Goal: Task Accomplishment & Management: Manage account settings

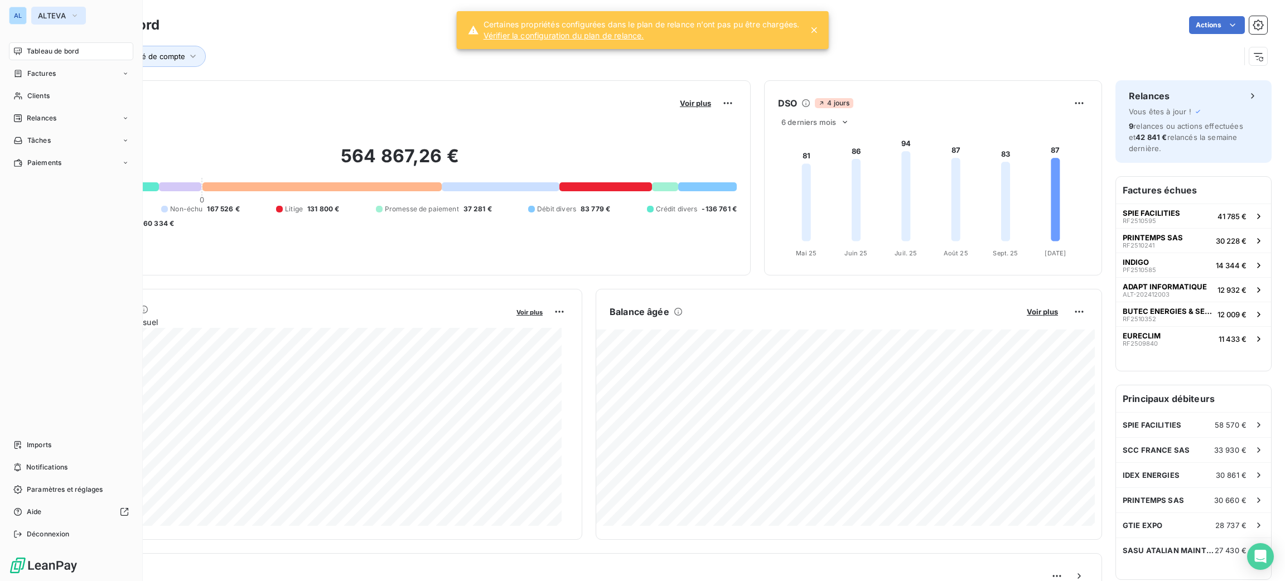
click at [65, 22] on button "ALTEVA" at bounding box center [58, 16] width 55 height 18
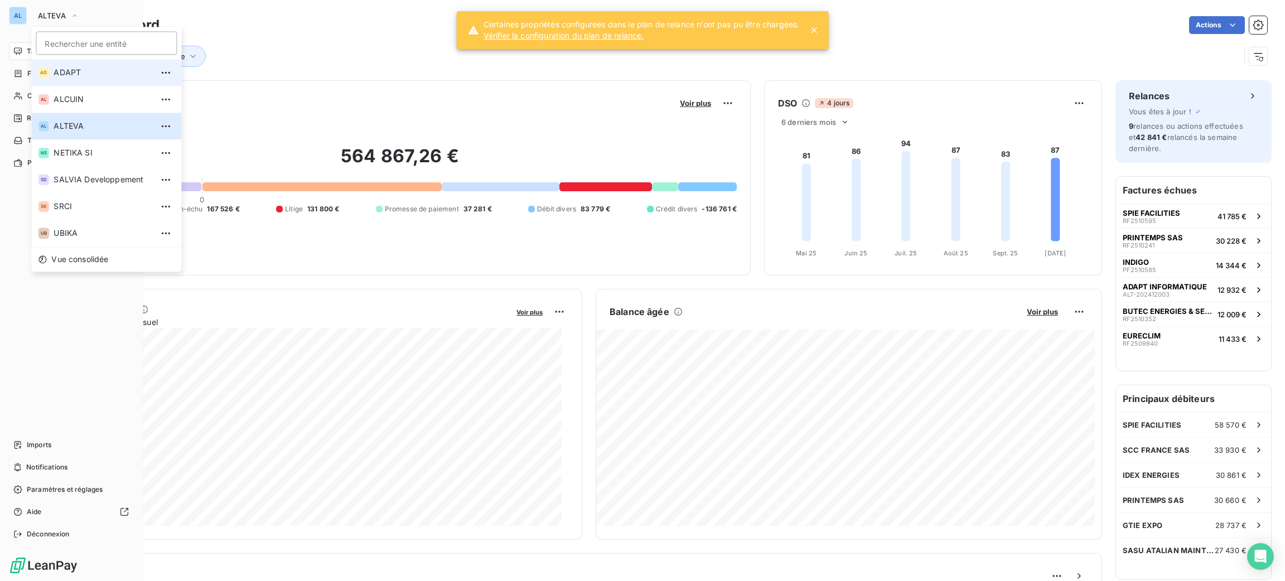
click at [83, 75] on span "ADAPT" at bounding box center [103, 72] width 99 height 11
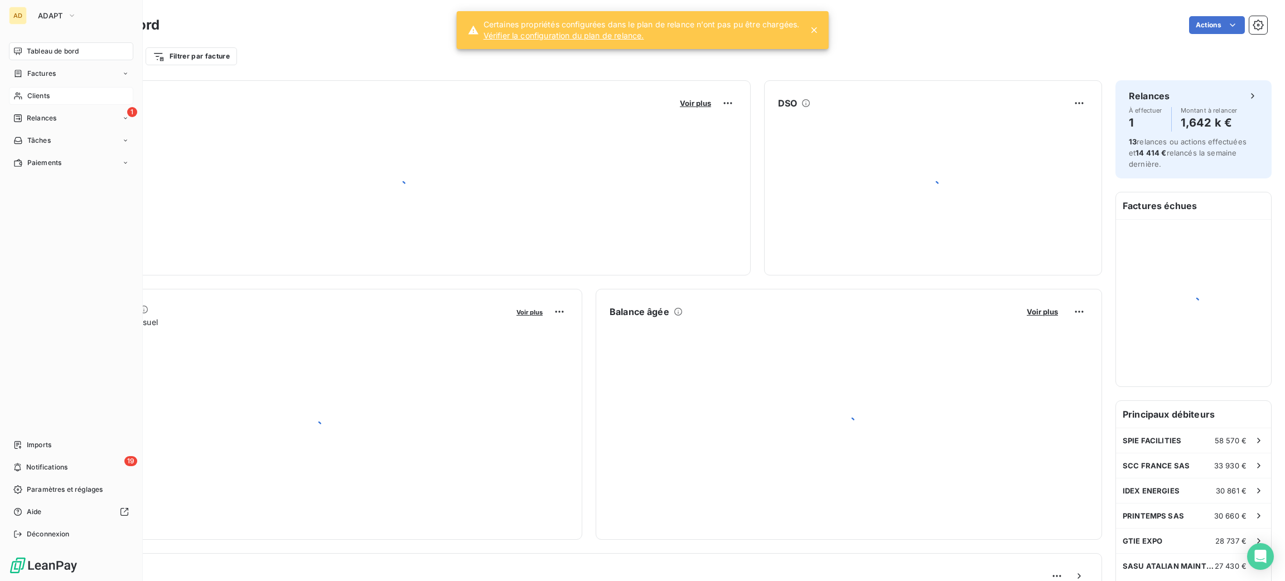
click at [41, 99] on span "Clients" at bounding box center [38, 96] width 22 height 10
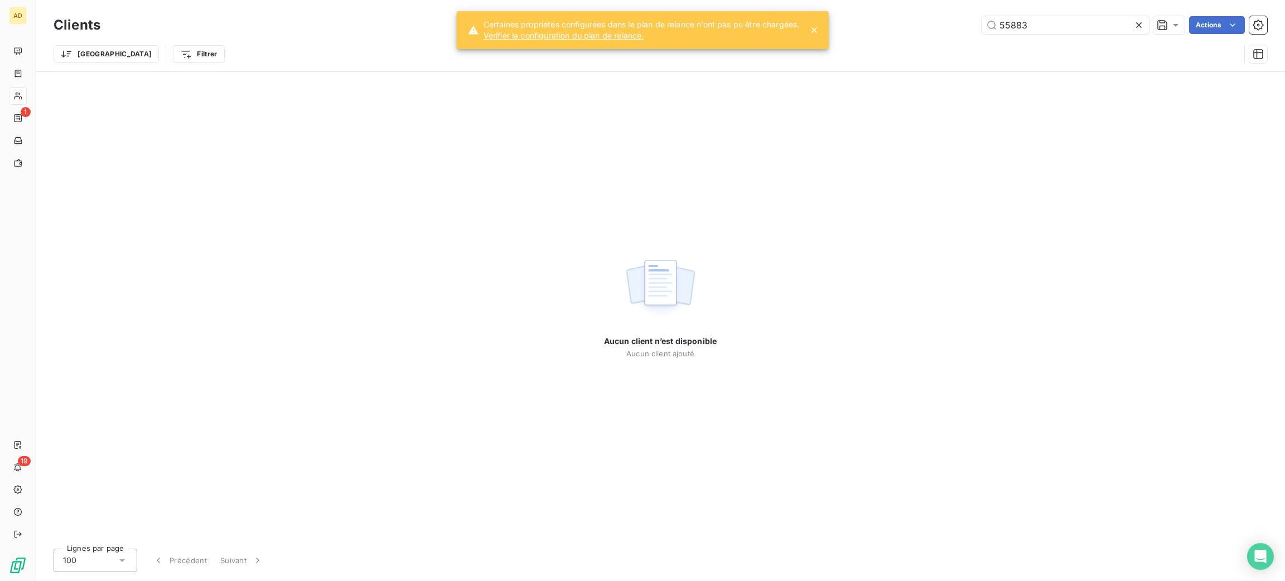
drag, startPoint x: 1052, startPoint y: 22, endPoint x: 958, endPoint y: 38, distance: 95.0
click at [959, 38] on div "Clients 55883 Actions Trier Filtrer" at bounding box center [661, 42] width 1214 height 58
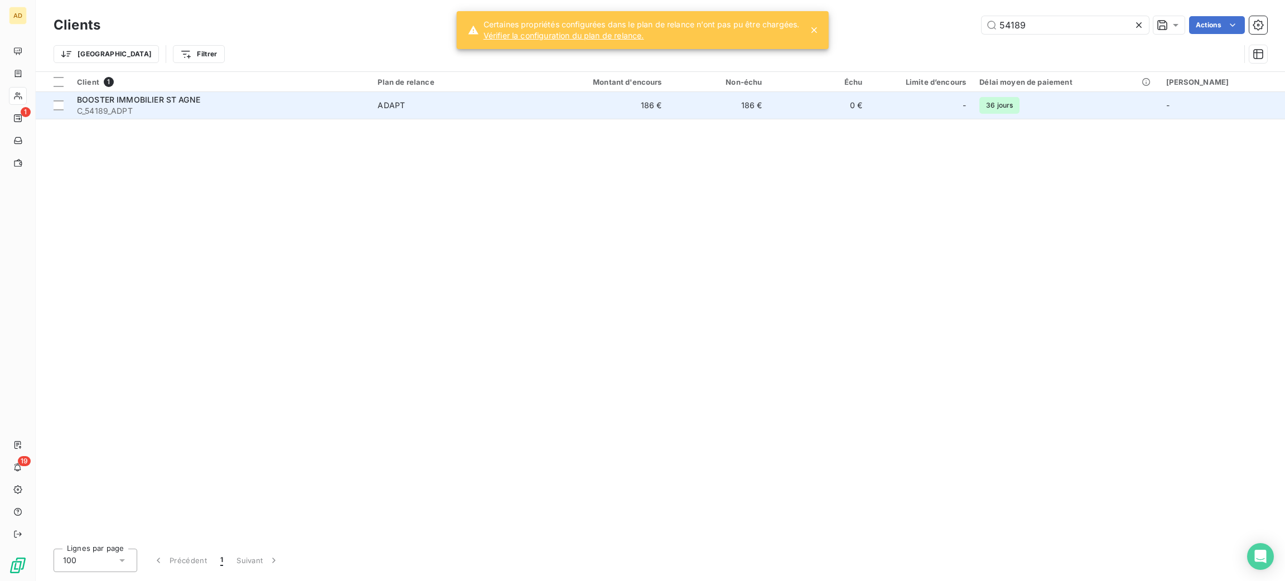
type input "54189"
click at [330, 94] on div "BOOSTER IMMOBILIER ST AGNE" at bounding box center [220, 99] width 287 height 11
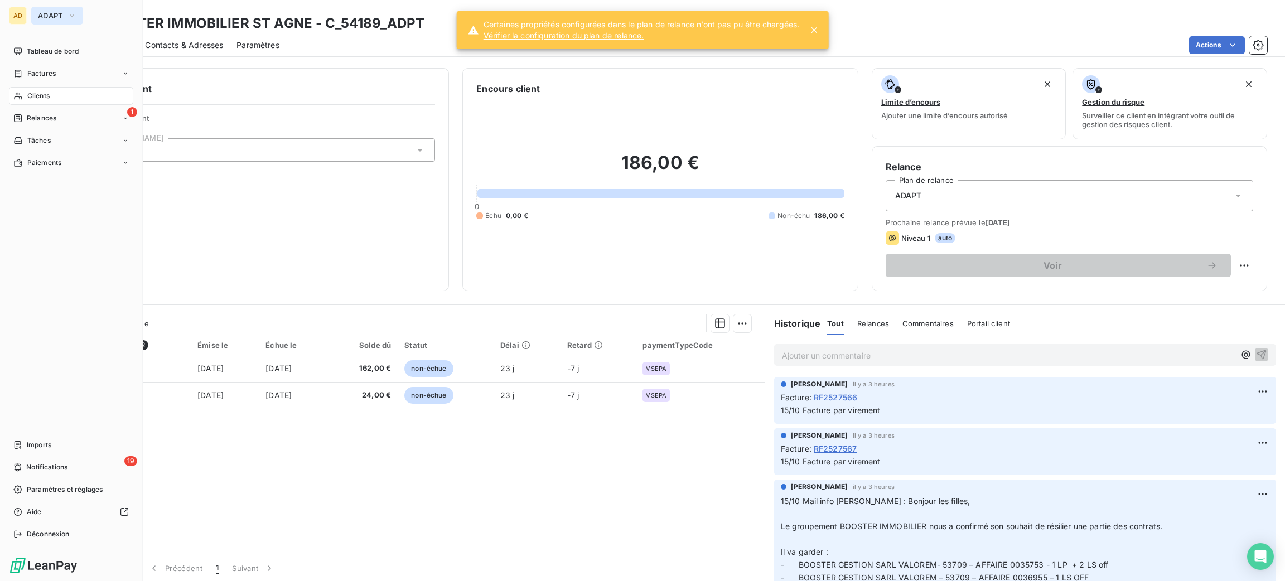
click at [43, 20] on span "ADAPT" at bounding box center [50, 15] width 25 height 9
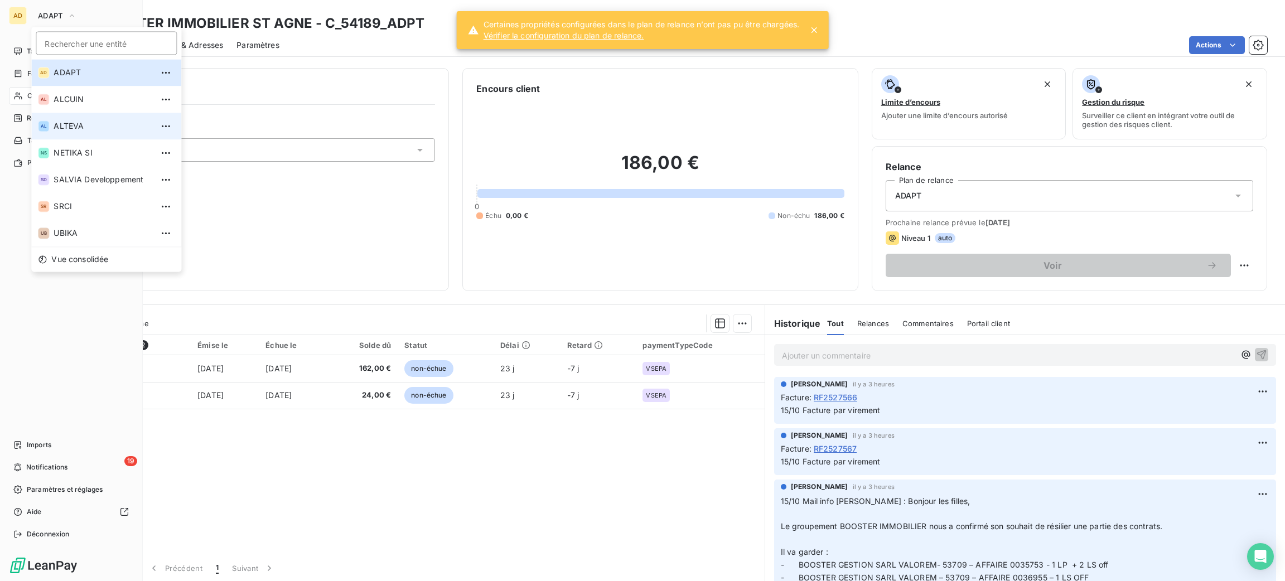
click at [93, 133] on li "AL ALTEVA" at bounding box center [106, 126] width 150 height 27
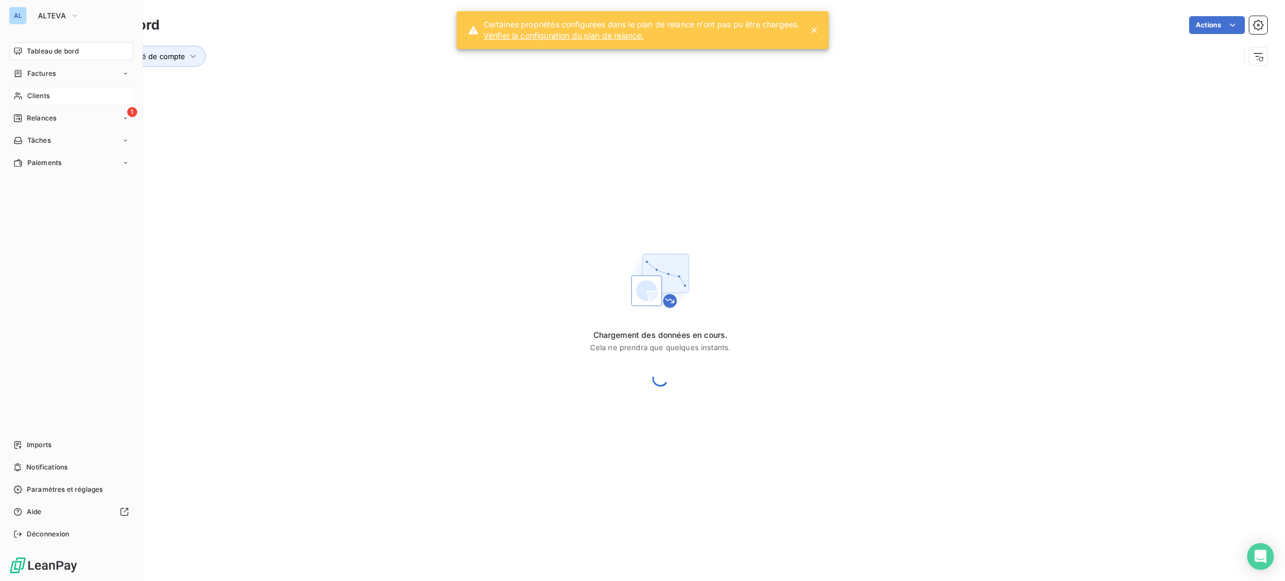
click at [46, 97] on span "Clients" at bounding box center [38, 96] width 22 height 10
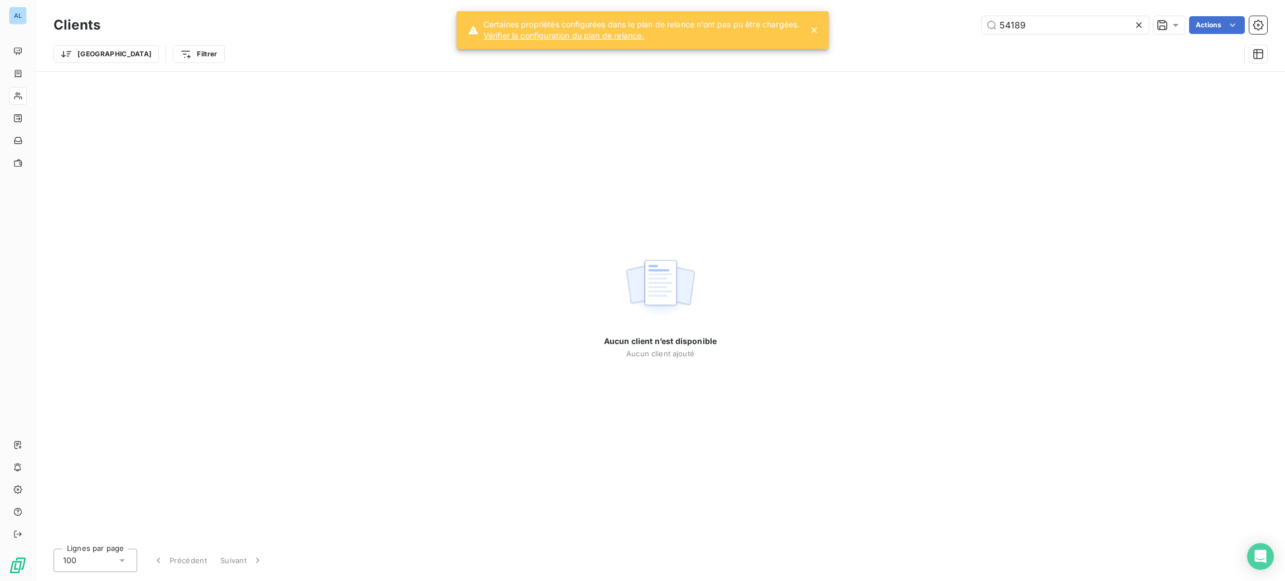
drag, startPoint x: 1069, startPoint y: 27, endPoint x: 895, endPoint y: 63, distance: 177.8
click at [895, 63] on div "Clients 54189 Actions Trier Filtrer" at bounding box center [661, 42] width 1214 height 58
drag, startPoint x: 1103, startPoint y: 18, endPoint x: 973, endPoint y: 8, distance: 130.9
click at [975, 9] on div "Clients CBRE GWS FRANCE SAS - C_55995 Actions Trier Filtrer" at bounding box center [661, 35] width 1250 height 71
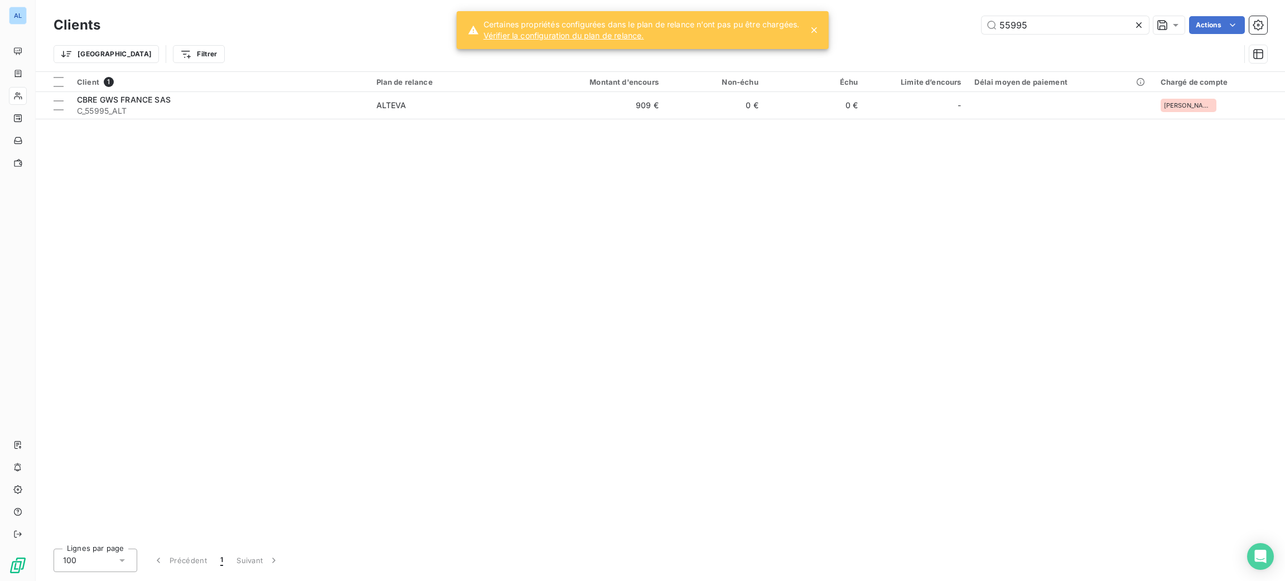
type input "55995"
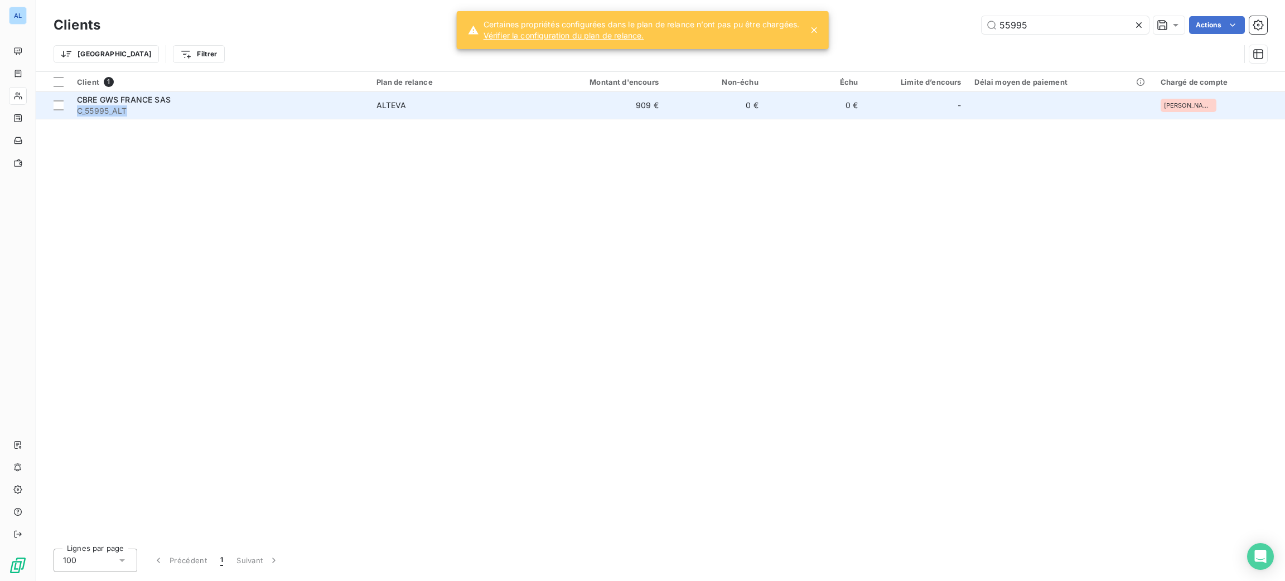
click at [293, 105] on div "CBRE GWS FRANCE SAS C_55995_ALT" at bounding box center [220, 105] width 286 height 22
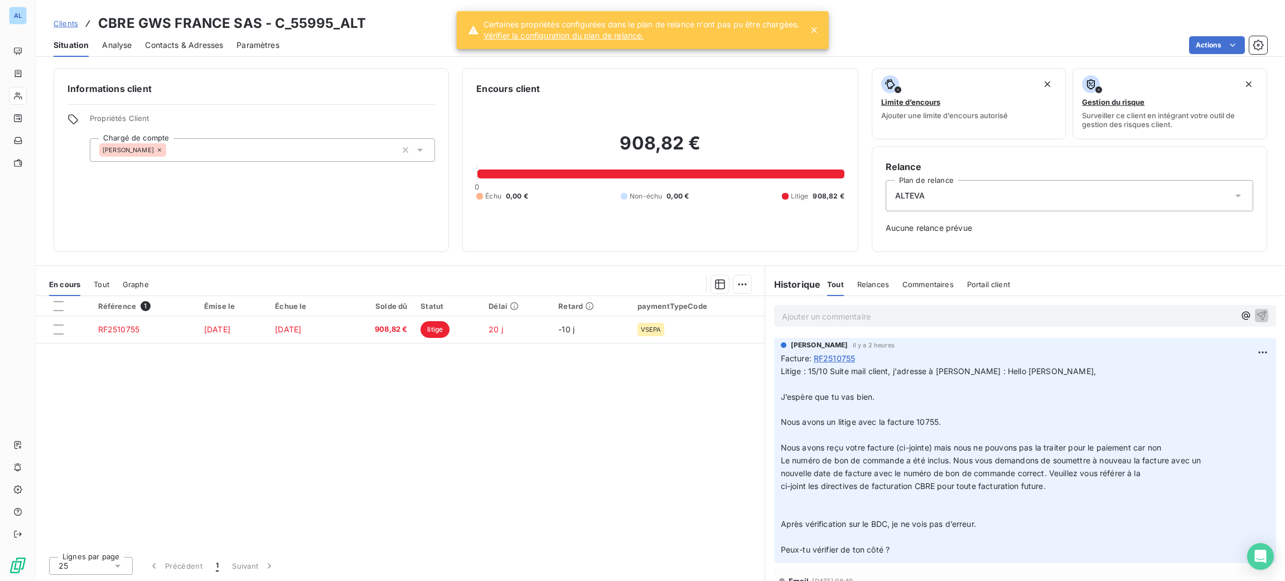
click at [216, 98] on div "Informations client Propriétés Client Chargé de compte Emilie" at bounding box center [252, 160] width 396 height 184
click at [155, 55] on div "Contacts & Adresses" at bounding box center [184, 44] width 78 height 23
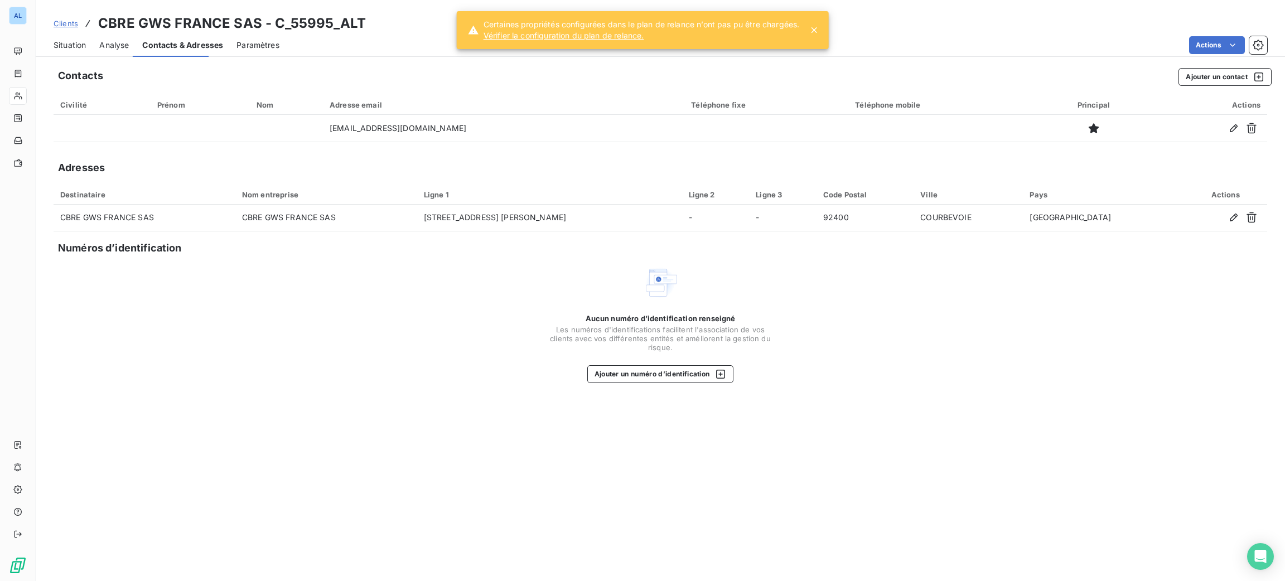
click at [160, 45] on span "Contacts & Adresses" at bounding box center [182, 45] width 81 height 11
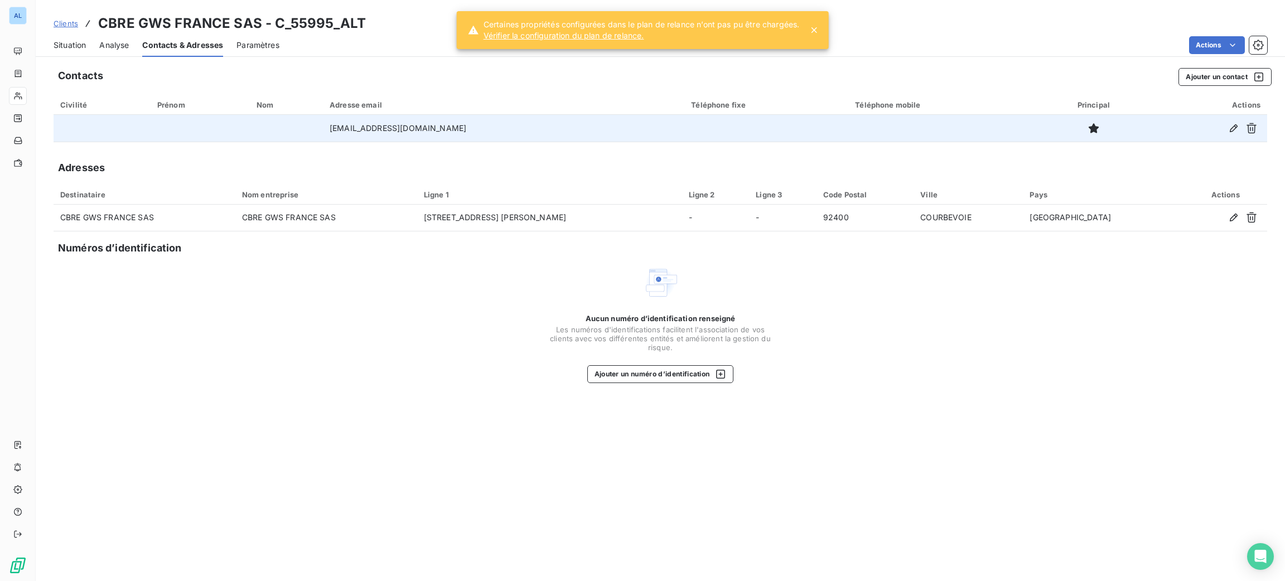
drag, startPoint x: 460, startPoint y: 136, endPoint x: 293, endPoint y: 123, distance: 167.3
click at [293, 123] on tr "cbre-gws-fr-apinvoices@dcprague.com" at bounding box center [661, 128] width 1214 height 27
copy tr "cbre-gws-fr-apinvoices@dcprague.com"
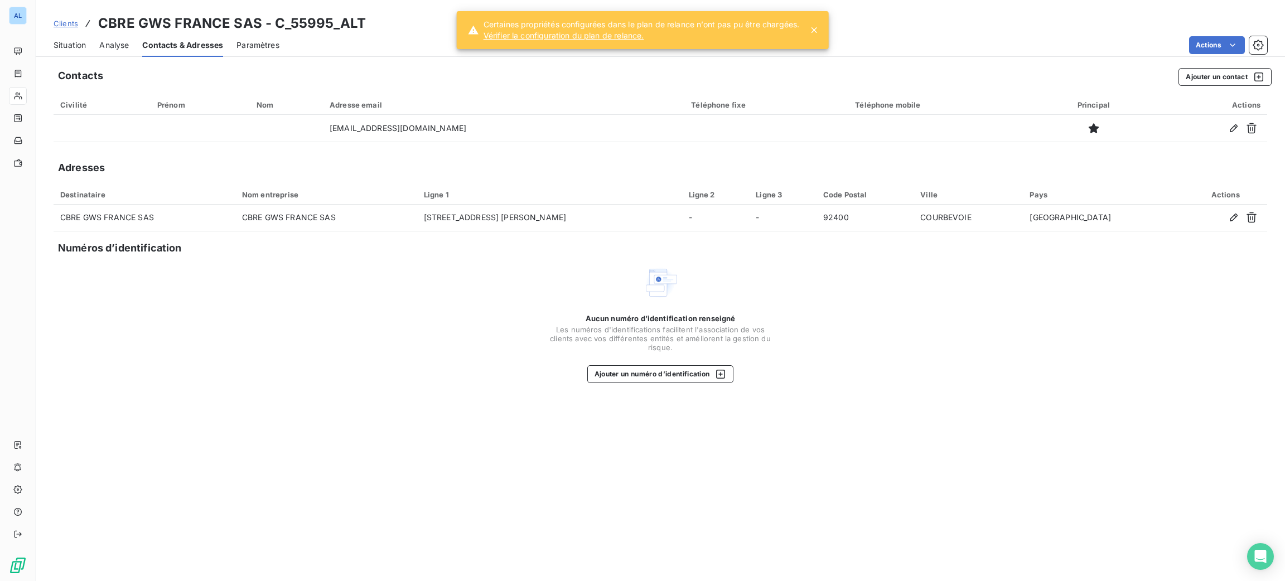
click at [59, 47] on span "Situation" at bounding box center [70, 45] width 32 height 11
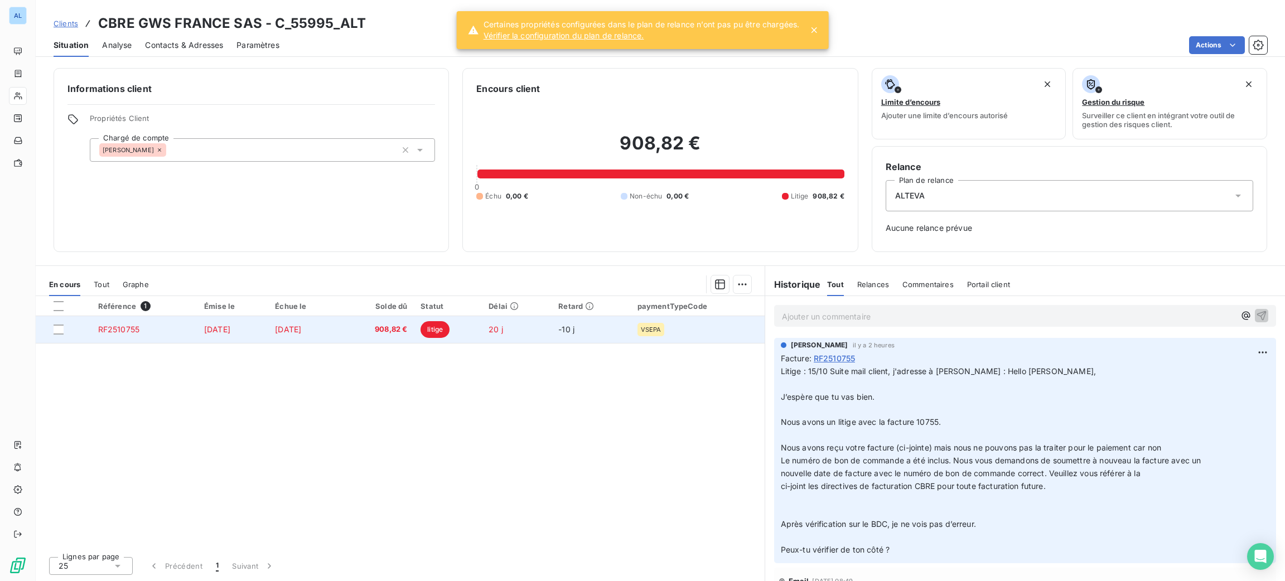
click at [389, 325] on span "908,82 €" at bounding box center [377, 329] width 60 height 11
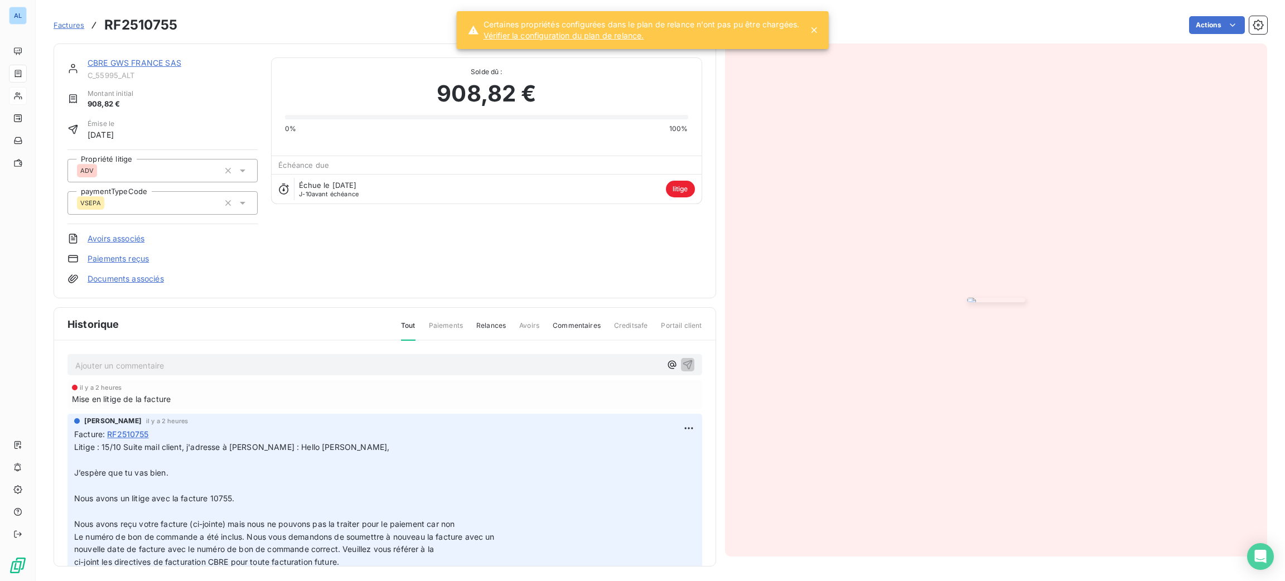
click at [1187, 12] on div "Factures RF2510755 Actions" at bounding box center [661, 18] width 1214 height 37
click at [1189, 16] on html "AL Factures RF2510755 Actions CBRE GWS FRANCE SAS C_55995_ALT Montant initial 9…" at bounding box center [642, 290] width 1285 height 581
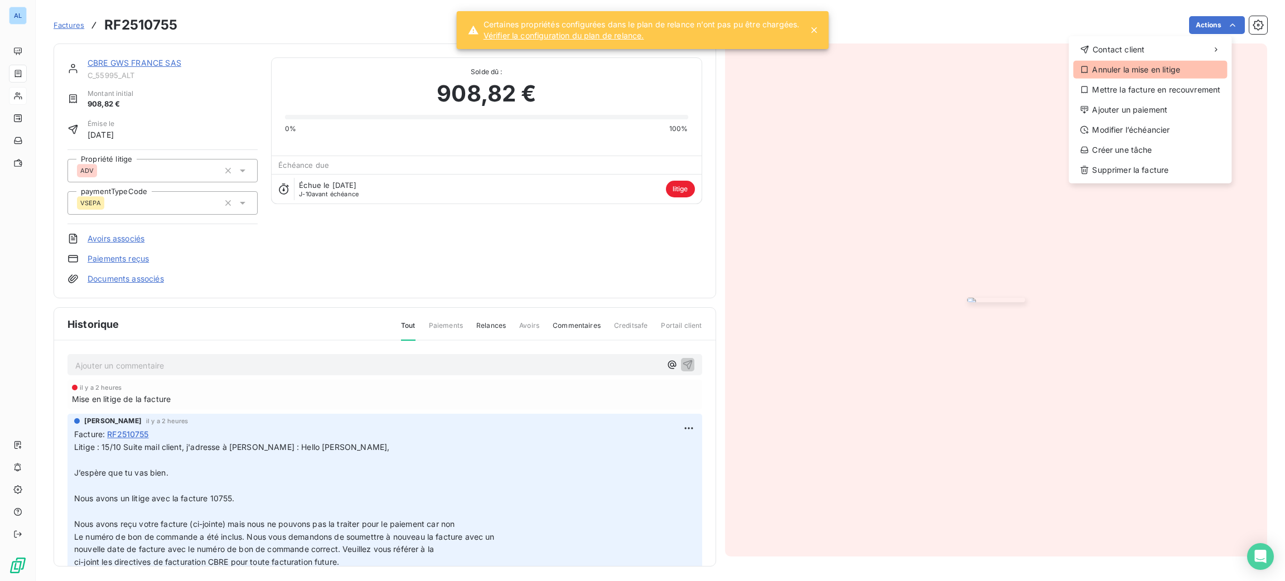
click at [1187, 73] on div "Annuler la mise en litige" at bounding box center [1150, 70] width 154 height 18
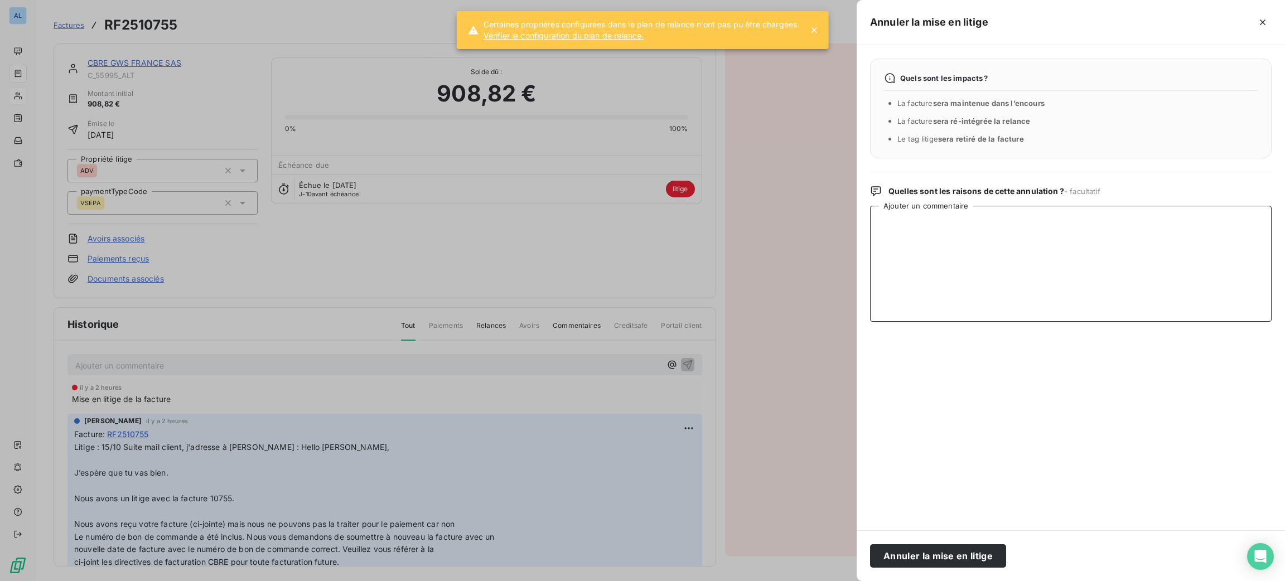
click at [949, 234] on textarea "Ajouter un commentaire" at bounding box center [1071, 264] width 402 height 116
type textarea "15/10 Mail de confirmation de Kathyna aucune erreur => pas d'avoir"
click at [912, 556] on button "Annuler la mise en litige" at bounding box center [938, 555] width 136 height 23
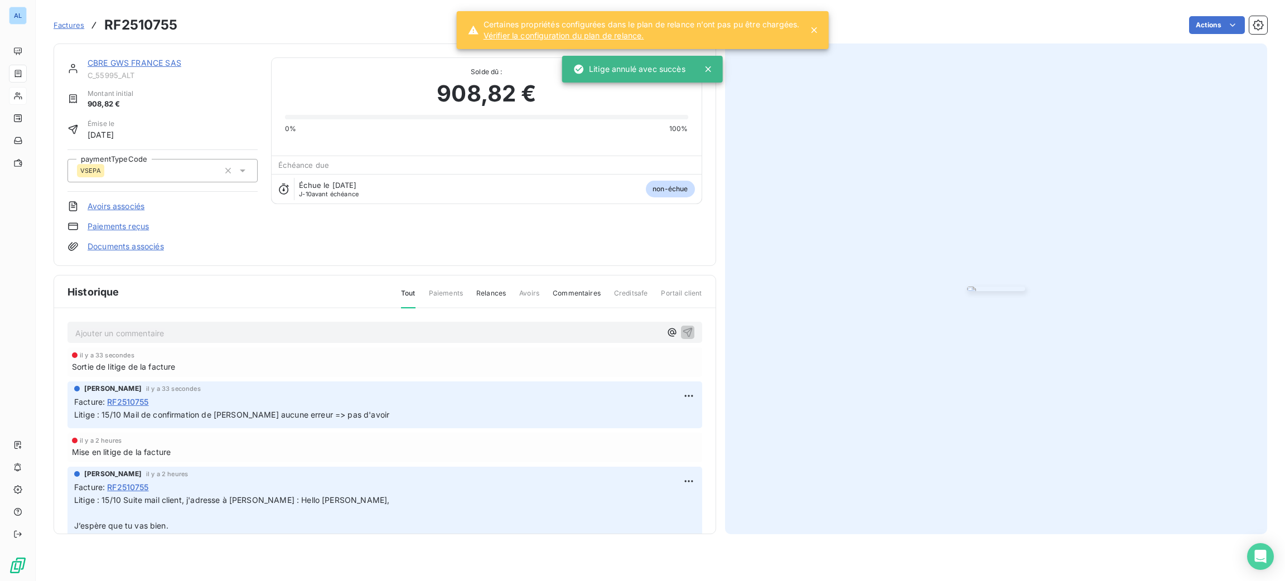
click at [108, 61] on link "CBRE GWS FRANCE SAS" at bounding box center [135, 62] width 94 height 9
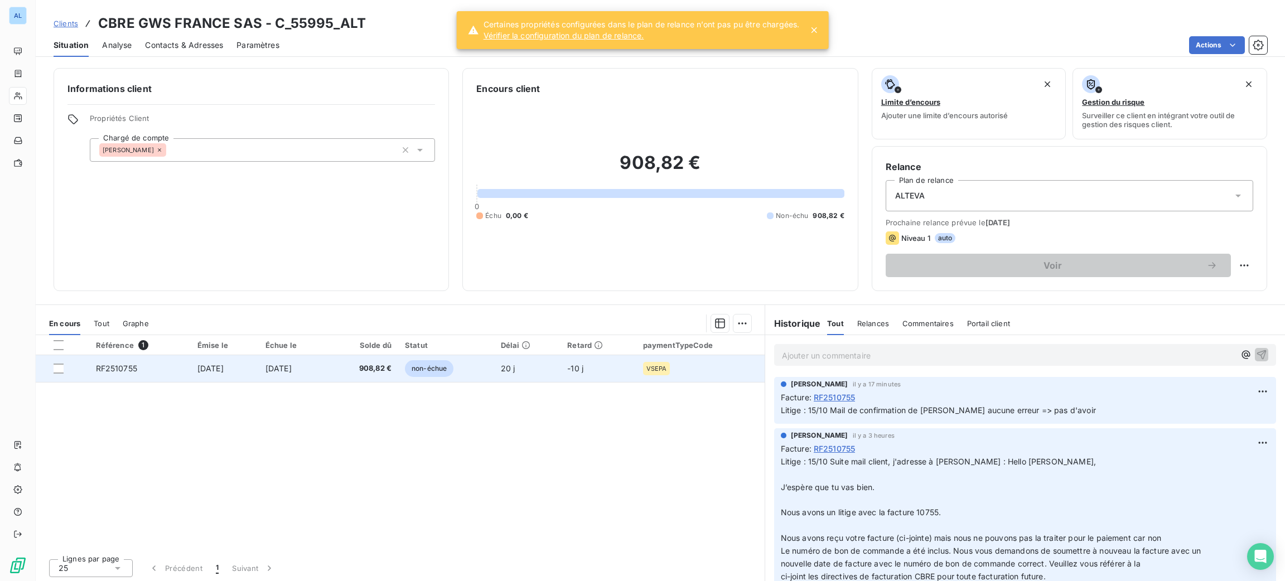
click at [359, 363] on td "908,82 €" at bounding box center [362, 368] width 71 height 27
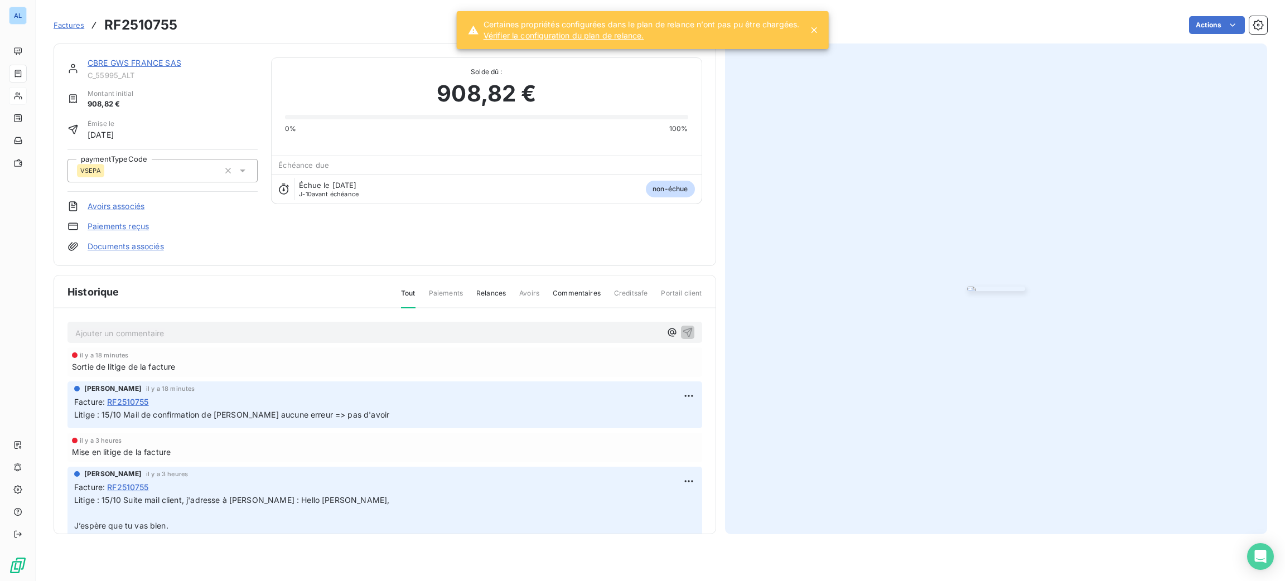
click at [237, 340] on p "Ajouter un commentaire ﻿" at bounding box center [368, 333] width 586 height 14
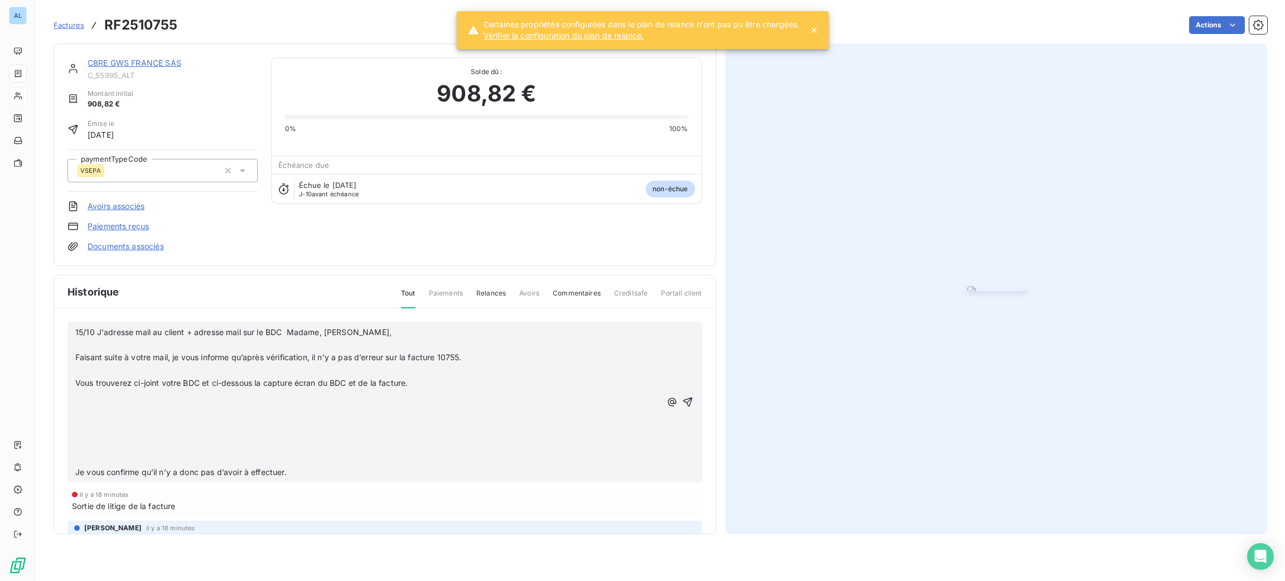
click at [120, 479] on p "Je vous confirme qu’il n’y a donc pas d’avoir à effectuer." at bounding box center [368, 472] width 586 height 13
click at [100, 454] on p "﻿" at bounding box center [368, 447] width 586 height 13
click at [93, 466] on p "﻿" at bounding box center [368, 460] width 586 height 13
click at [78, 477] on span "Je vous confirme qu’il n’y a donc pas d’avoir à effectuer." at bounding box center [180, 471] width 211 height 9
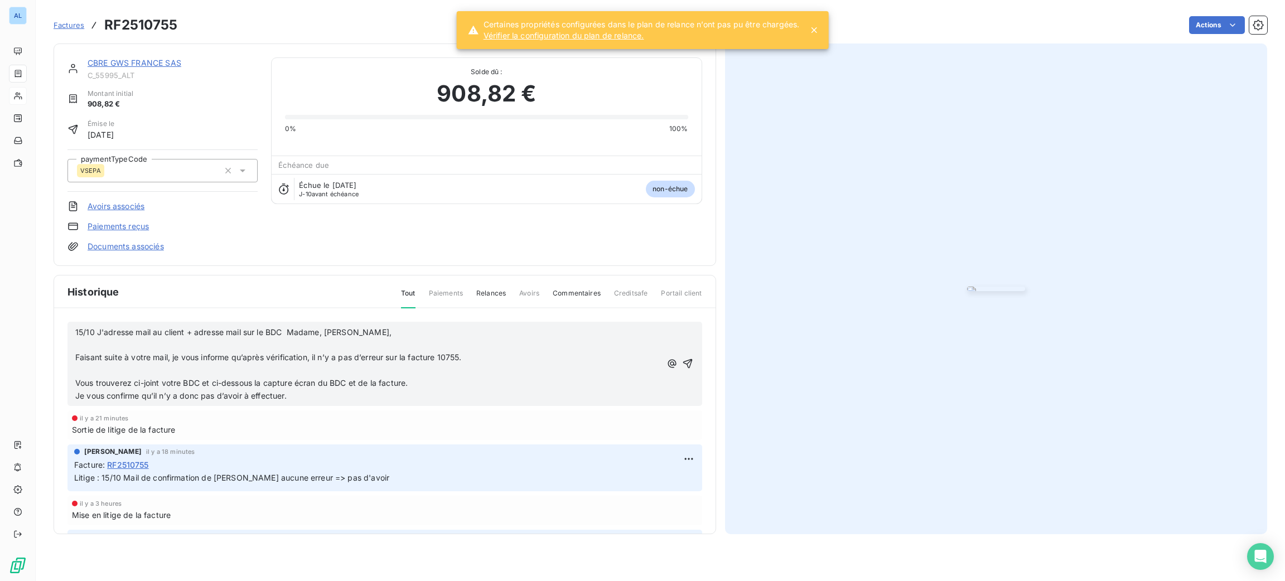
click at [121, 377] on p "﻿" at bounding box center [368, 370] width 586 height 13
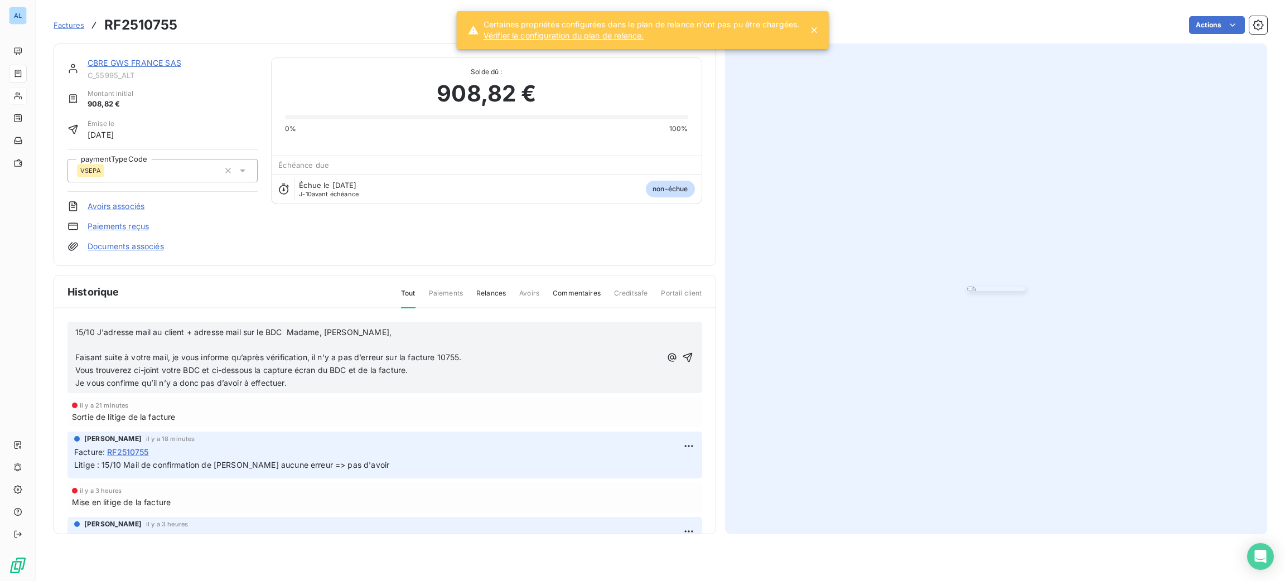
click at [107, 351] on p "﻿" at bounding box center [368, 345] width 586 height 13
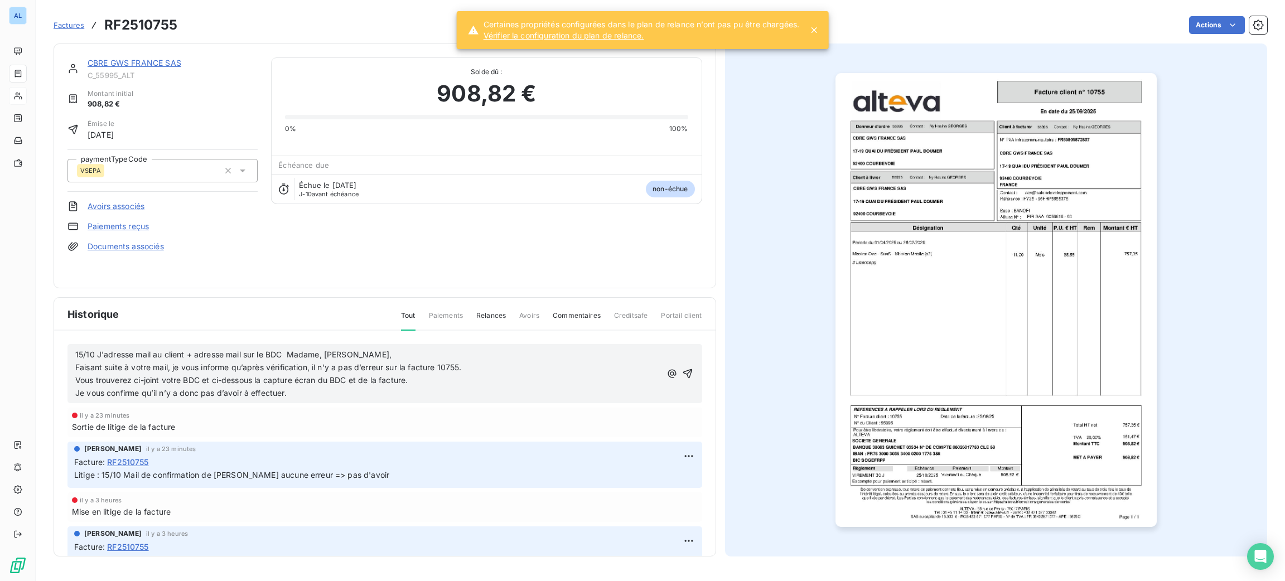
click at [287, 351] on span "15/10 J'adresse mail au client + adresse mail sur le BDC Madame, Monsieur," at bounding box center [233, 354] width 316 height 9
click at [682, 377] on icon "button" at bounding box center [687, 373] width 11 height 11
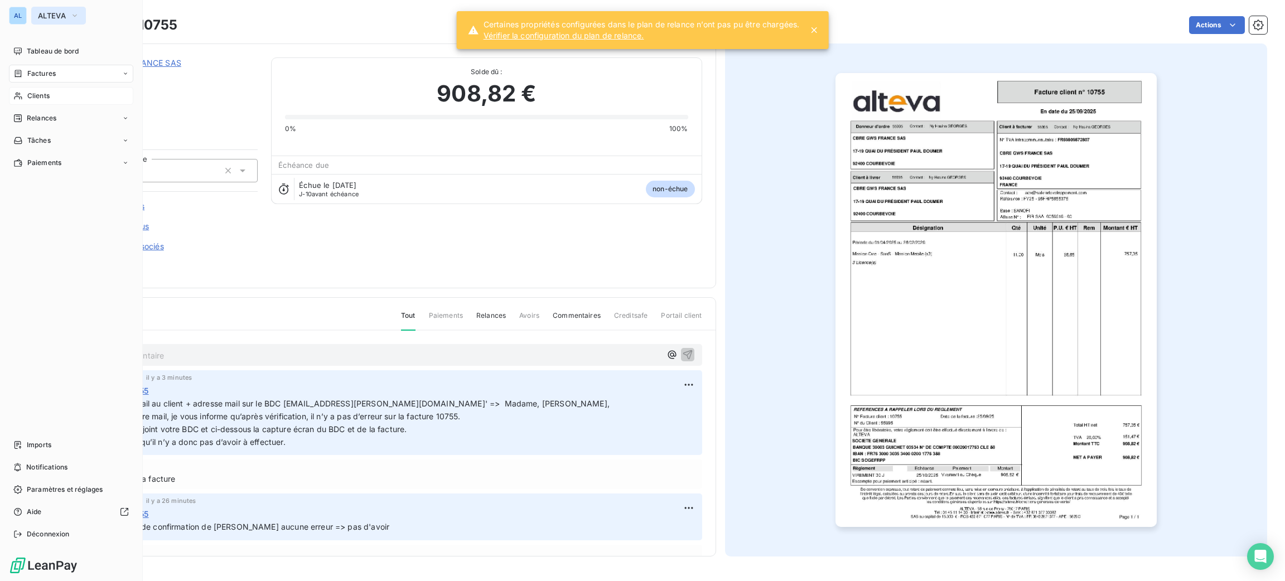
click at [69, 16] on button "ALTEVA" at bounding box center [58, 16] width 55 height 18
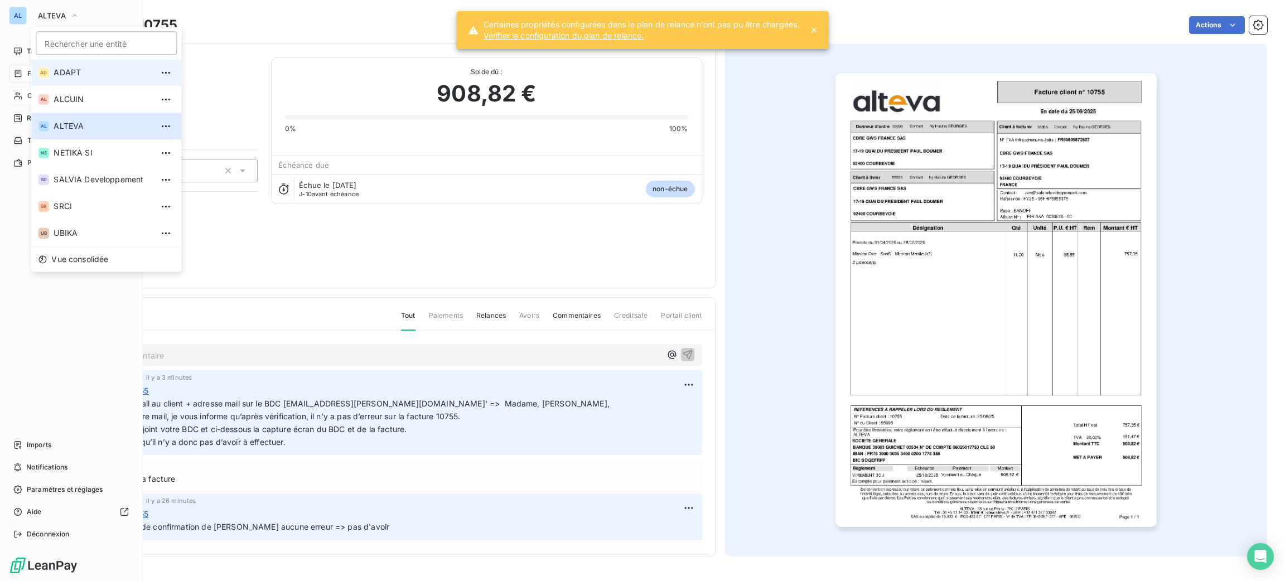
click at [83, 64] on li "AD ADAPT" at bounding box center [106, 72] width 150 height 27
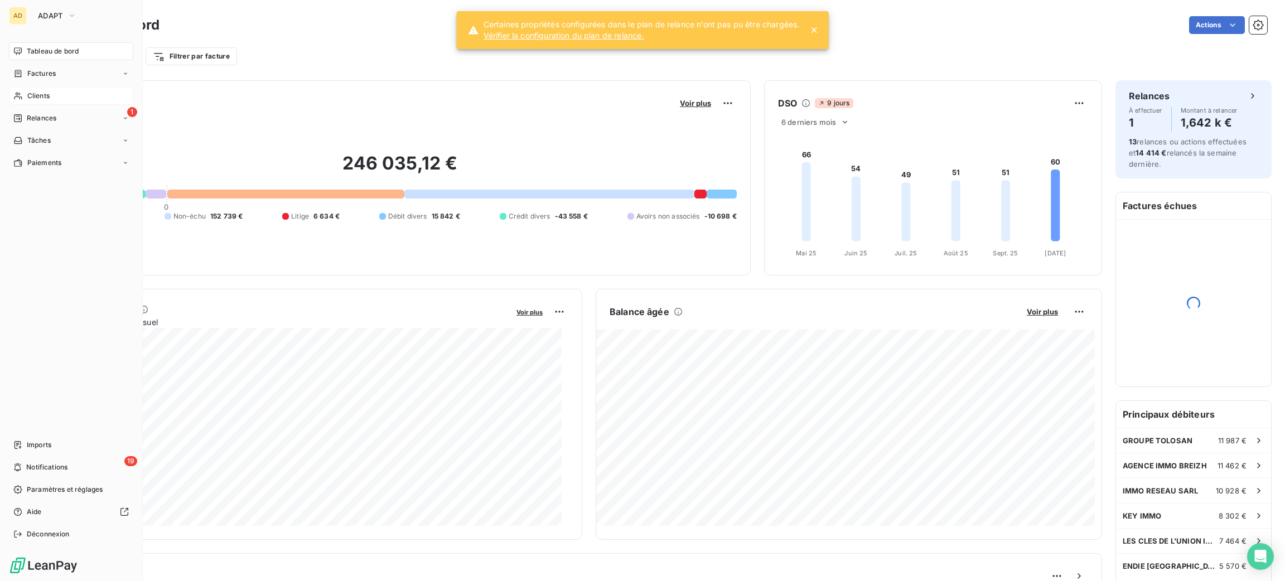
click at [32, 96] on span "Clients" at bounding box center [38, 96] width 22 height 10
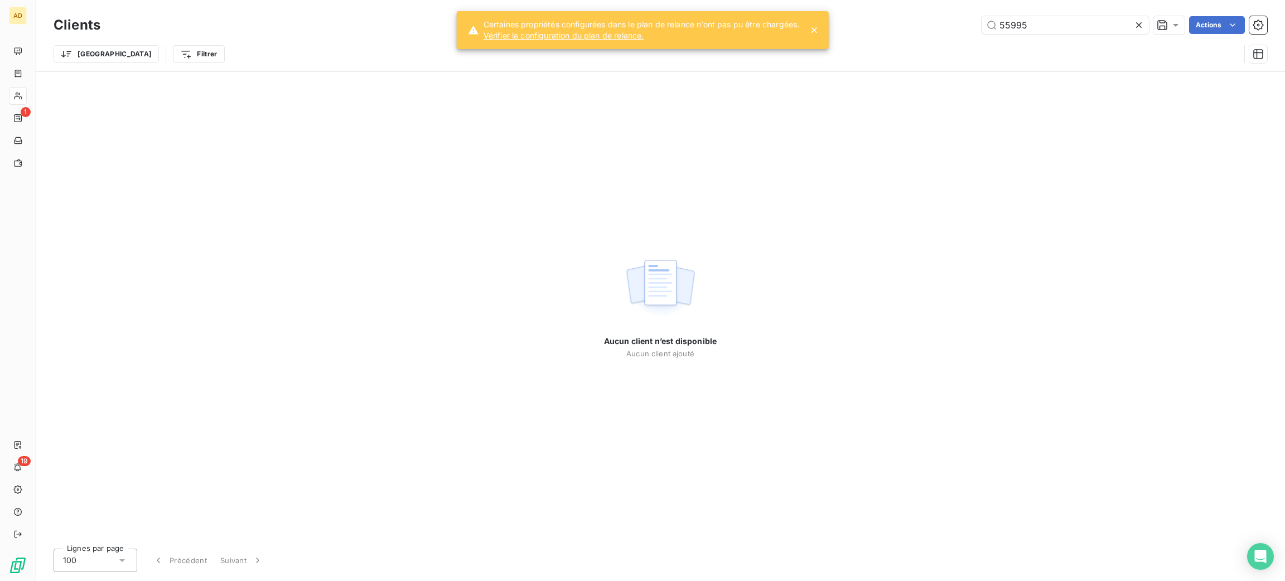
drag, startPoint x: 1044, startPoint y: 23, endPoint x: 948, endPoint y: 9, distance: 97.0
click at [953, 10] on div "Clients 55995 Actions Trier Filtrer" at bounding box center [661, 35] width 1250 height 71
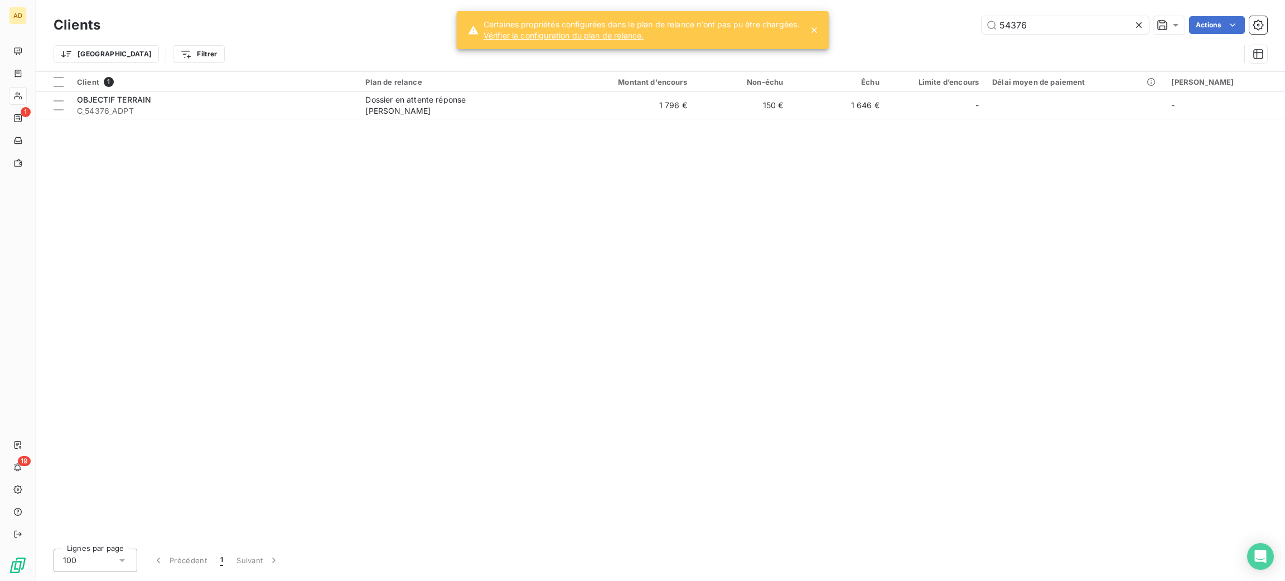
type input "54376"
click at [286, 120] on div "Client 1 Plan de relance Montant d'encours Non-échu Échu Limite d’encours Délai…" at bounding box center [661, 306] width 1250 height 468
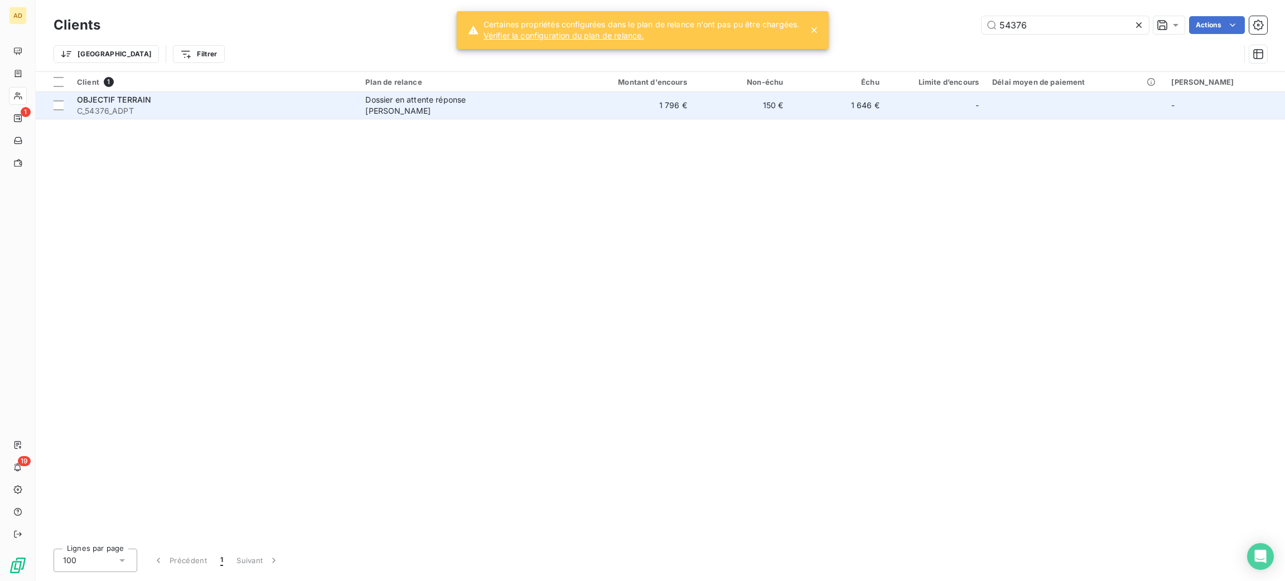
click at [279, 107] on span "C_54376_ADPT" at bounding box center [214, 110] width 275 height 11
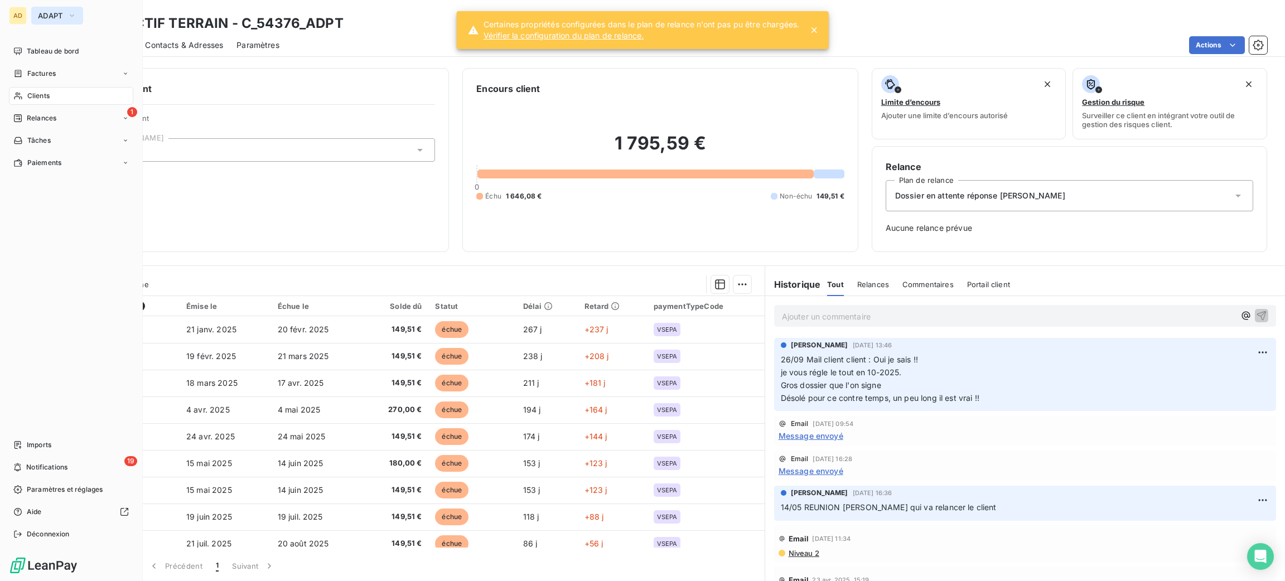
click at [47, 9] on button "ADAPT" at bounding box center [57, 16] width 52 height 18
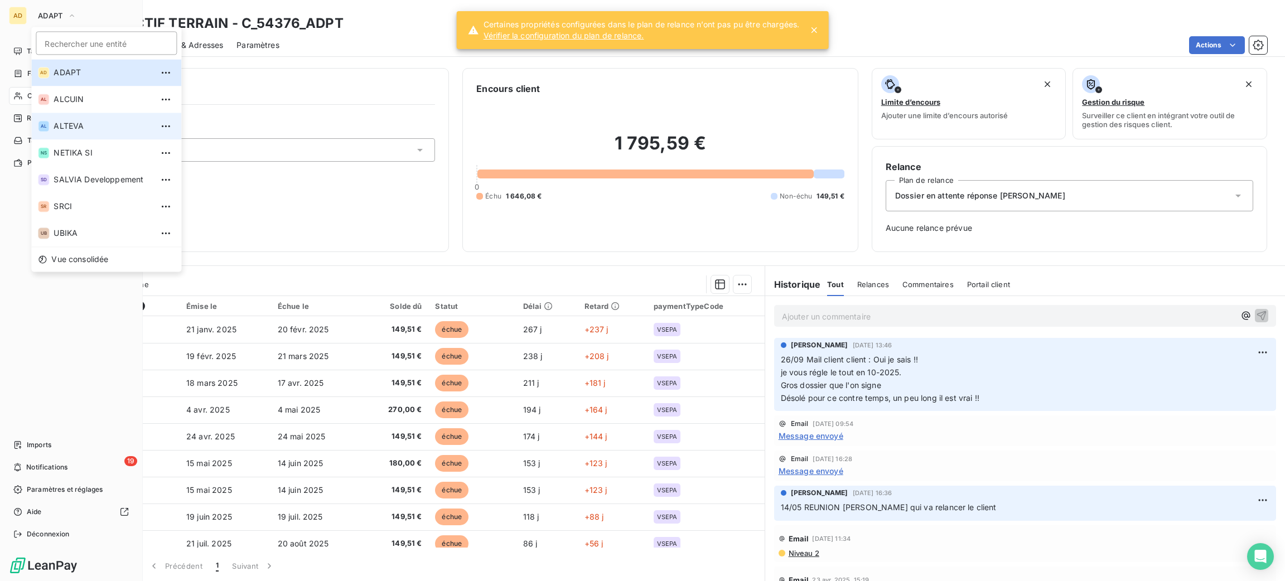
click at [76, 126] on span "ALTEVA" at bounding box center [103, 125] width 99 height 11
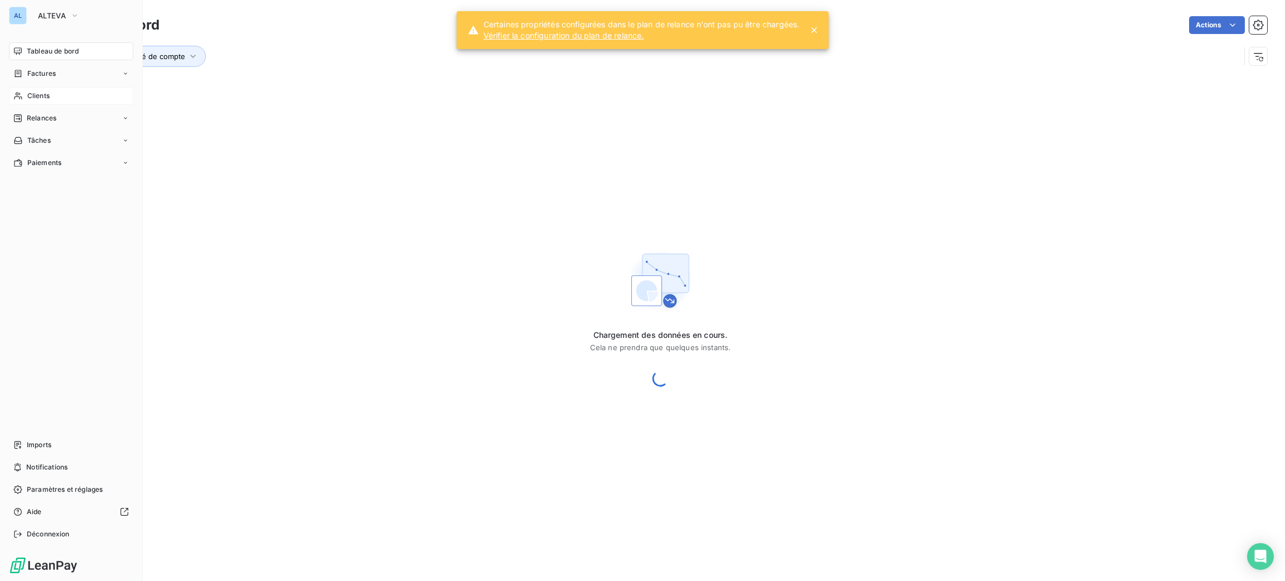
click at [34, 102] on div "Clients" at bounding box center [71, 96] width 124 height 18
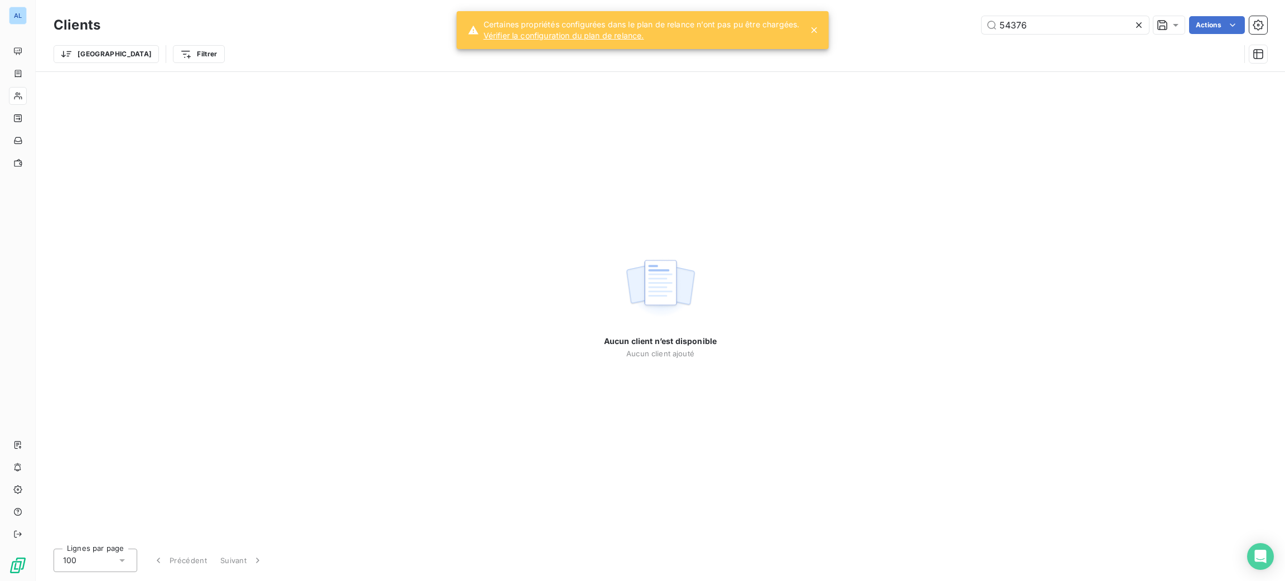
drag, startPoint x: 1047, startPoint y: 23, endPoint x: 870, endPoint y: 6, distance: 177.7
click at [890, 18] on div "54376 Actions" at bounding box center [691, 25] width 1154 height 18
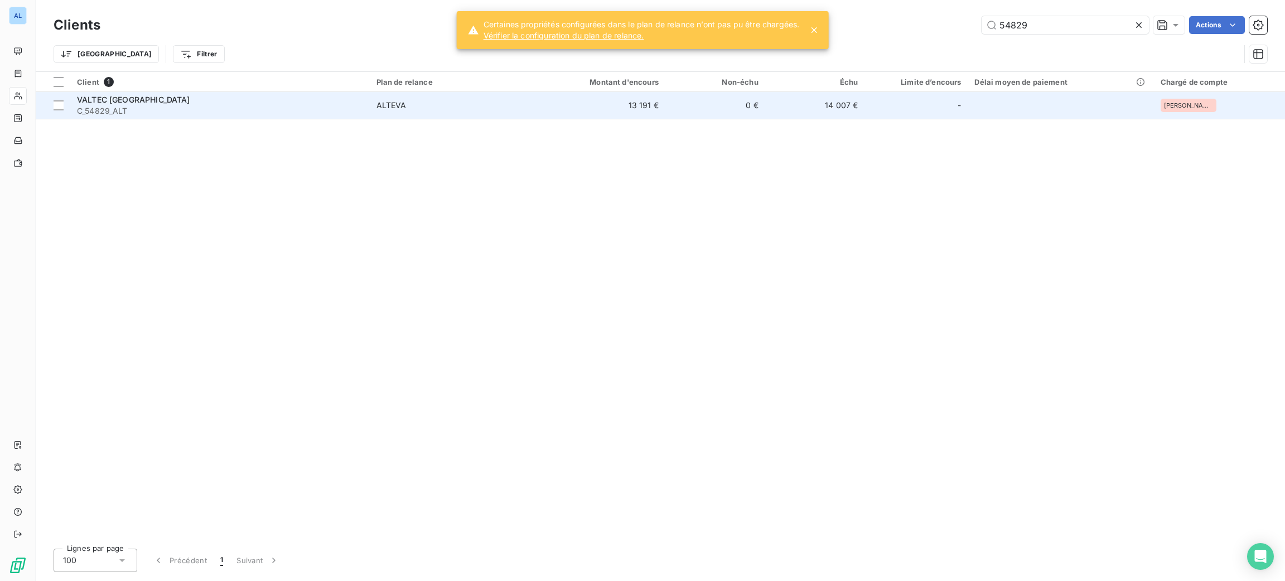
type input "54829"
click at [256, 110] on span "C_54829_ALT" at bounding box center [220, 110] width 286 height 11
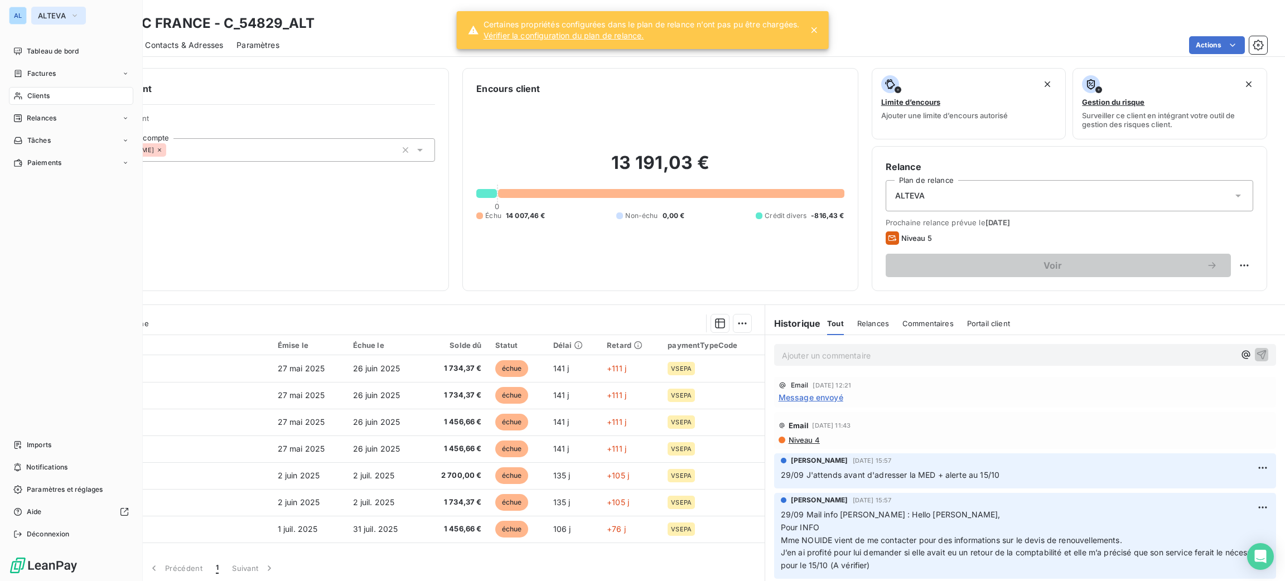
click at [60, 22] on button "ALTEVA" at bounding box center [58, 16] width 55 height 18
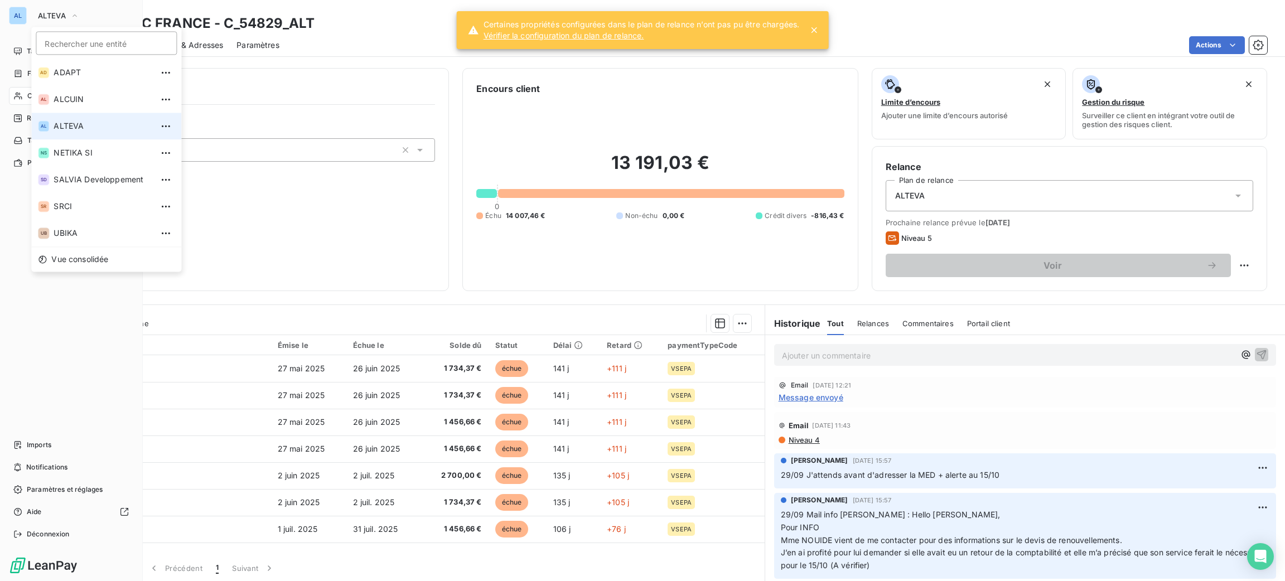
click at [76, 118] on li "AL ALTEVA" at bounding box center [106, 126] width 150 height 27
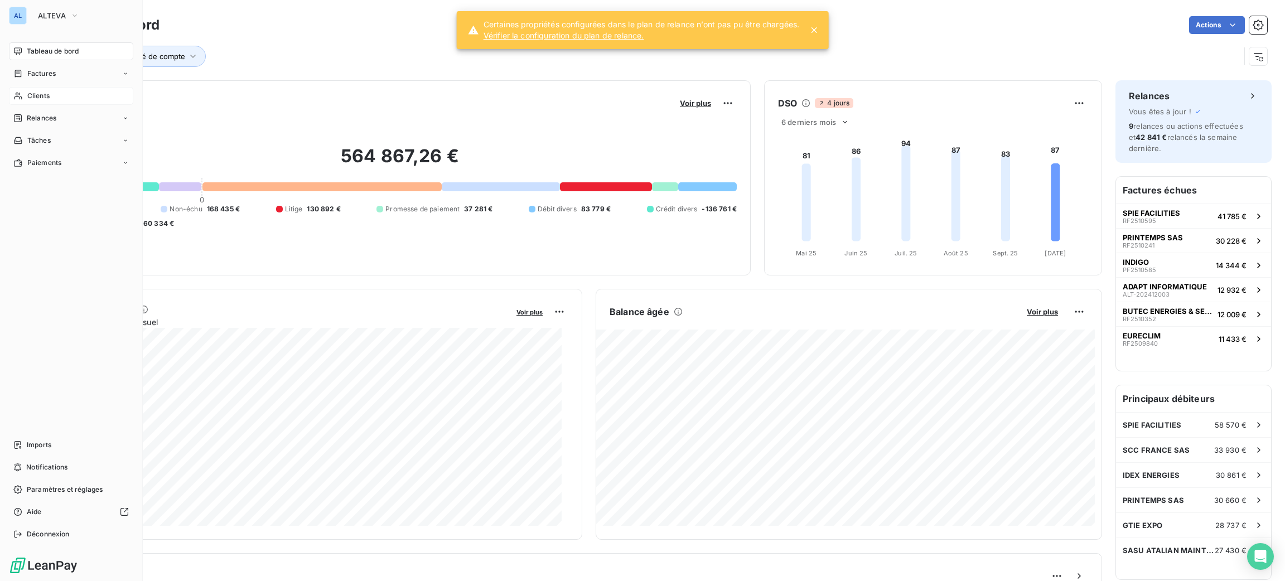
click at [46, 99] on span "Clients" at bounding box center [38, 96] width 22 height 10
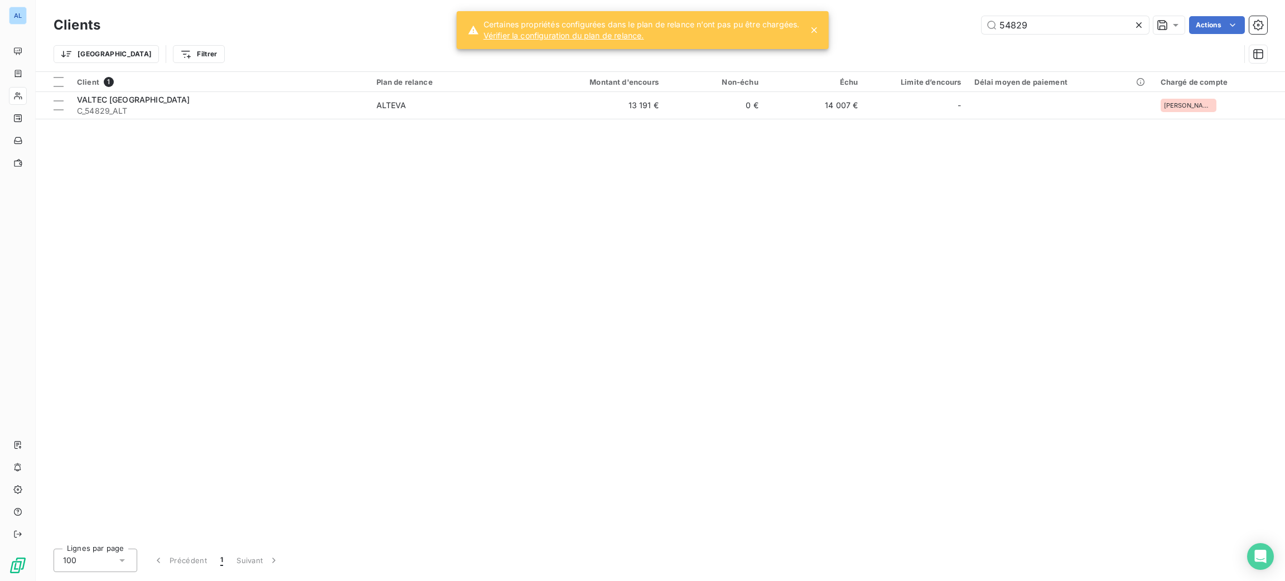
drag, startPoint x: 1052, startPoint y: 22, endPoint x: 951, endPoint y: 13, distance: 101.4
click at [952, 13] on div "Clients 54829 Actions" at bounding box center [661, 24] width 1214 height 23
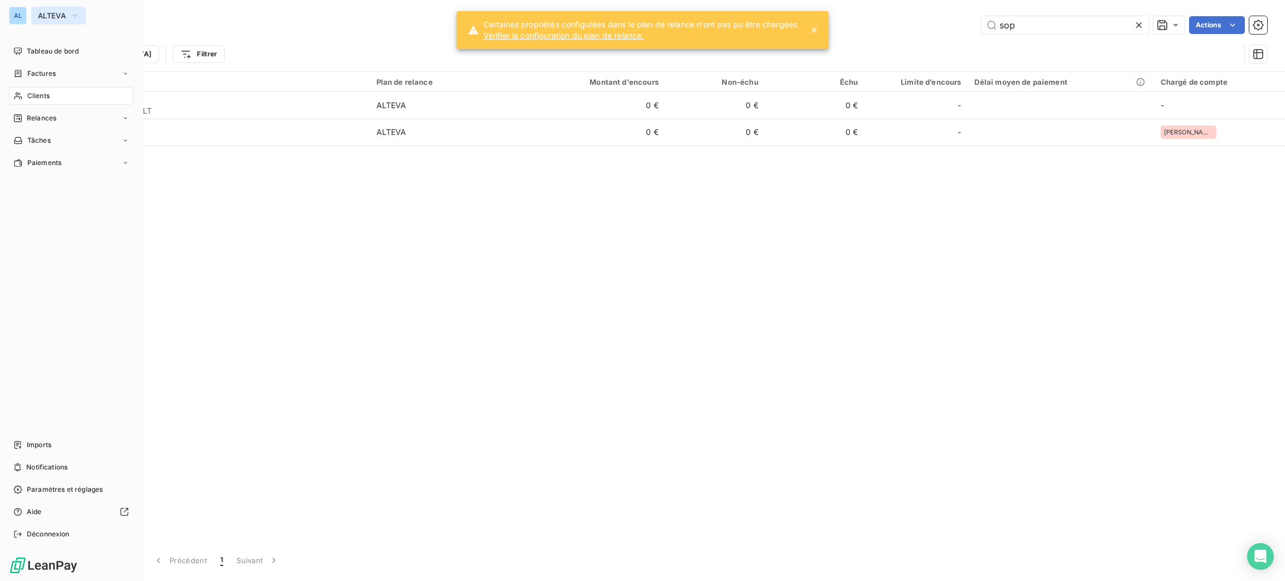
type input "sop"
click at [72, 19] on icon "button" at bounding box center [74, 15] width 9 height 11
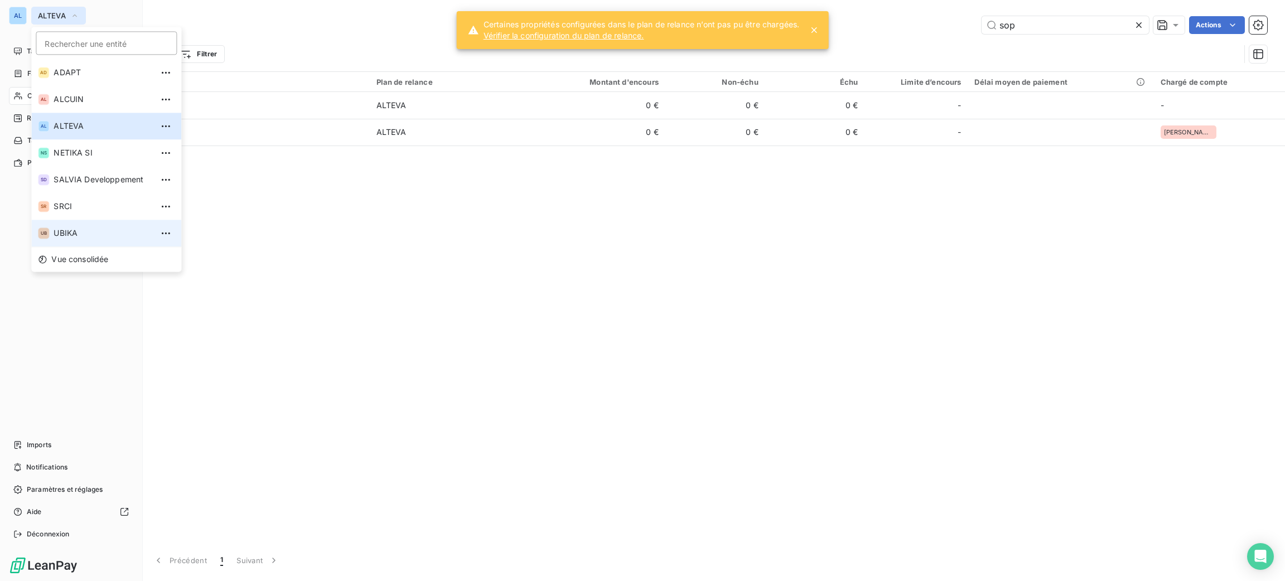
click at [91, 224] on li "UB UBIKA" at bounding box center [106, 233] width 150 height 27
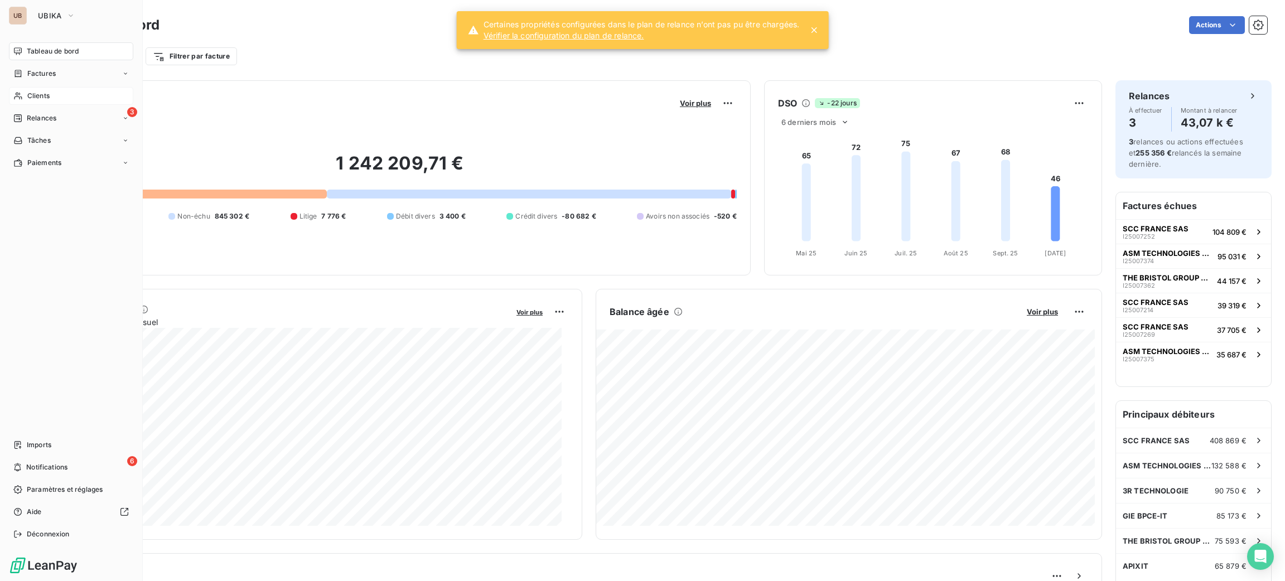
click at [47, 102] on div "Clients" at bounding box center [71, 96] width 124 height 18
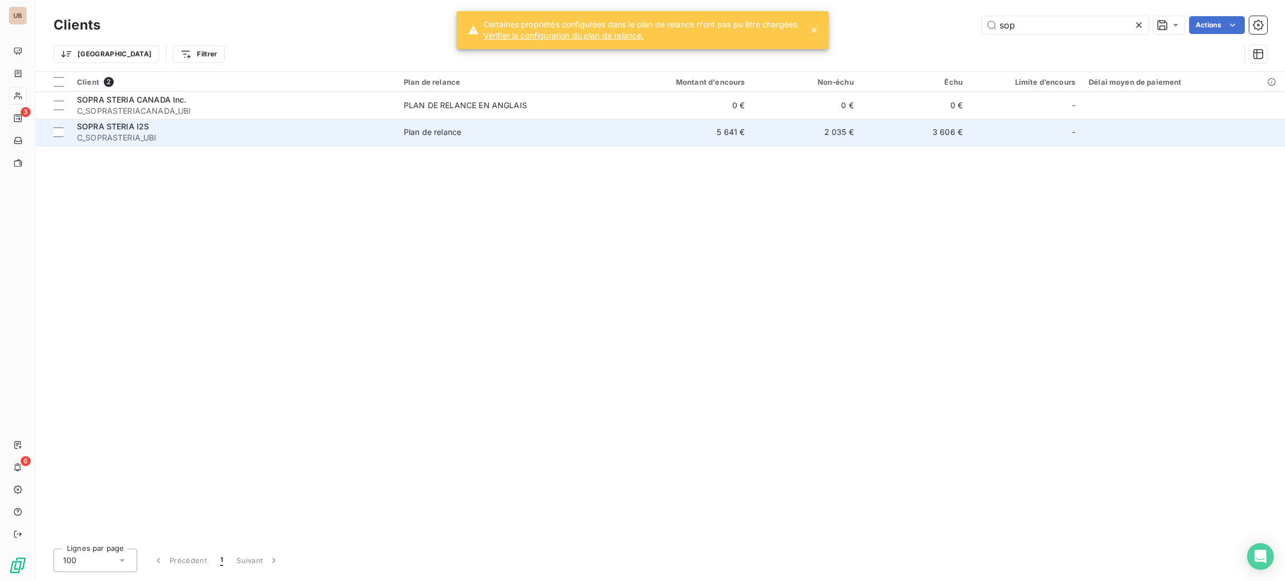
click at [282, 131] on div "SOPRA STERIA I2S" at bounding box center [234, 126] width 314 height 11
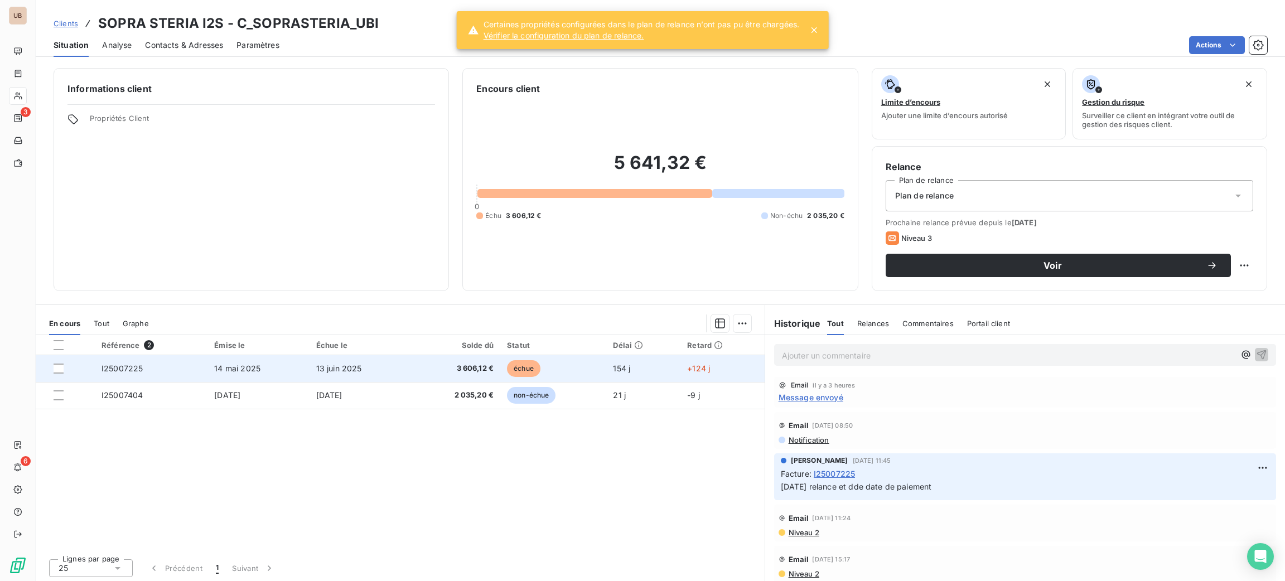
click at [507, 370] on td "échue" at bounding box center [553, 368] width 106 height 27
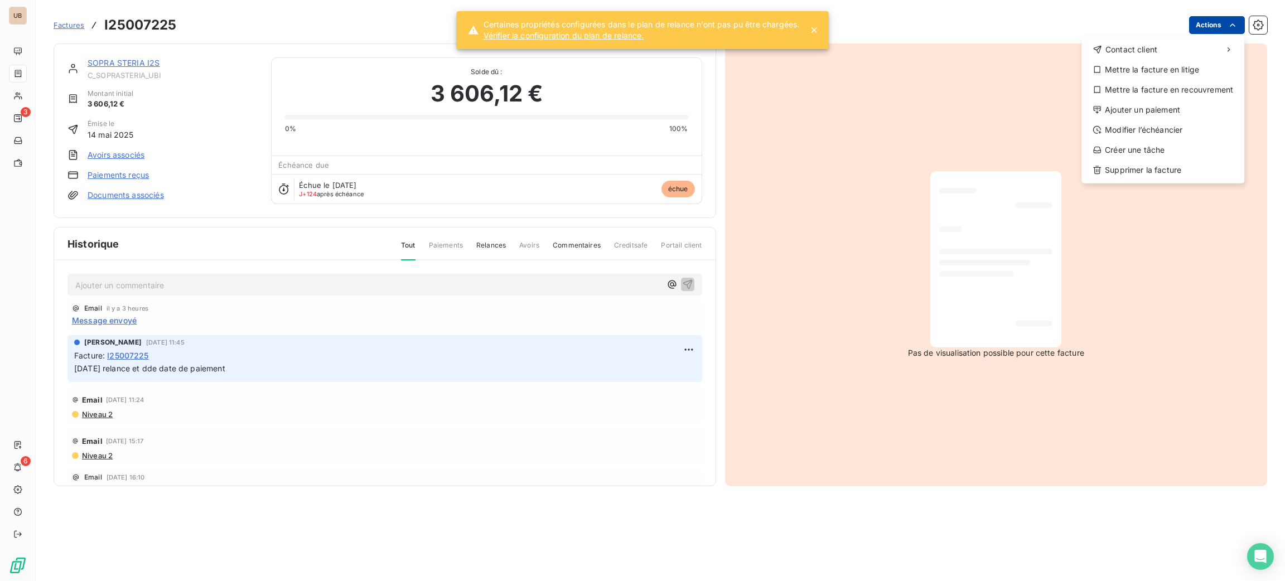
click at [1209, 33] on html "UB 3 6 Factures I25007225 Actions Contact client Mettre la facture en litige Me…" at bounding box center [642, 290] width 1285 height 581
click at [1175, 104] on div "Ajouter un paiement" at bounding box center [1163, 110] width 154 height 18
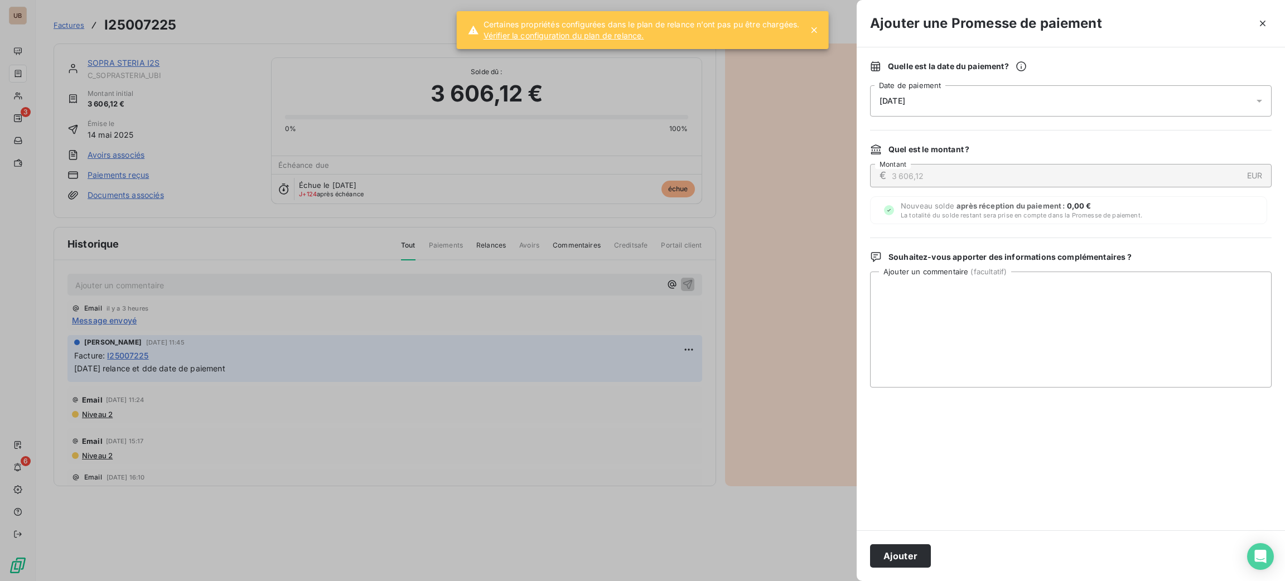
click at [942, 96] on div "16/10/2025" at bounding box center [1071, 100] width 402 height 31
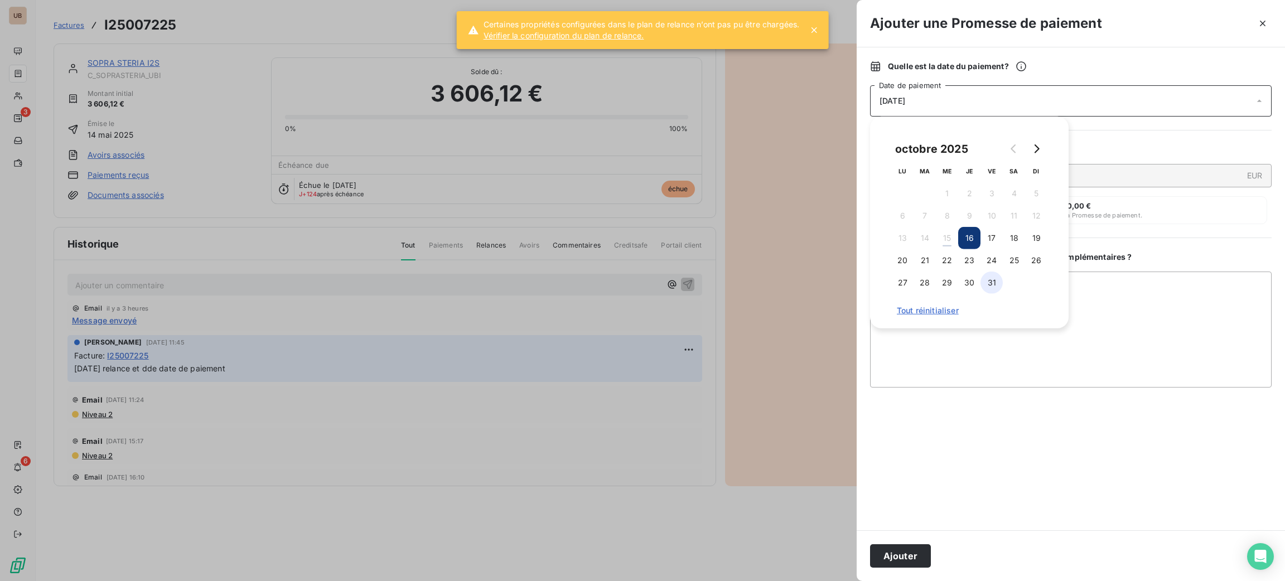
click at [985, 287] on button "31" at bounding box center [992, 283] width 22 height 22
click at [1025, 350] on textarea "Ajouter un commentaire ( facultatif )" at bounding box center [1071, 330] width 402 height 116
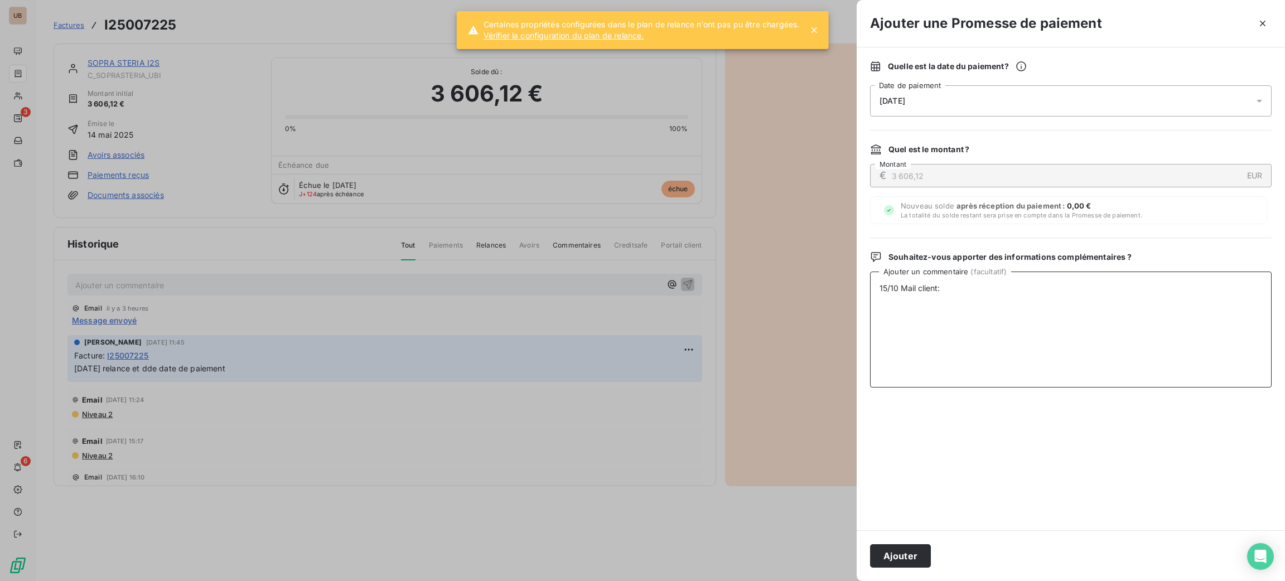
paste textarea "La facture en question n'était pas intégrée dans nos outils. Maintenant que c'e…"
type textarea "15/10 Mail client: La facture en question n'était pas intégrée dans nos outils.…"
click at [908, 552] on button "Ajouter" at bounding box center [900, 555] width 61 height 23
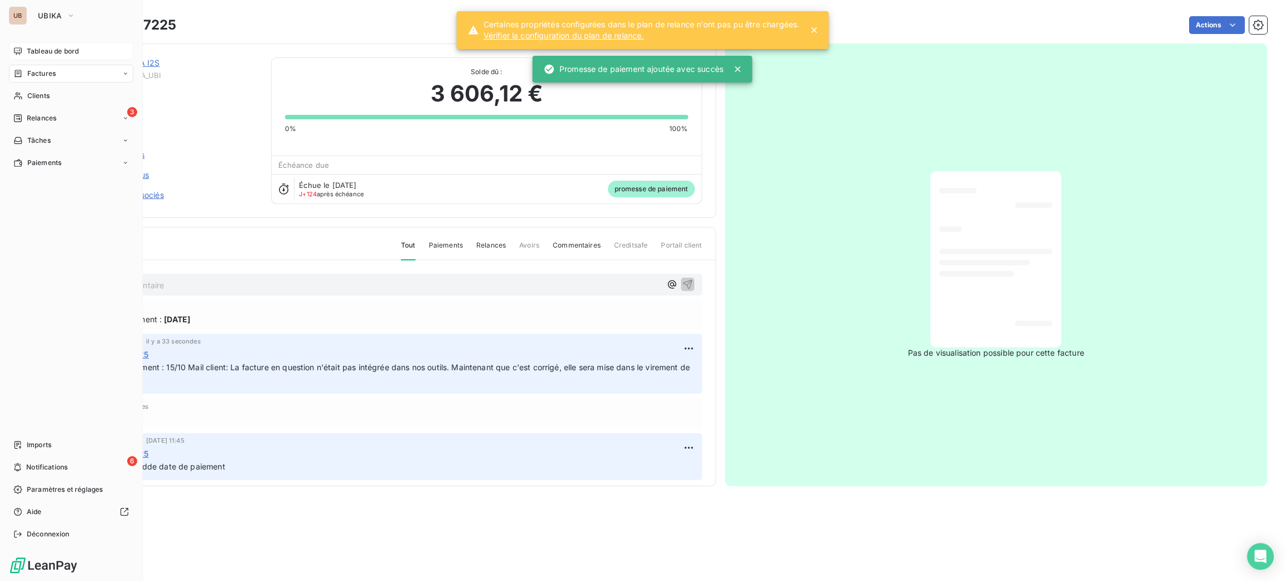
click at [53, 52] on span "Tableau de bord" at bounding box center [53, 51] width 52 height 10
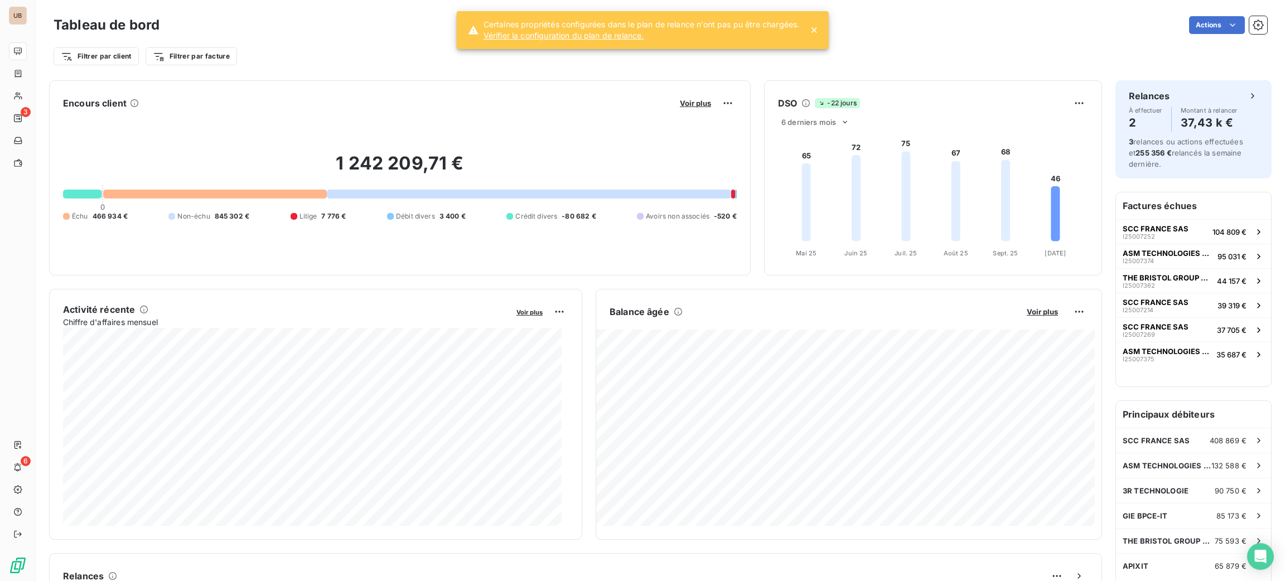
click at [922, 350] on div "Balance âgée Voir plus 11 038,47 € Échu 3 262,47 € Litige 7 776,00 €" at bounding box center [848, 414] width 505 height 223
click at [424, 23] on div "Actions" at bounding box center [720, 25] width 1095 height 18
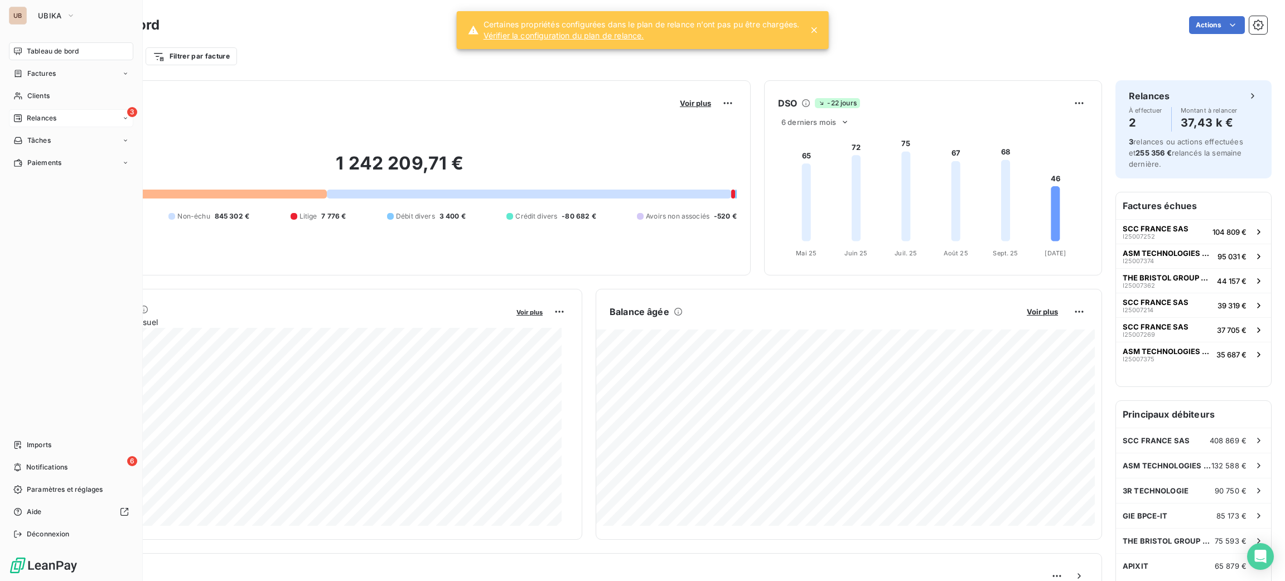
click at [32, 118] on span "Relances" at bounding box center [42, 118] width 30 height 10
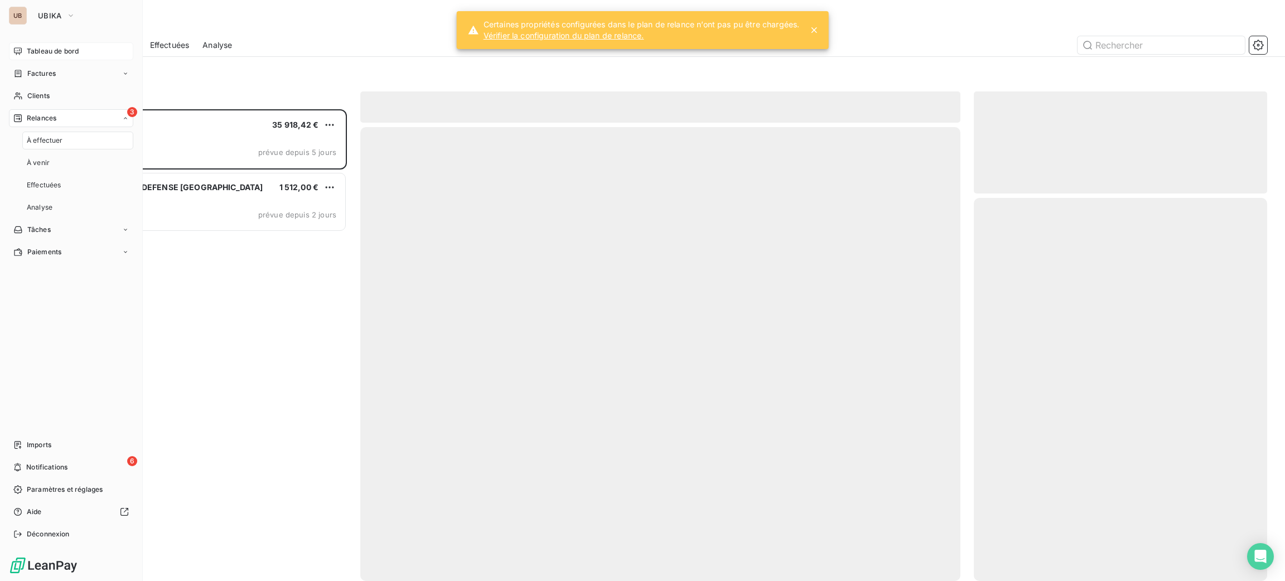
scroll to position [459, 281]
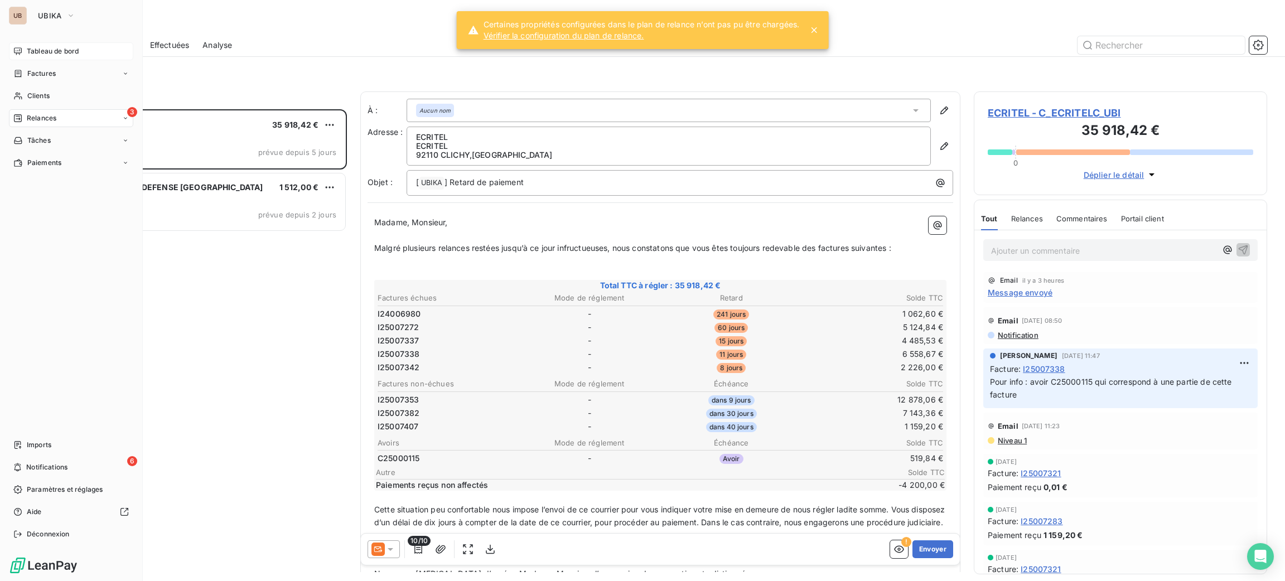
click at [39, 51] on span "Tableau de bord" at bounding box center [53, 51] width 52 height 10
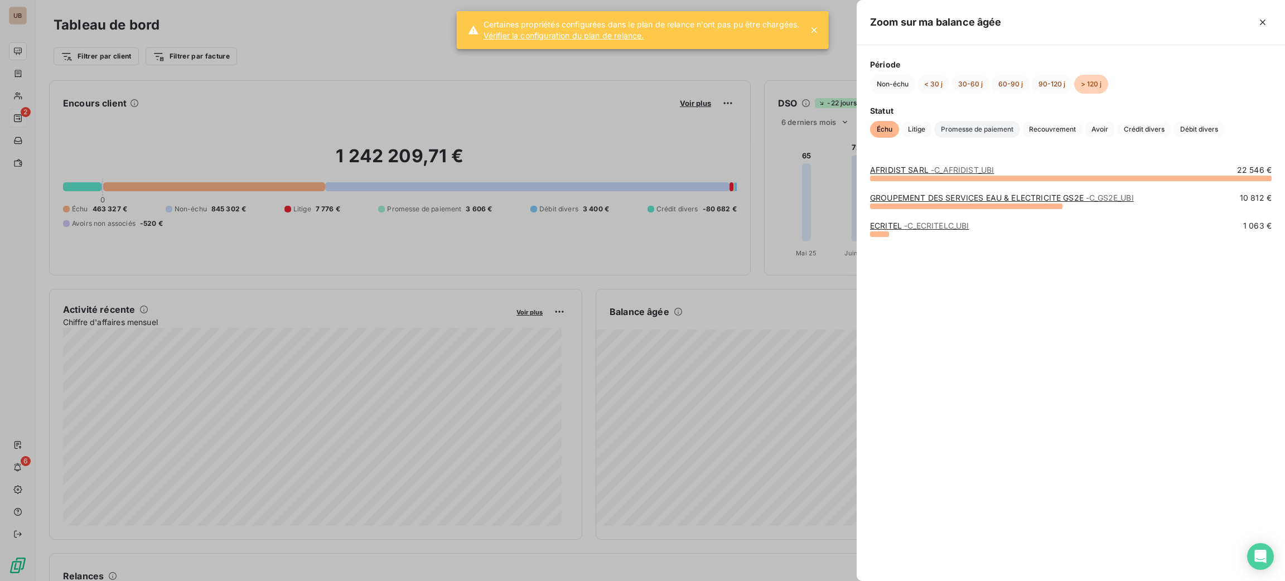
click at [952, 131] on span "Promesse de paiement" at bounding box center [977, 129] width 86 height 17
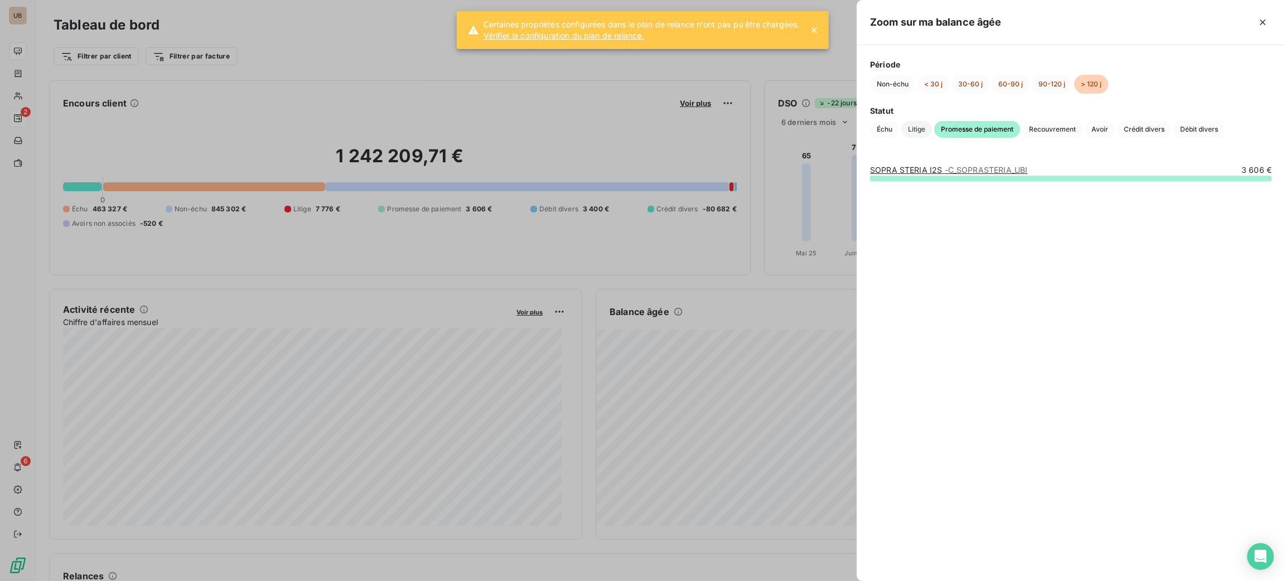
click at [914, 132] on span "Litige" at bounding box center [917, 129] width 31 height 17
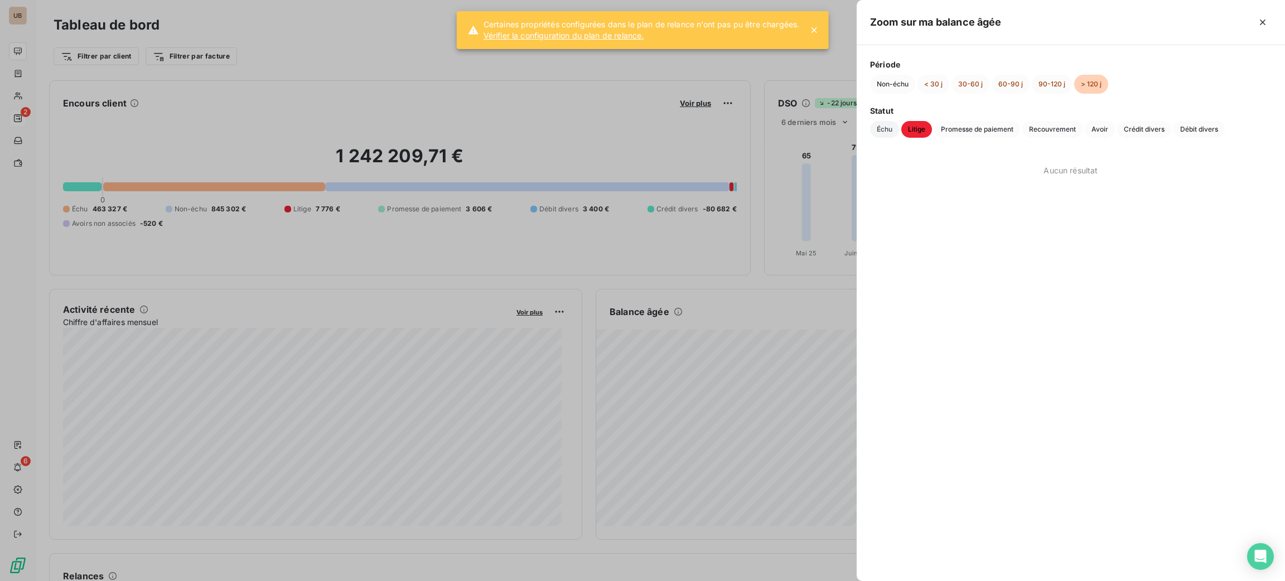
click at [881, 130] on span "Échu" at bounding box center [884, 129] width 29 height 17
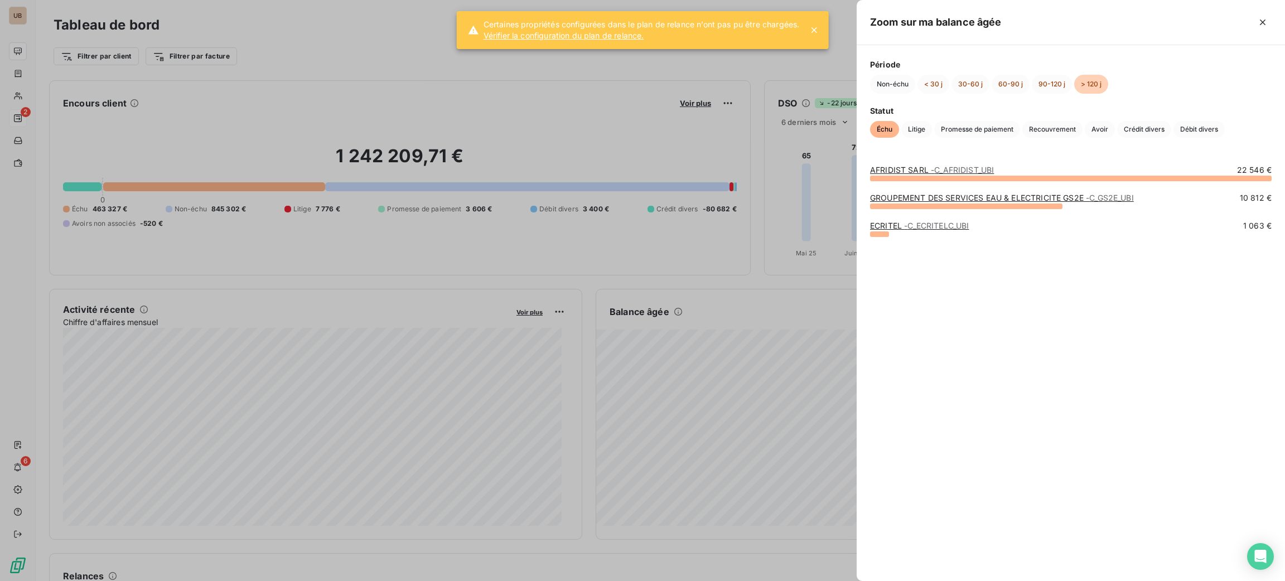
click at [571, 95] on div at bounding box center [642, 290] width 1285 height 581
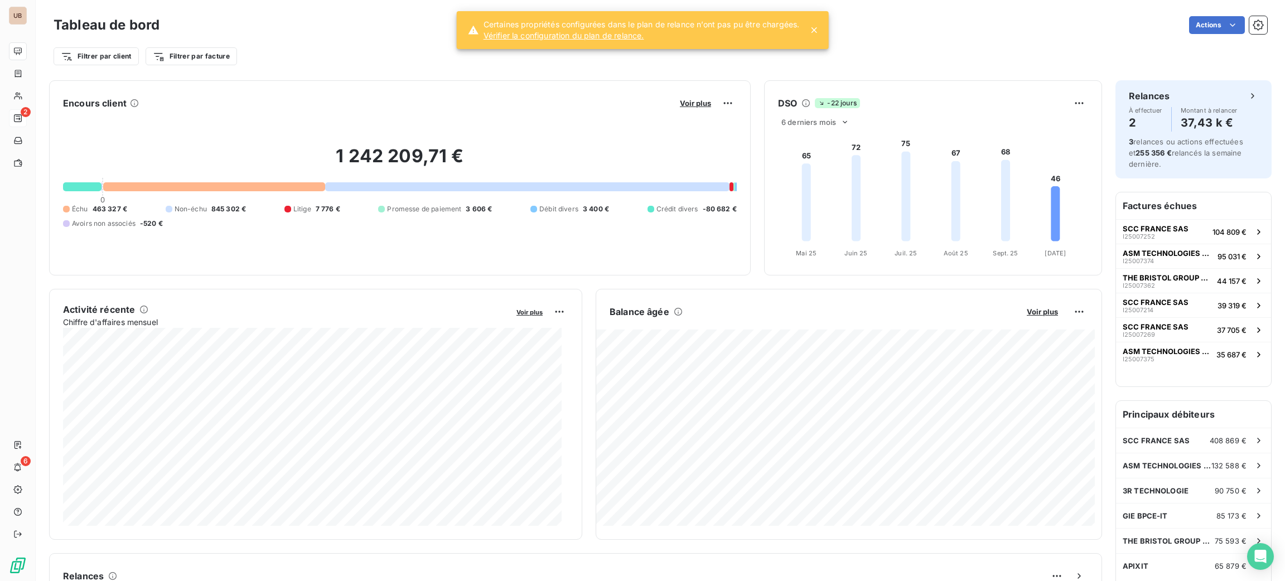
click at [1035, 384] on div "Tableau de bord Actions Filtrer par client Filtrer par facture Encours client V…" at bounding box center [661, 290] width 1250 height 581
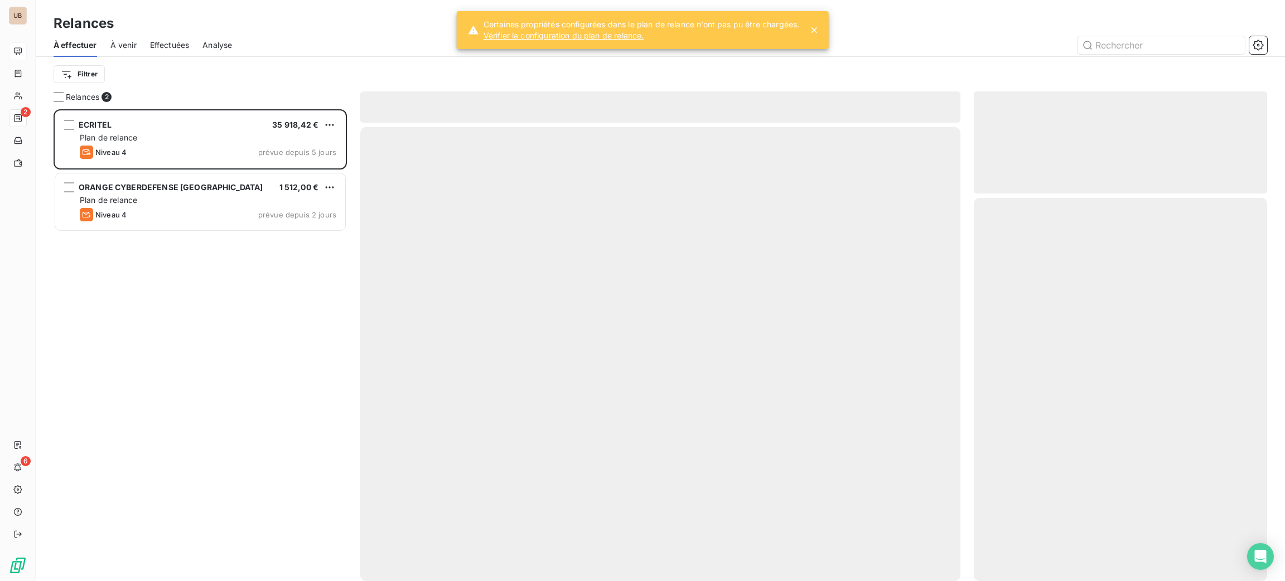
scroll to position [459, 281]
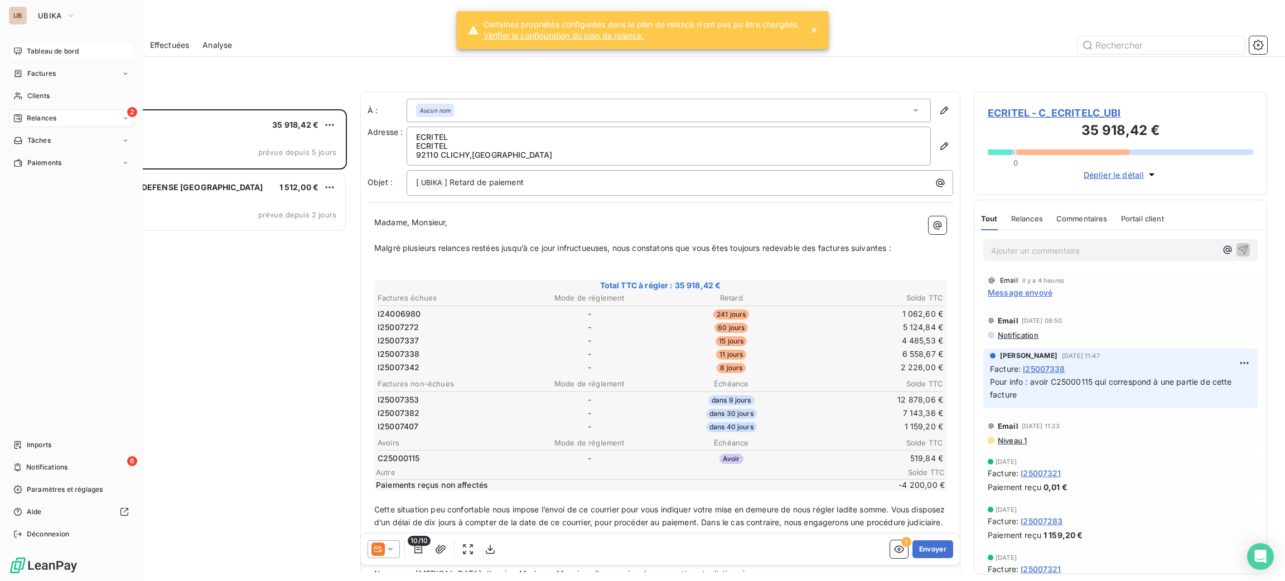
click at [43, 51] on span "Tableau de bord" at bounding box center [53, 51] width 52 height 10
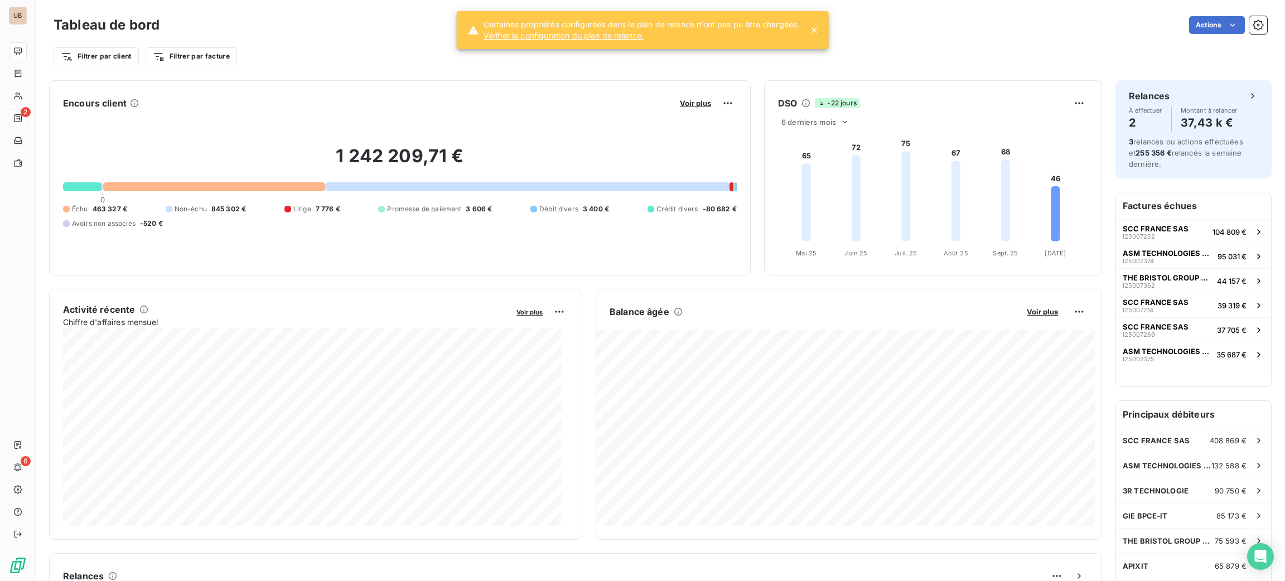
click at [968, 219] on foreignobject at bounding box center [931, 195] width 332 height 133
drag, startPoint x: 968, startPoint y: 219, endPoint x: 1284, endPoint y: -16, distance: 393.5
click at [1284, 0] on html "UB 2 6 Tableau de bord Actions Filtrer par client Filtrer par facture Encours c…" at bounding box center [642, 290] width 1285 height 581
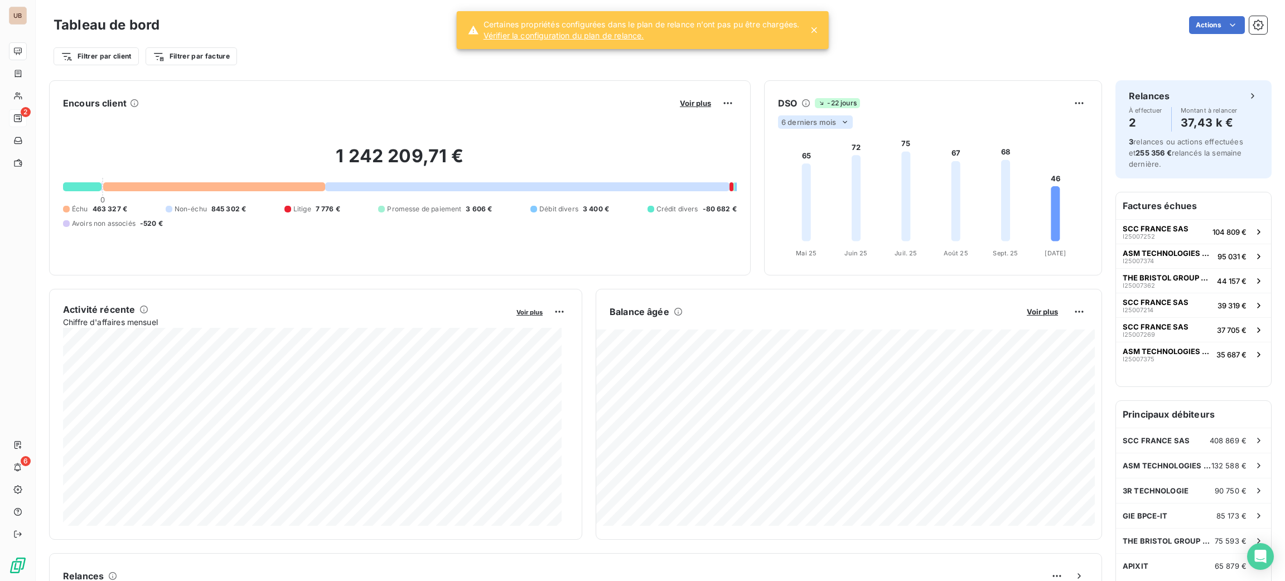
drag, startPoint x: 1284, startPoint y: -16, endPoint x: 808, endPoint y: 123, distance: 496.1
click at [808, 123] on span "6 derniers mois" at bounding box center [809, 122] width 55 height 9
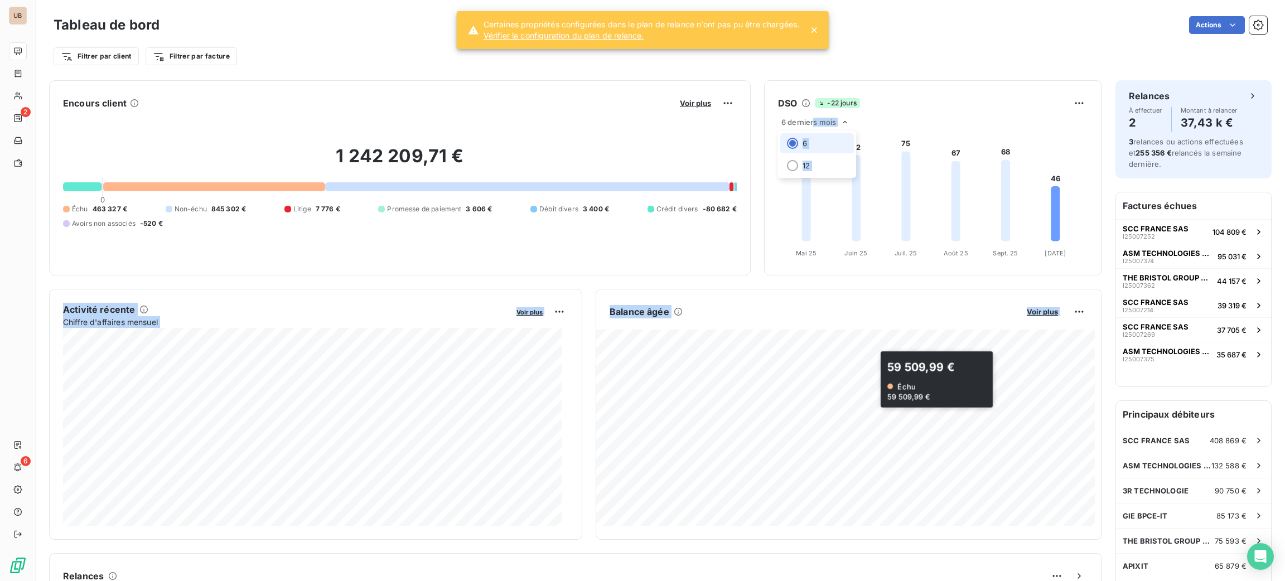
click at [928, 327] on div "Balance âgée Voir plus 59 509,99 € Échu 59 509,99 €" at bounding box center [848, 414] width 505 height 223
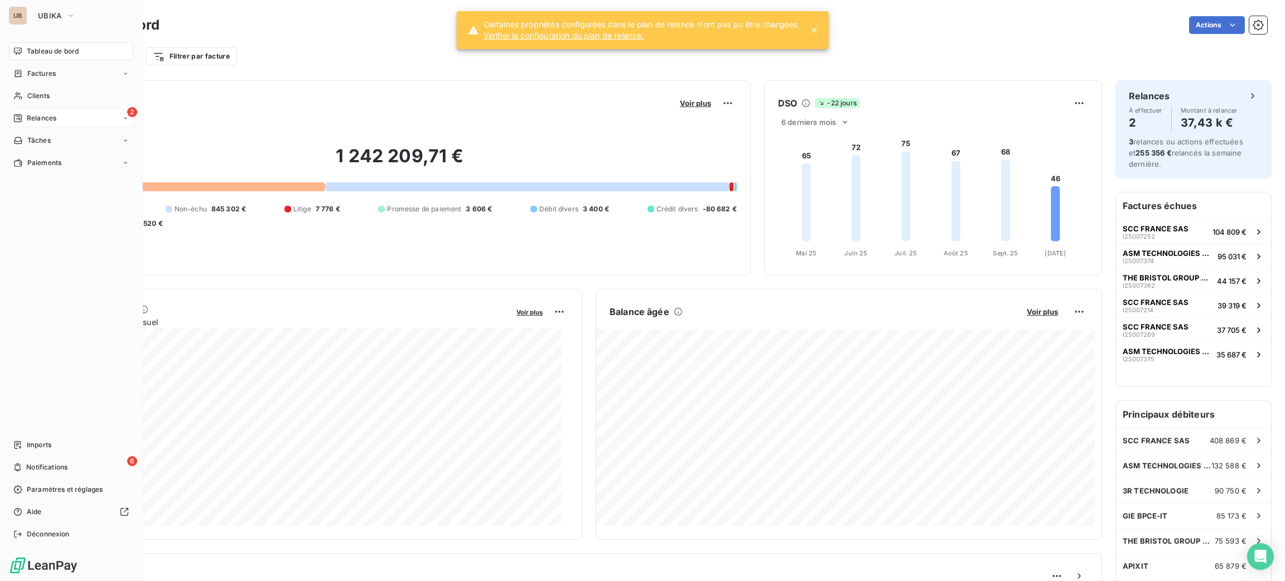
click at [27, 226] on div "Tableau de bord Factures Clients 2 Relances Tâches Paiements Imports 6 Notifica…" at bounding box center [71, 292] width 124 height 501
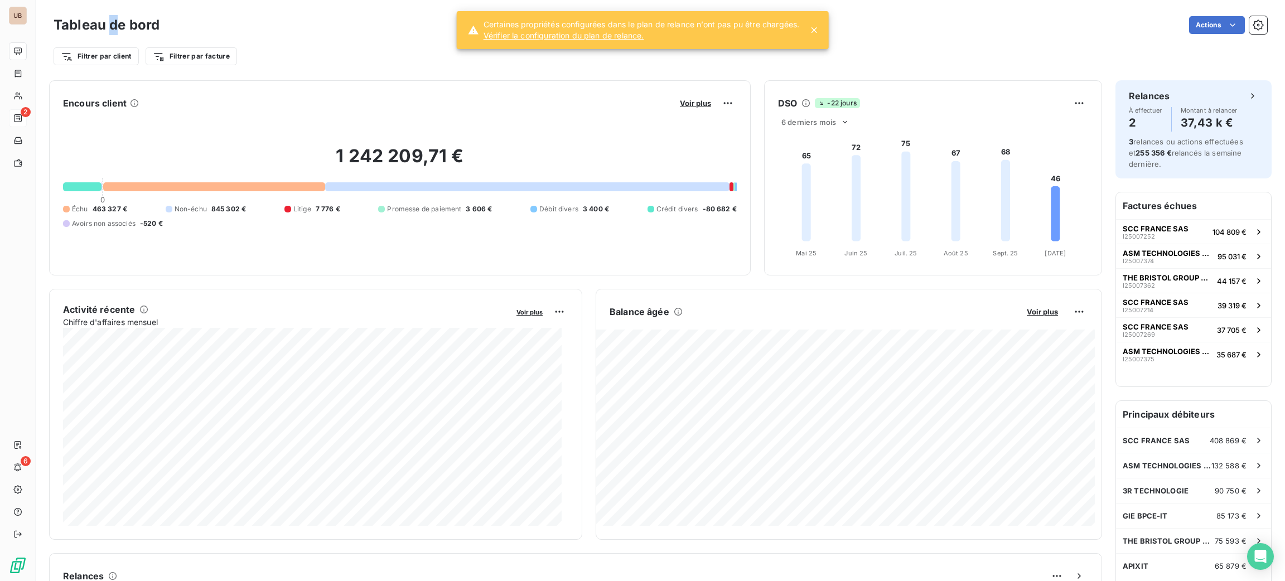
drag, startPoint x: 109, startPoint y: -102, endPoint x: 114, endPoint y: -95, distance: 8.7
click at [114, 0] on html "UB 2 6 Tableau de bord Actions Filtrer par client Filtrer par facture Encours c…" at bounding box center [642, 290] width 1285 height 581
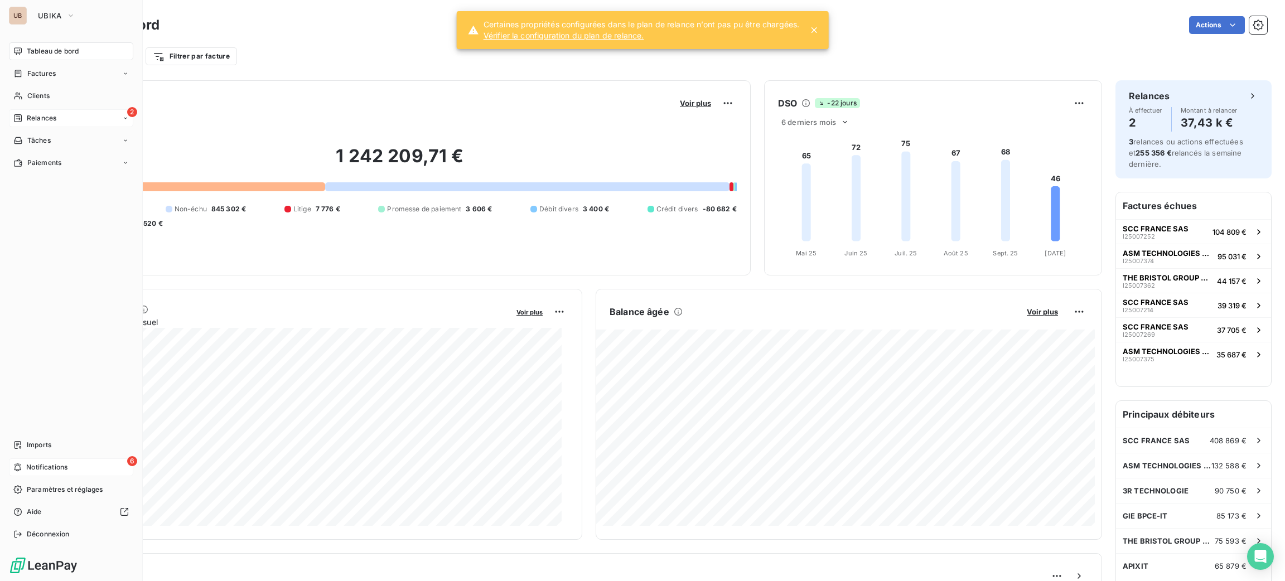
click at [22, 467] on div "6 Notifications" at bounding box center [71, 468] width 124 height 18
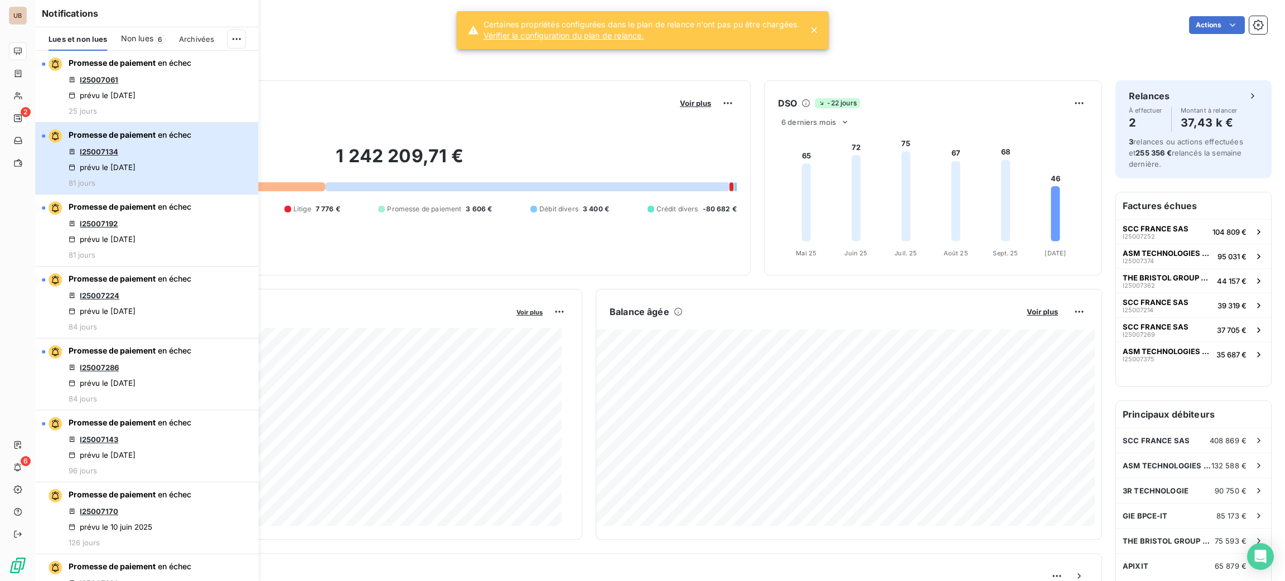
click at [122, 141] on span "Promesse de paiement en échec" at bounding box center [130, 134] width 123 height 11
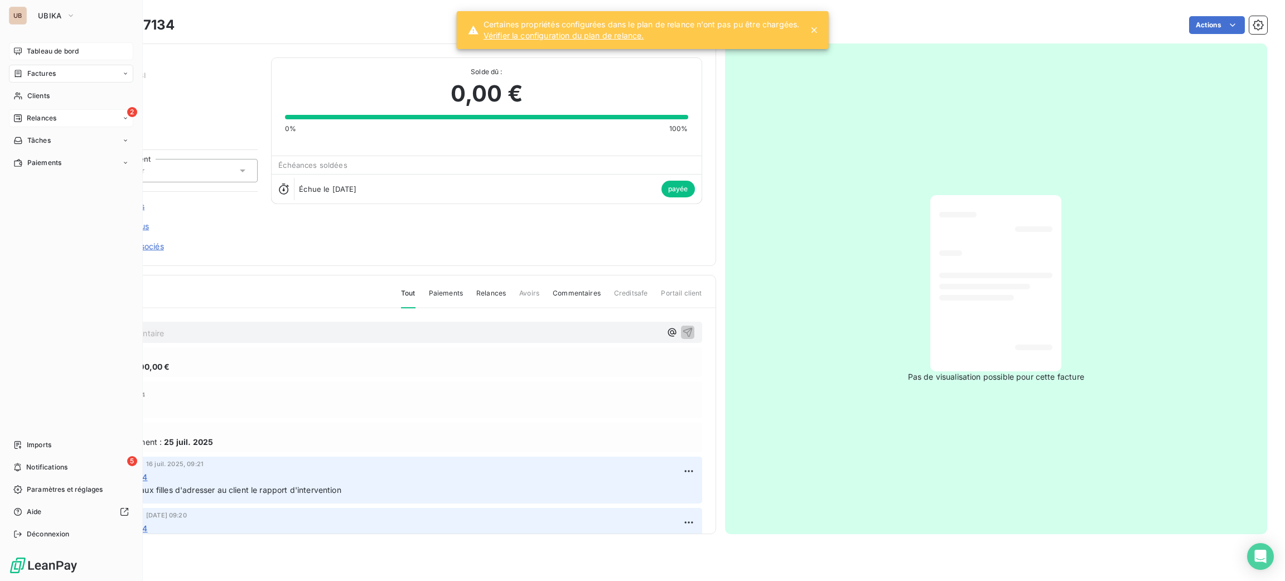
click at [42, 57] on div "Tableau de bord" at bounding box center [71, 51] width 124 height 18
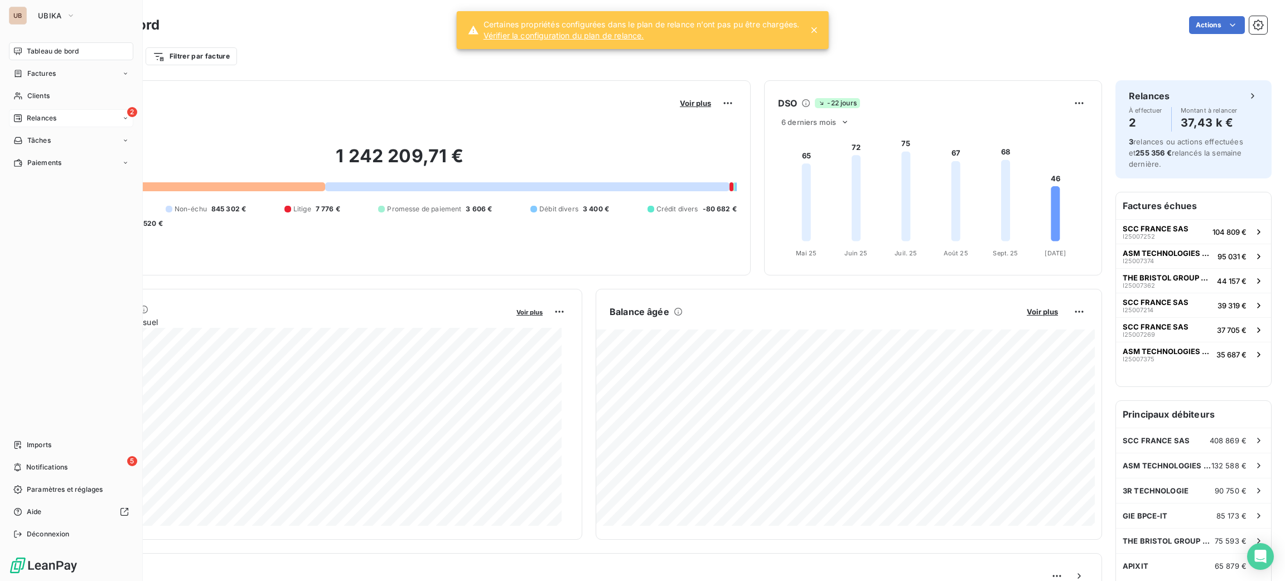
click at [47, 112] on div "2 Relances" at bounding box center [71, 118] width 124 height 18
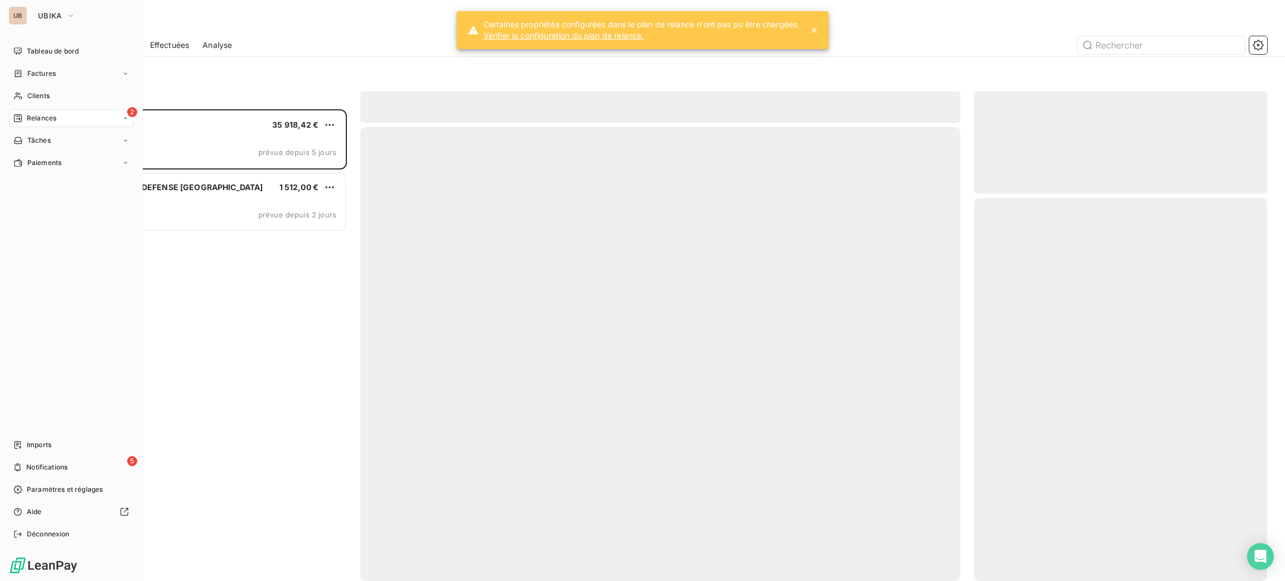
scroll to position [459, 281]
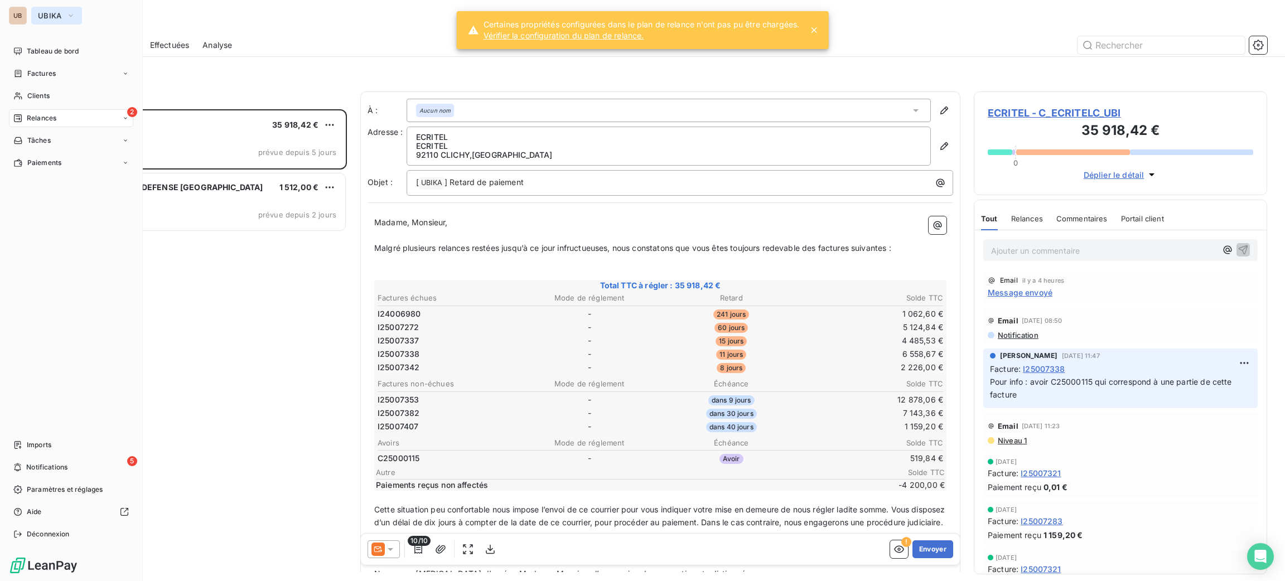
click at [42, 9] on button "UBIKA" at bounding box center [56, 16] width 51 height 18
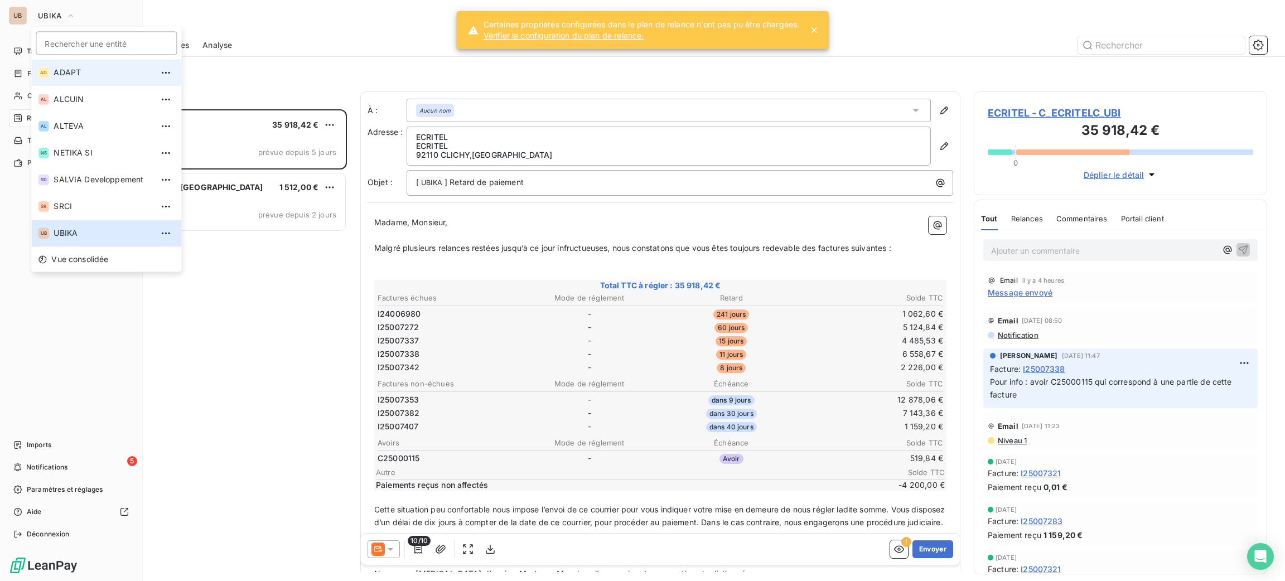
click at [86, 73] on span "ADAPT" at bounding box center [103, 72] width 99 height 11
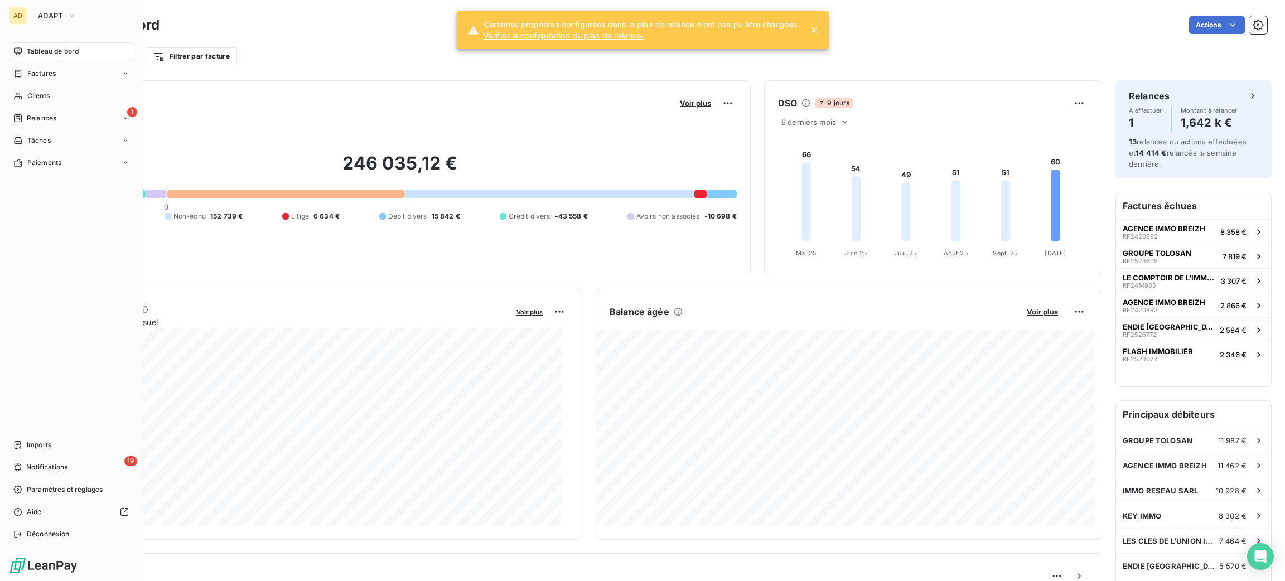
click at [59, 57] on div "Tableau de bord" at bounding box center [71, 51] width 124 height 18
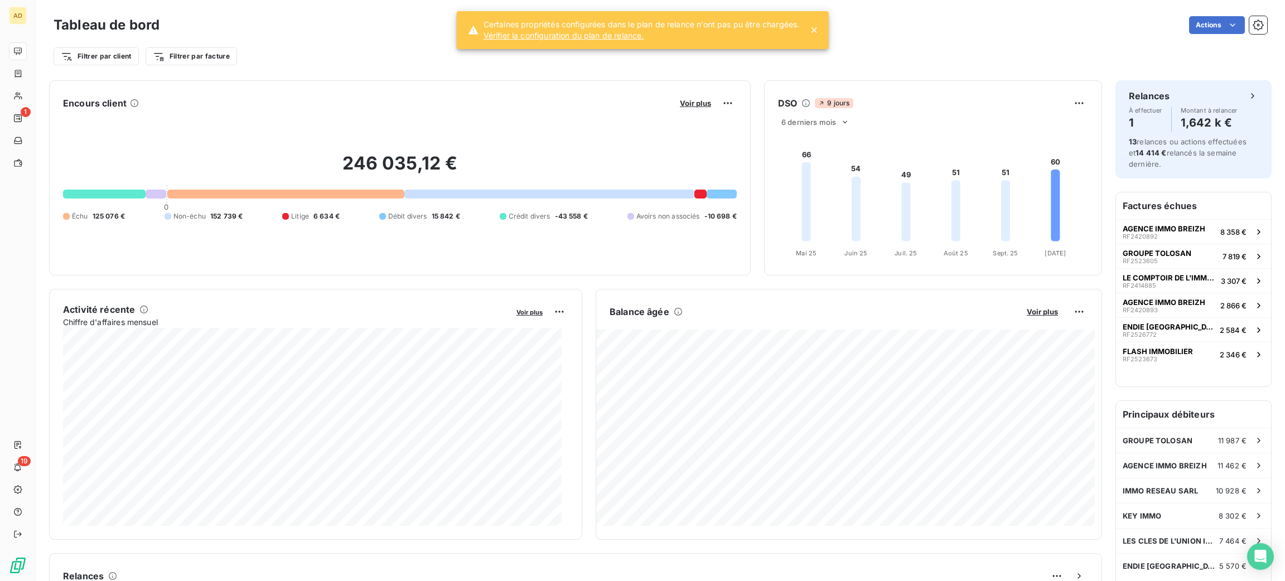
click at [263, 52] on div "Filtrer par client Filtrer par facture" at bounding box center [661, 56] width 1214 height 21
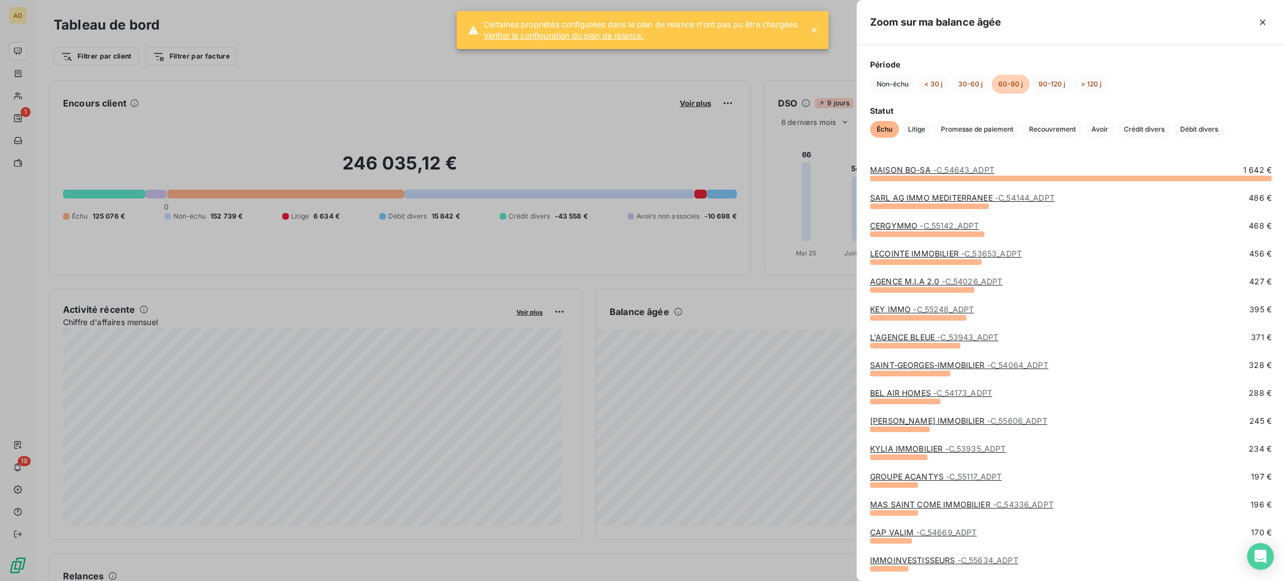
click at [1047, 69] on span "Période" at bounding box center [1071, 65] width 402 height 12
click at [1048, 85] on button "90-120 j" at bounding box center [1052, 84] width 40 height 19
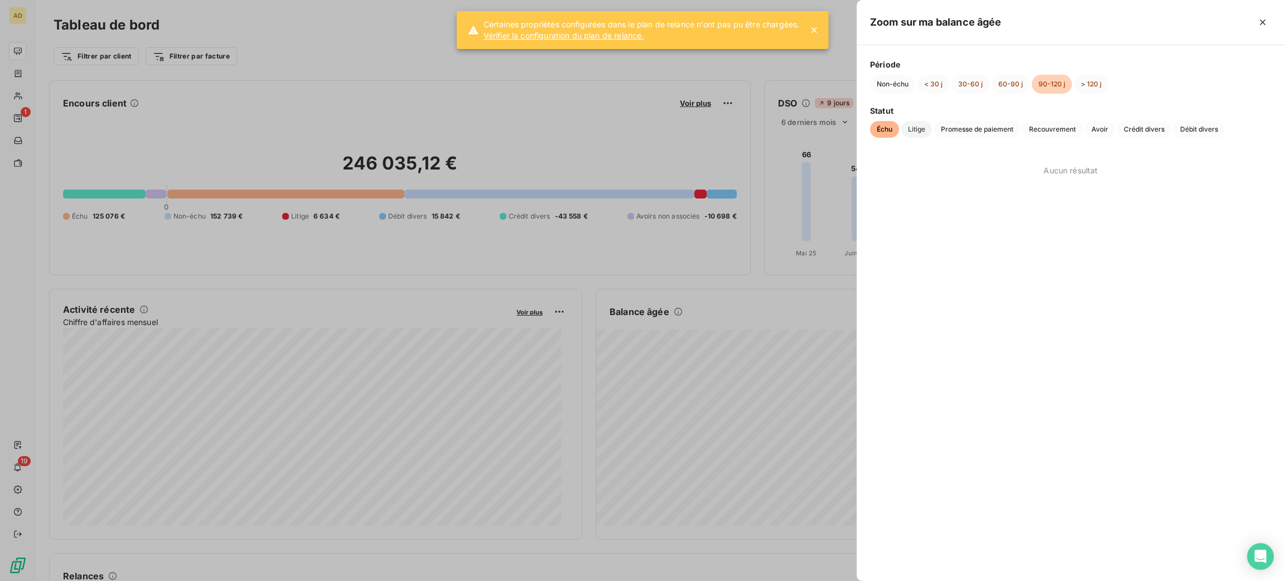
click at [908, 133] on span "Litige" at bounding box center [917, 129] width 31 height 17
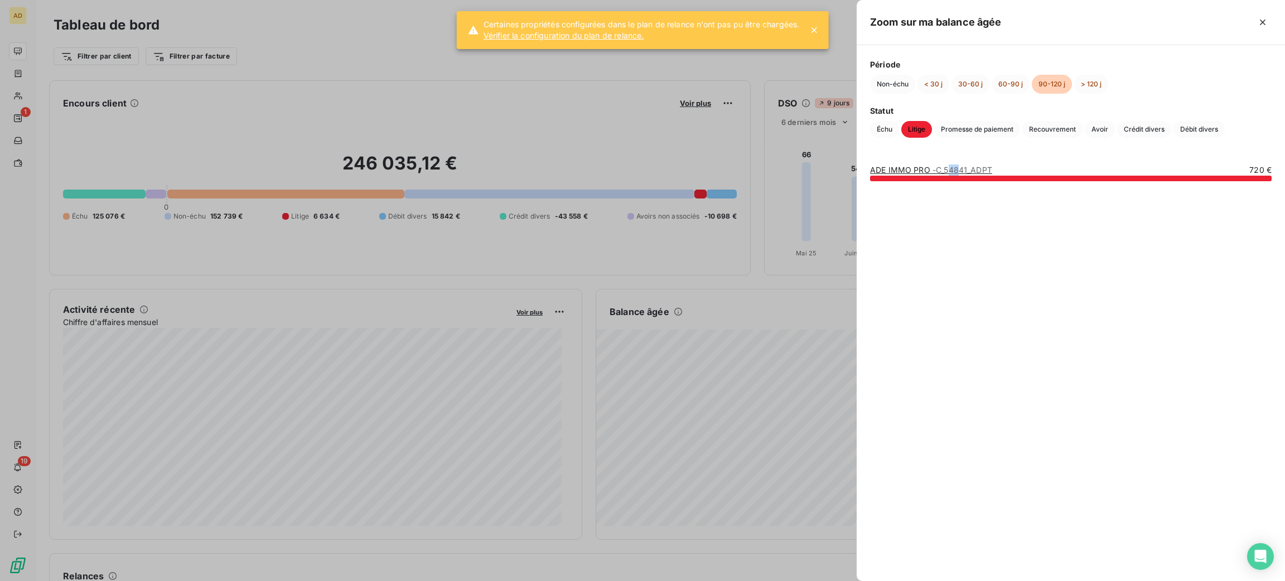
drag, startPoint x: 951, startPoint y: 164, endPoint x: 961, endPoint y: 144, distance: 22.5
click at [961, 147] on div "Zoom sur ma balance âgée Période Non-échu < 30 j 30-60 j 60-90 j 90-120 j > 120…" at bounding box center [1071, 290] width 428 height 581
click at [962, 126] on span "Promesse de paiement" at bounding box center [977, 129] width 86 height 17
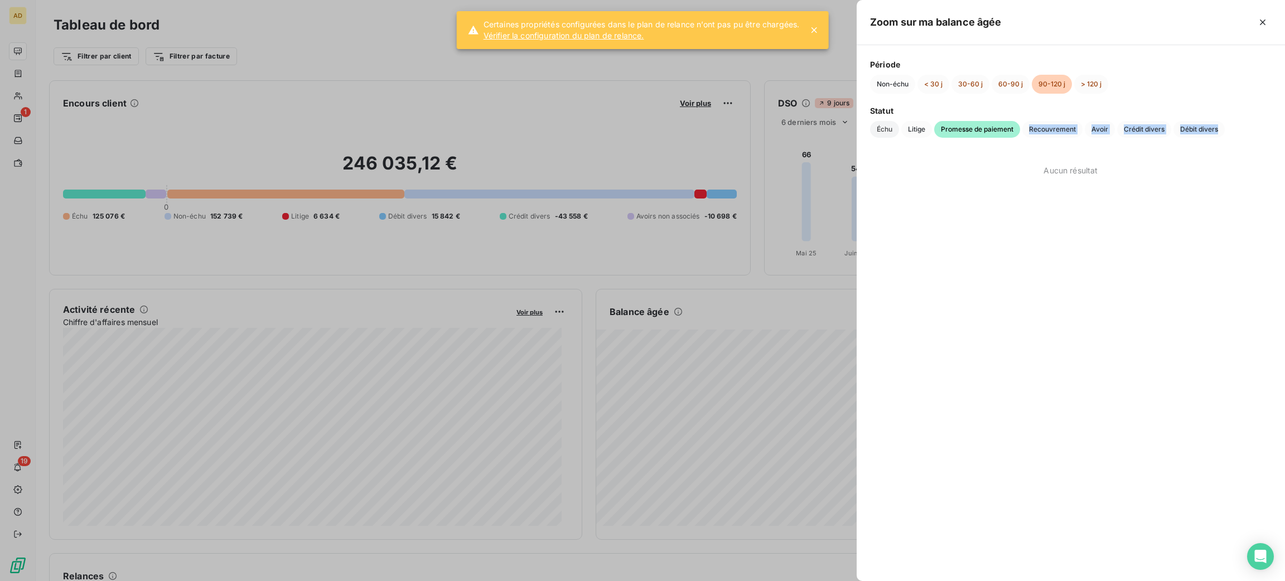
click at [888, 132] on span "Échu" at bounding box center [884, 129] width 29 height 17
click at [1004, 85] on button "60-90 j" at bounding box center [1011, 84] width 38 height 19
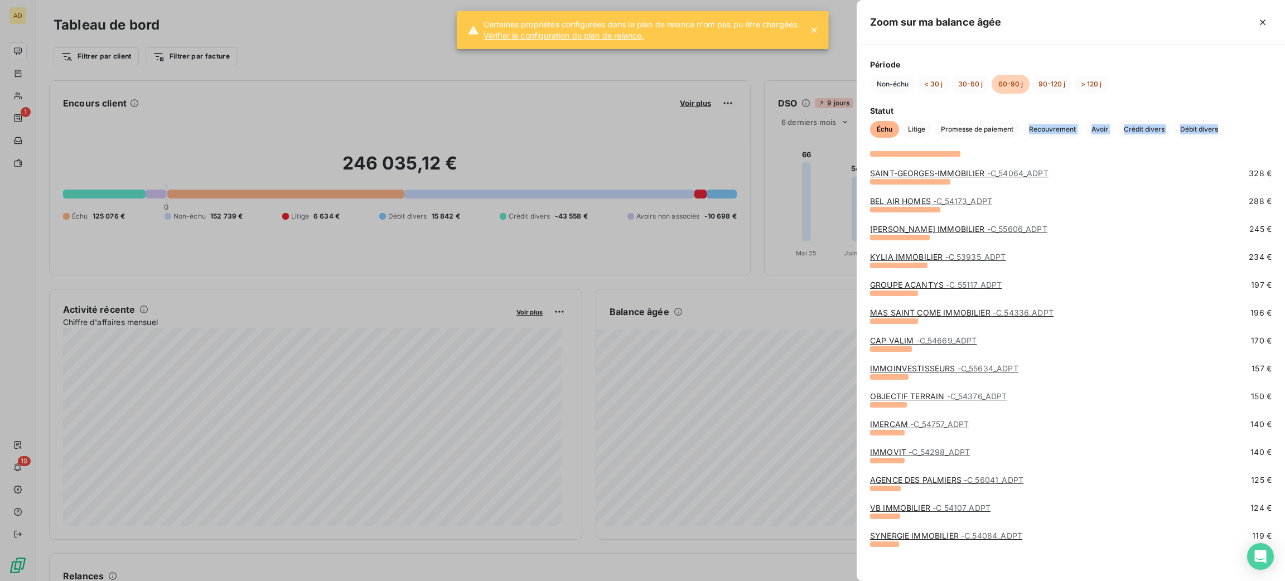
scroll to position [195, 0]
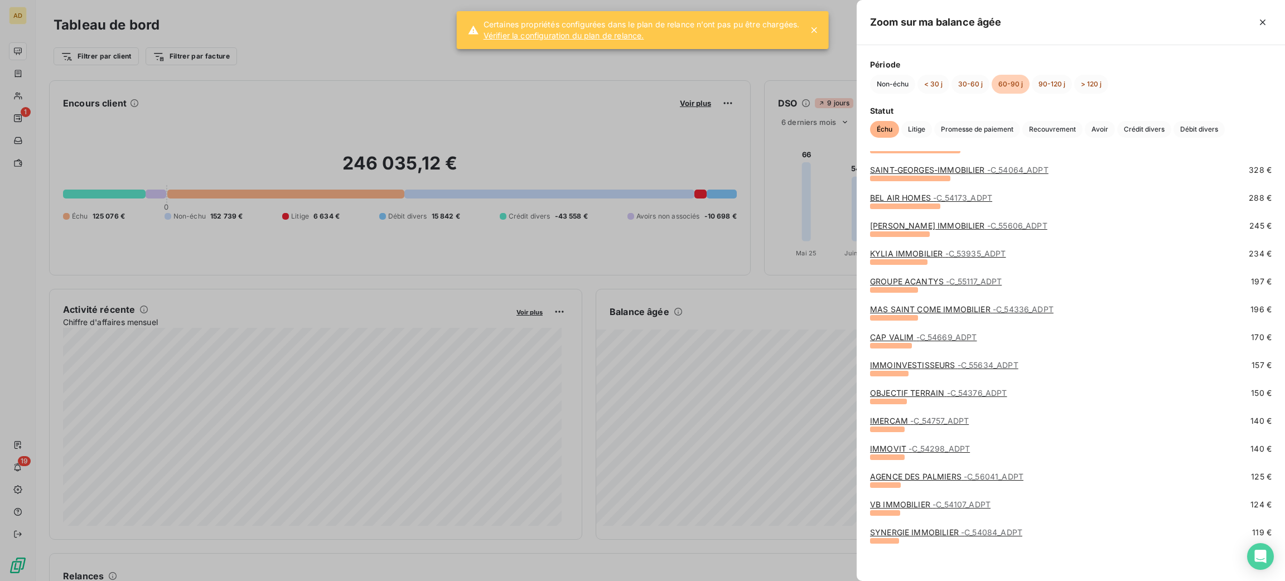
click at [625, 81] on div at bounding box center [642, 290] width 1285 height 581
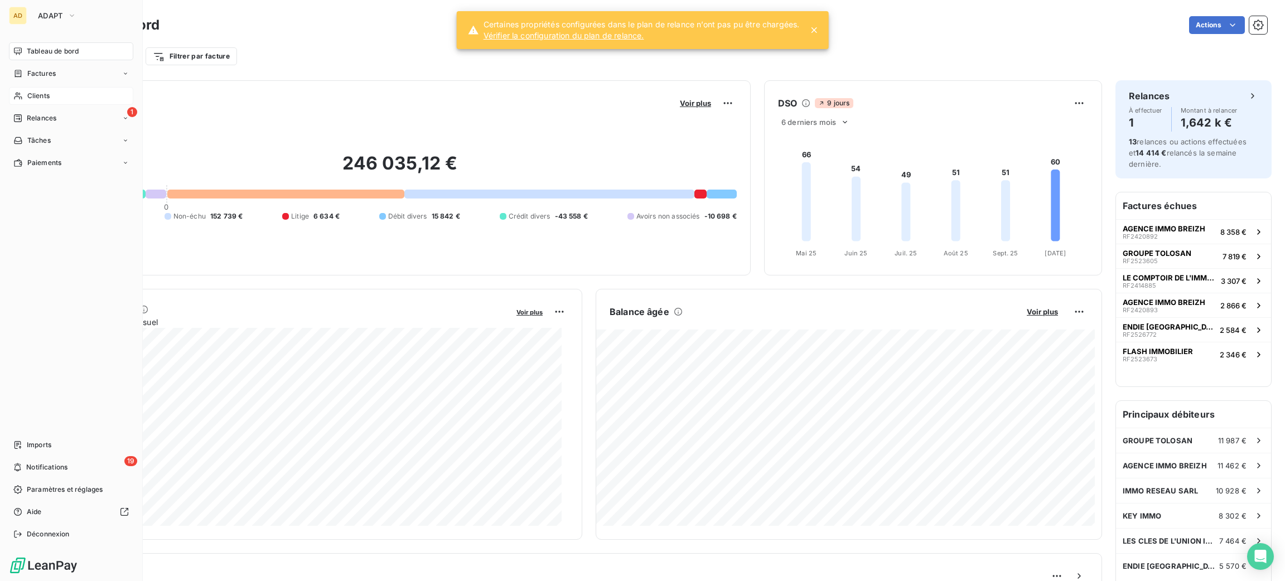
click at [24, 94] on div "Clients" at bounding box center [71, 96] width 124 height 18
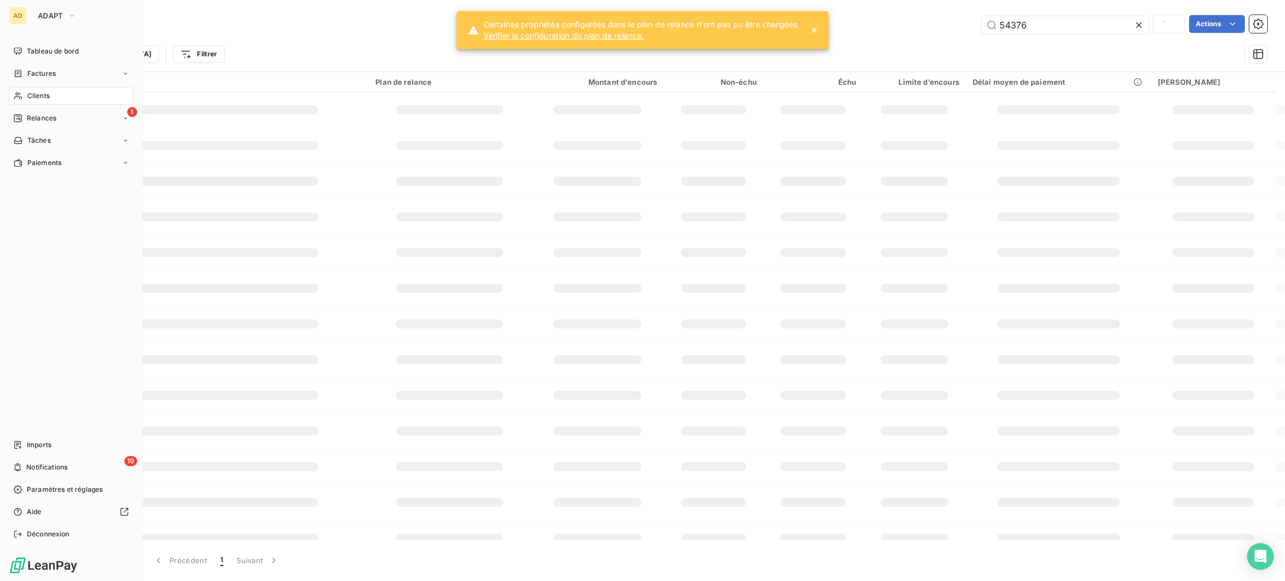
type input "sop"
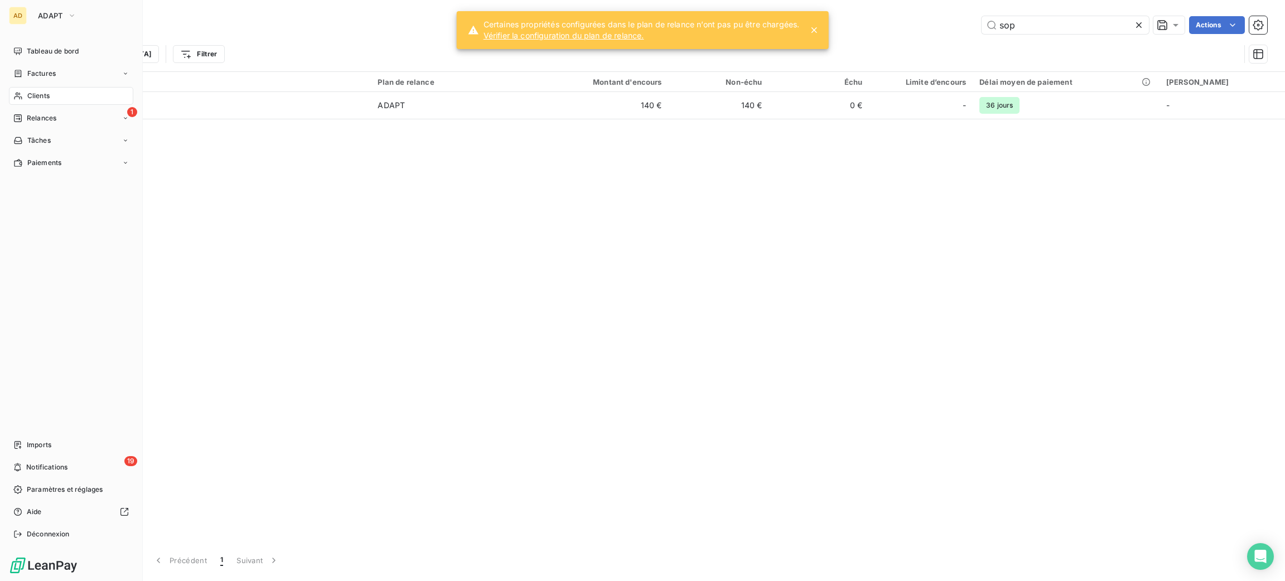
click at [26, 94] on div "Clients" at bounding box center [71, 96] width 124 height 18
click at [45, 51] on span "Tableau de bord" at bounding box center [53, 51] width 52 height 10
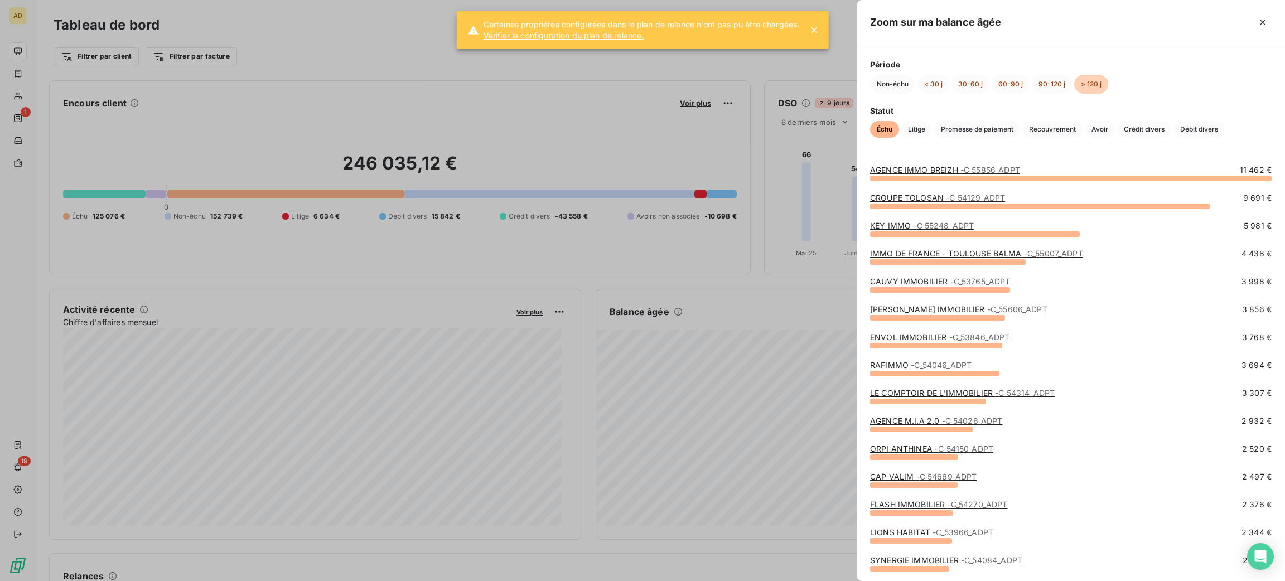
click at [809, 421] on div at bounding box center [642, 290] width 1285 height 581
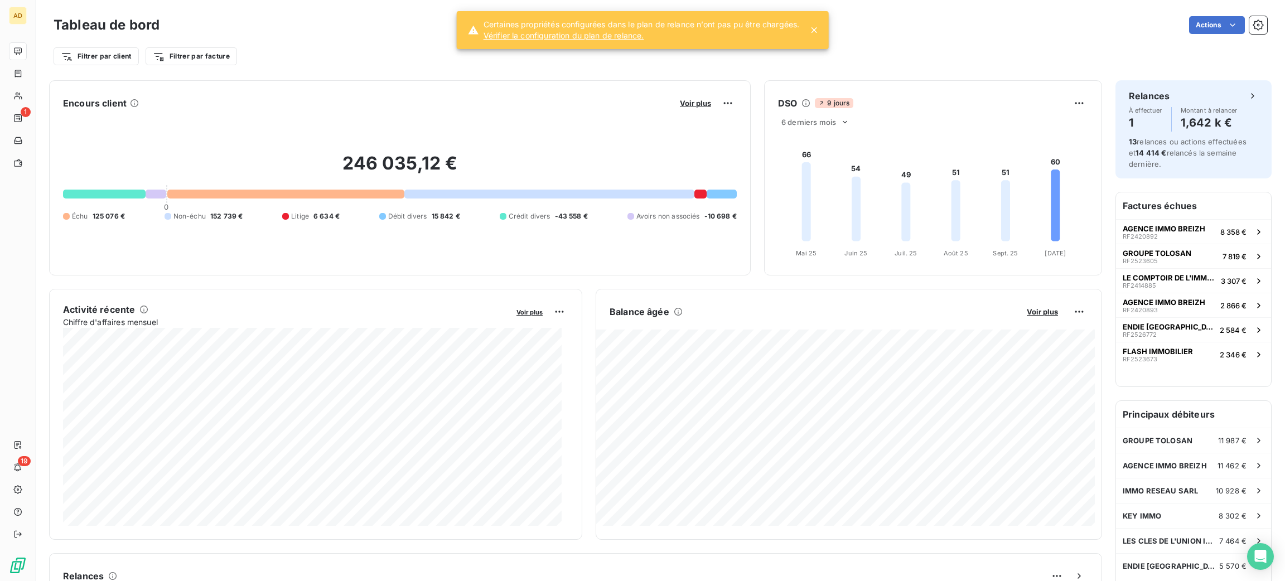
click at [547, 125] on div "246 035,12 € 0 Échu 125 076 € Non-échu 152 739 € Litige 6 634 € Débit divers 15…" at bounding box center [400, 187] width 674 height 150
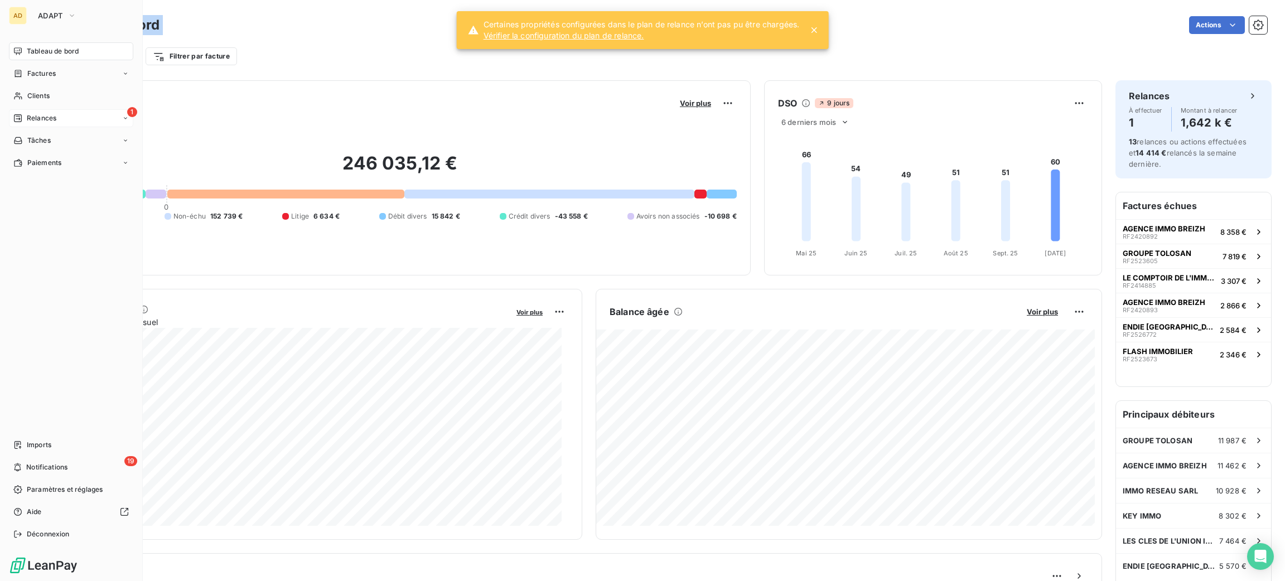
click at [38, 119] on span "Relances" at bounding box center [42, 118] width 30 height 10
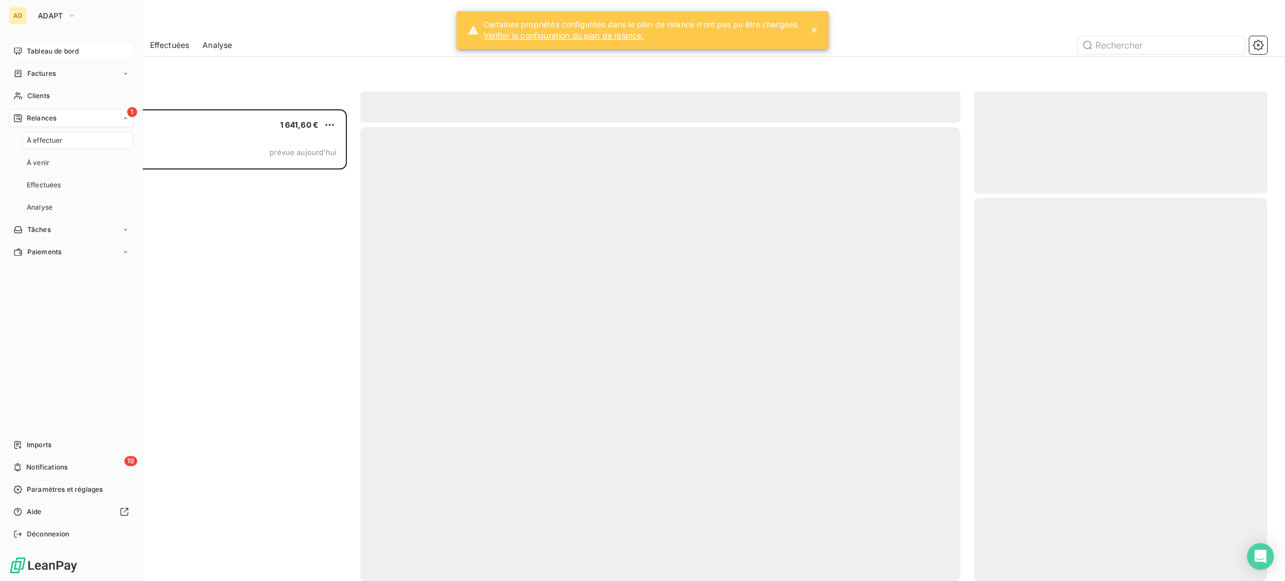
scroll to position [459, 281]
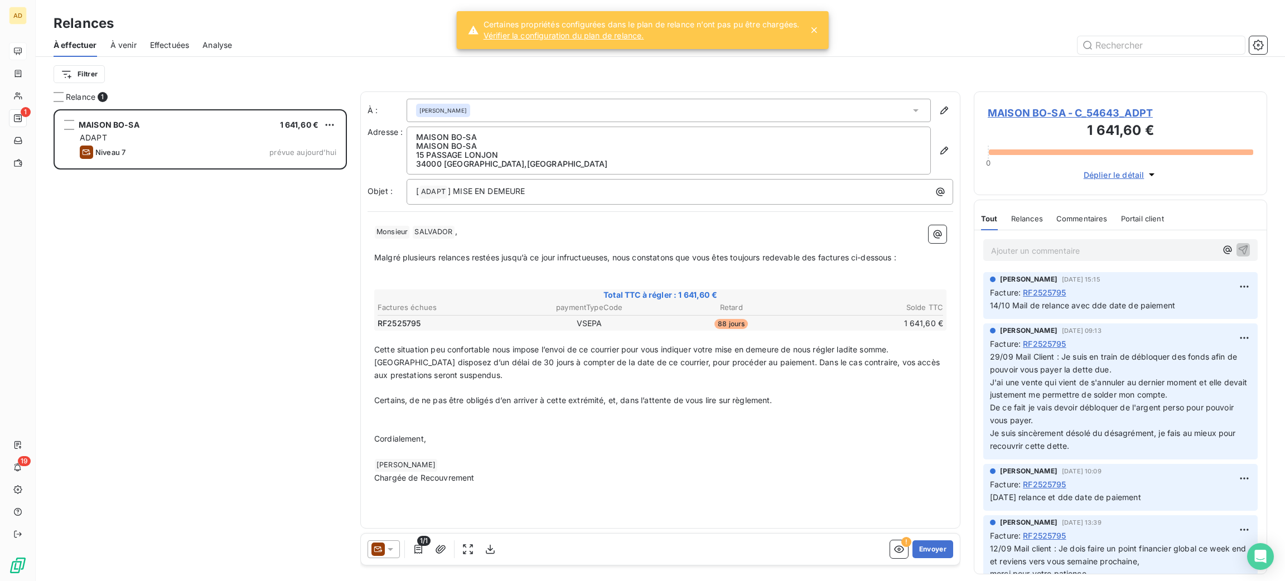
click at [666, 38] on link "Vérifier la configuration du plan de relance." at bounding box center [642, 35] width 316 height 11
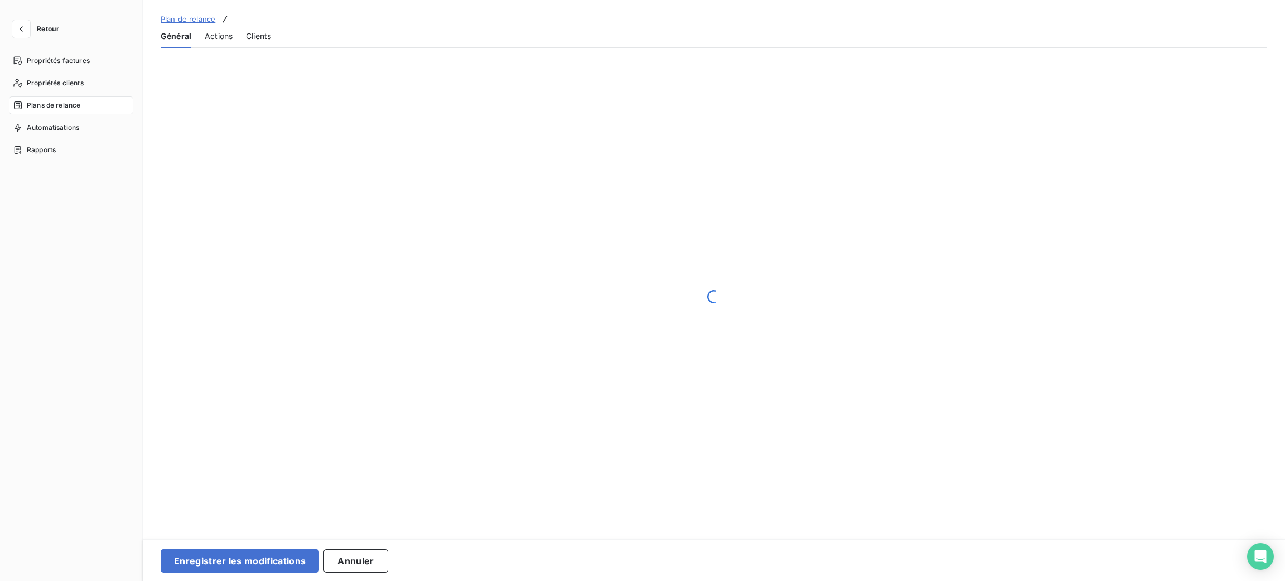
click at [666, 38] on div "Général Actions Clients" at bounding box center [714, 36] width 1107 height 23
click at [361, 557] on button "Annuler" at bounding box center [356, 560] width 64 height 23
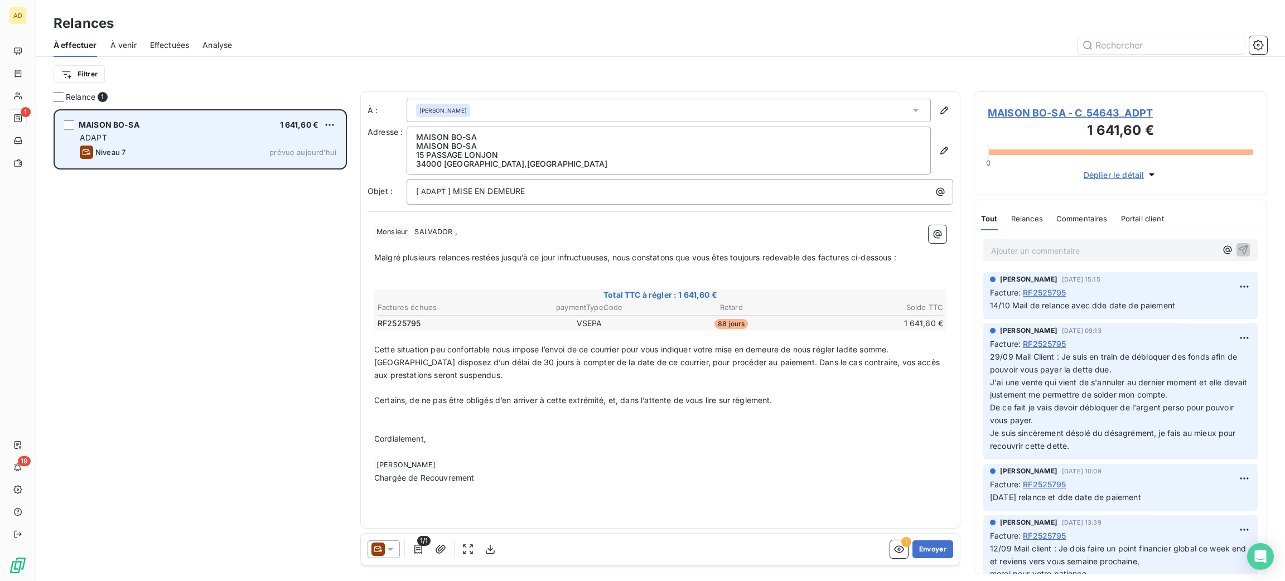
scroll to position [459, 281]
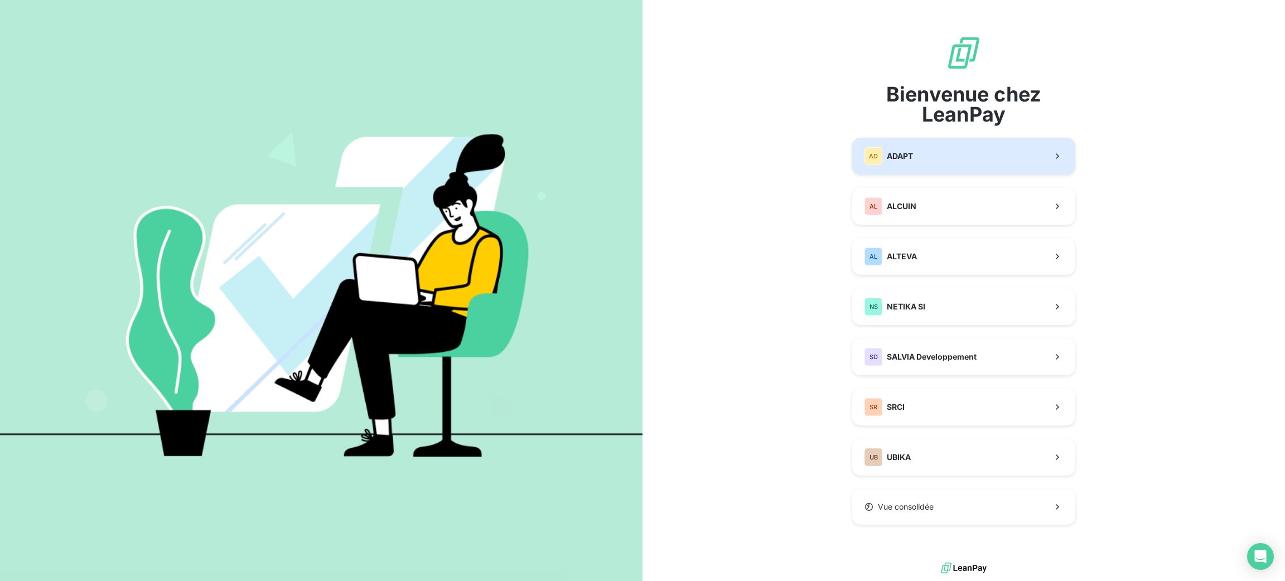
click at [954, 156] on button "AD ADAPT" at bounding box center [963, 156] width 223 height 37
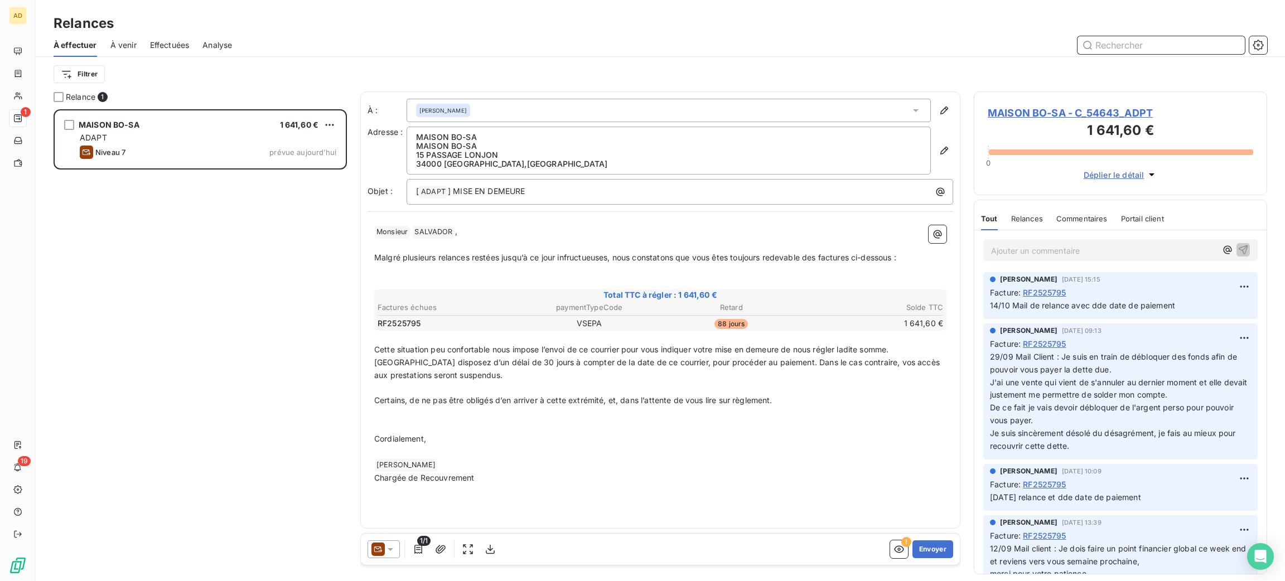
scroll to position [13, 13]
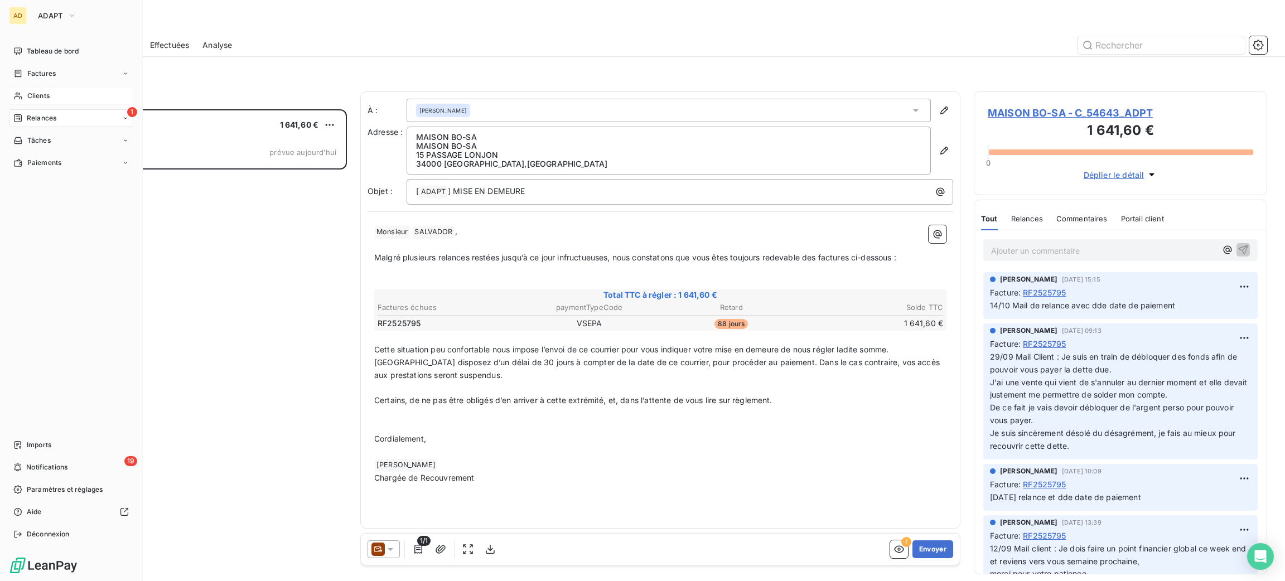
click at [57, 103] on div "Clients" at bounding box center [71, 96] width 124 height 18
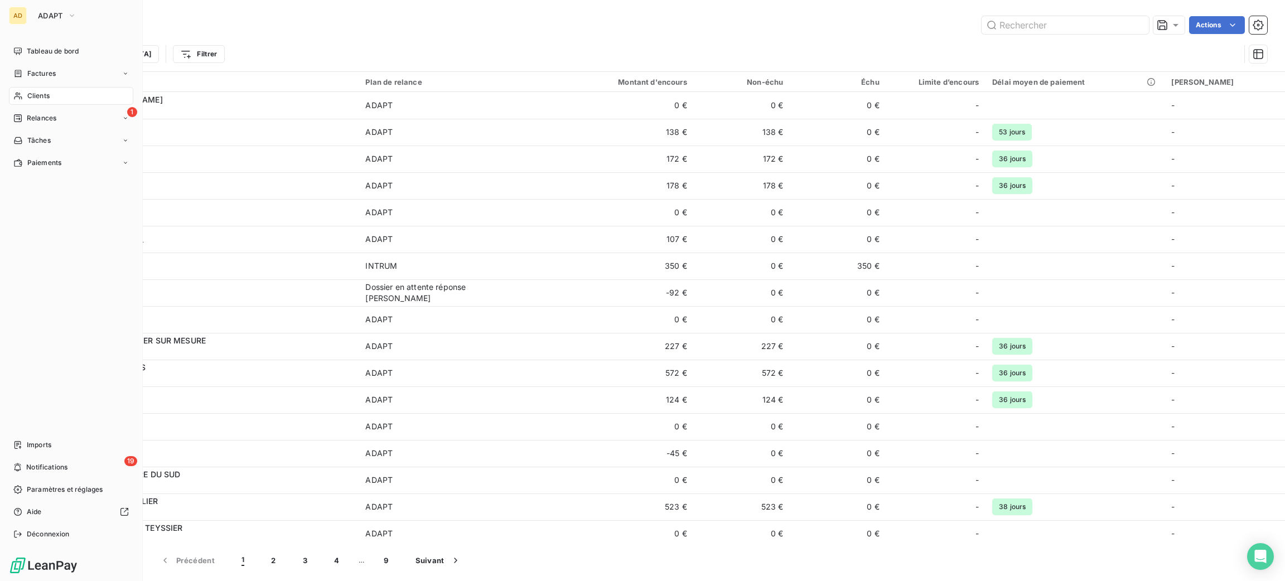
click at [50, 89] on div "Clients" at bounding box center [71, 96] width 124 height 18
click at [55, 104] on div "Clients" at bounding box center [71, 96] width 124 height 18
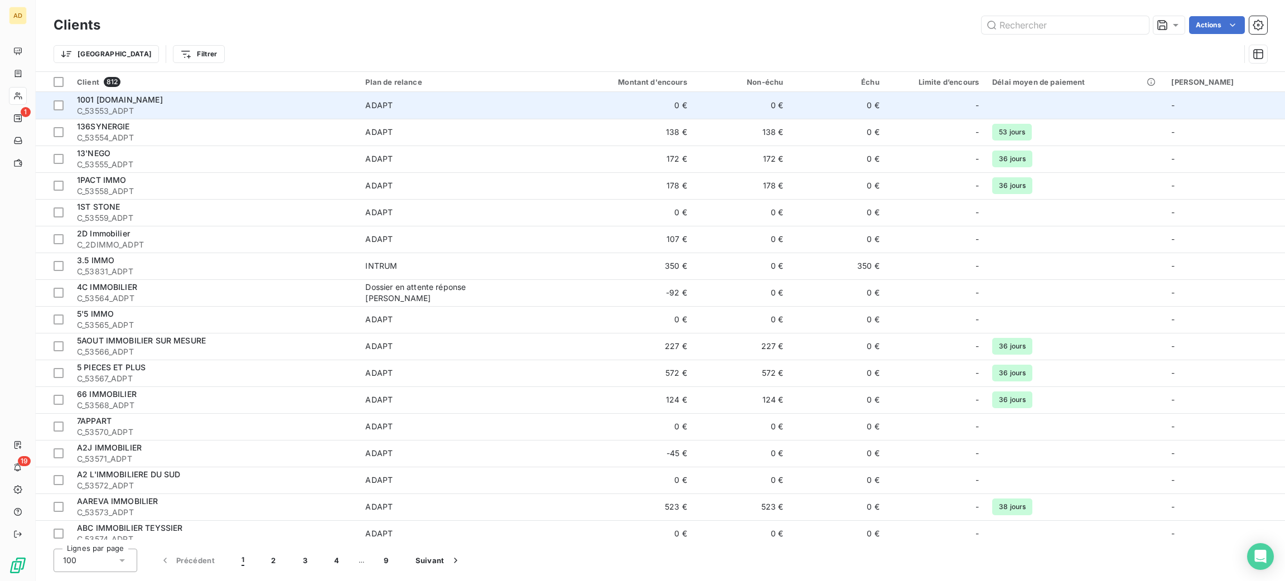
click at [173, 116] on span "C_53553_ADPT" at bounding box center [214, 110] width 275 height 11
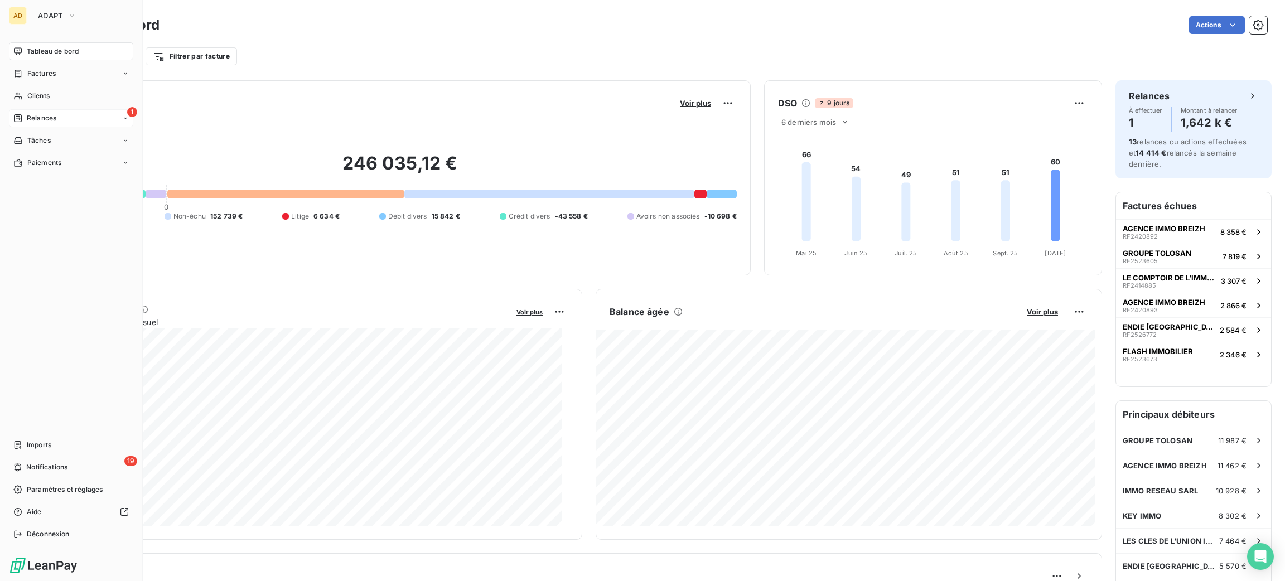
click at [52, 115] on span "Relances" at bounding box center [42, 118] width 30 height 10
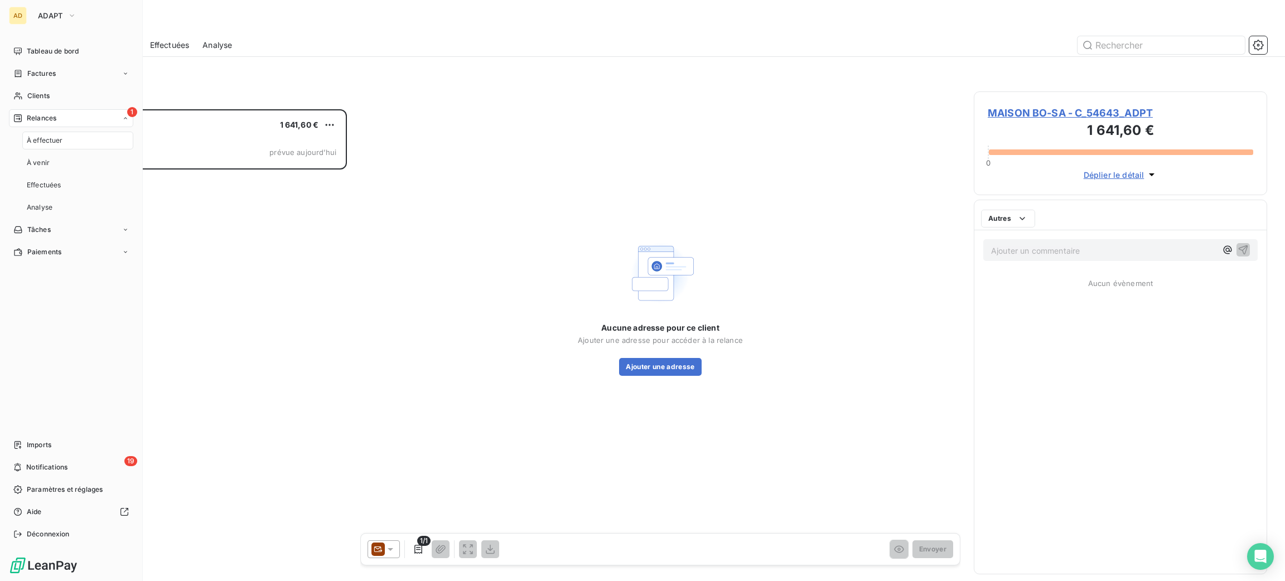
scroll to position [459, 281]
